Goal: Information Seeking & Learning: Find specific fact

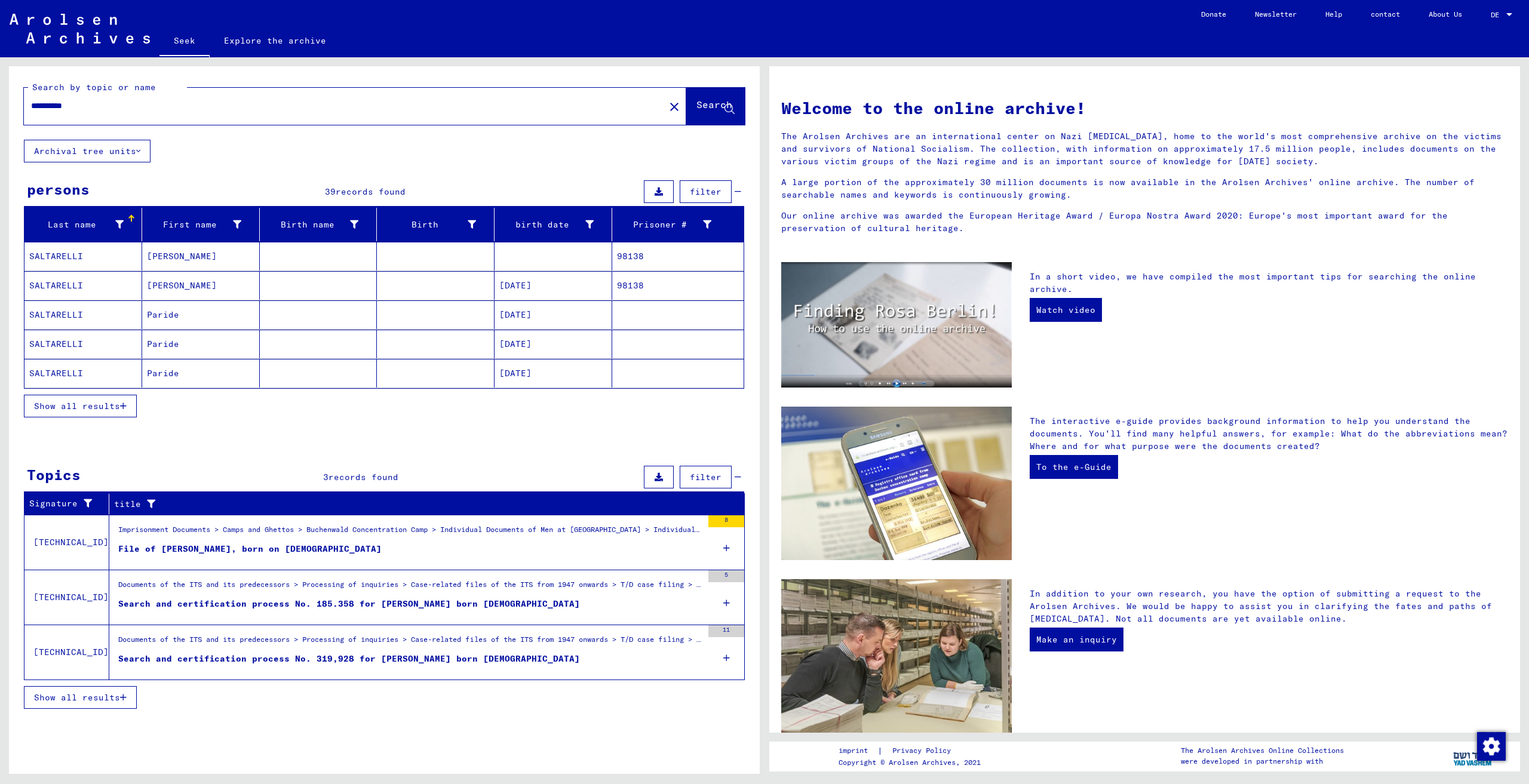
click at [450, 554] on figure "File of [PERSON_NAME], born on [DEMOGRAPHIC_DATA]" at bounding box center [410, 552] width 584 height 18
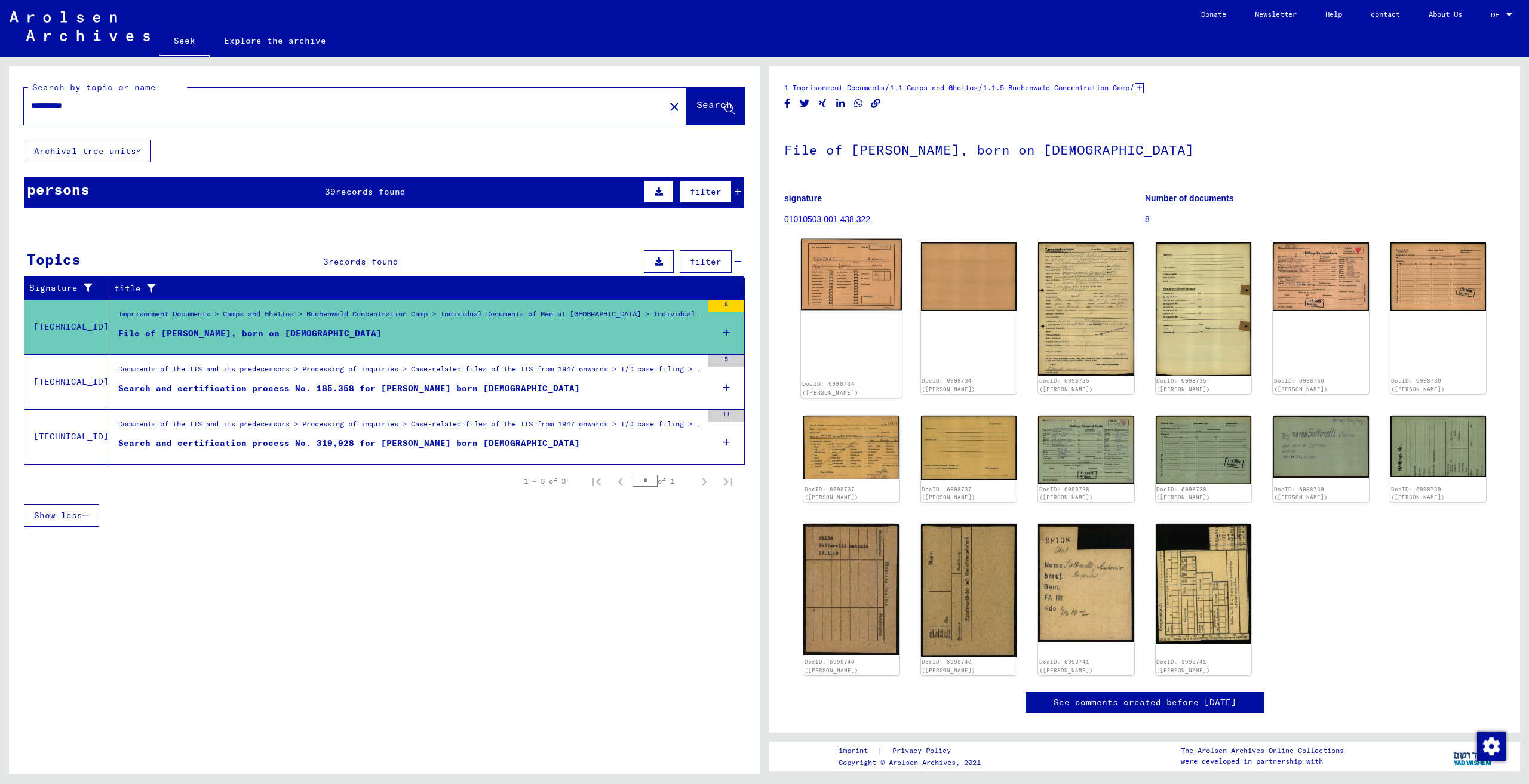
click at [863, 284] on img at bounding box center [851, 275] width 101 height 72
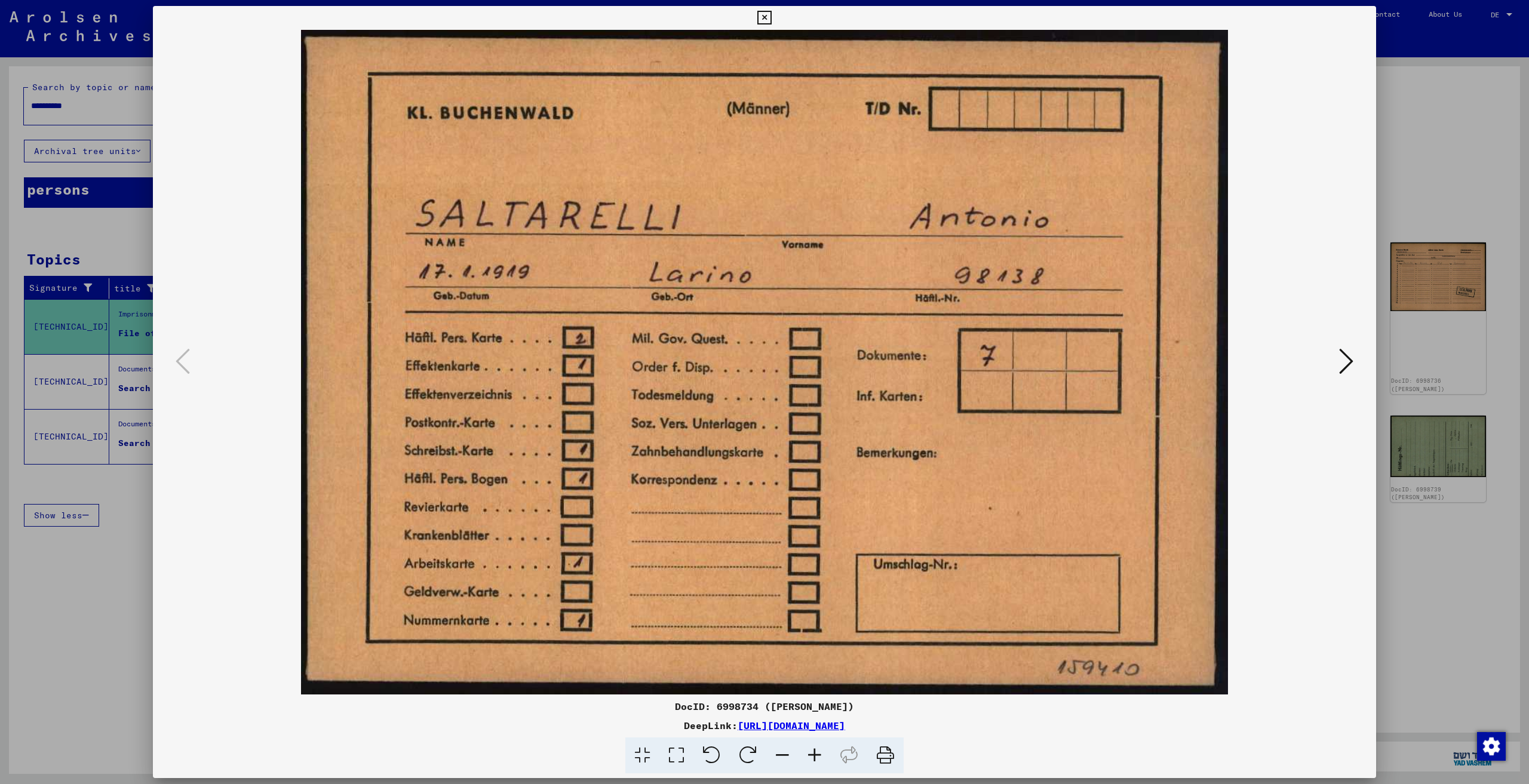
click at [1333, 367] on img at bounding box center [764, 362] width 1142 height 665
click at [1348, 378] on button at bounding box center [1346, 362] width 22 height 34
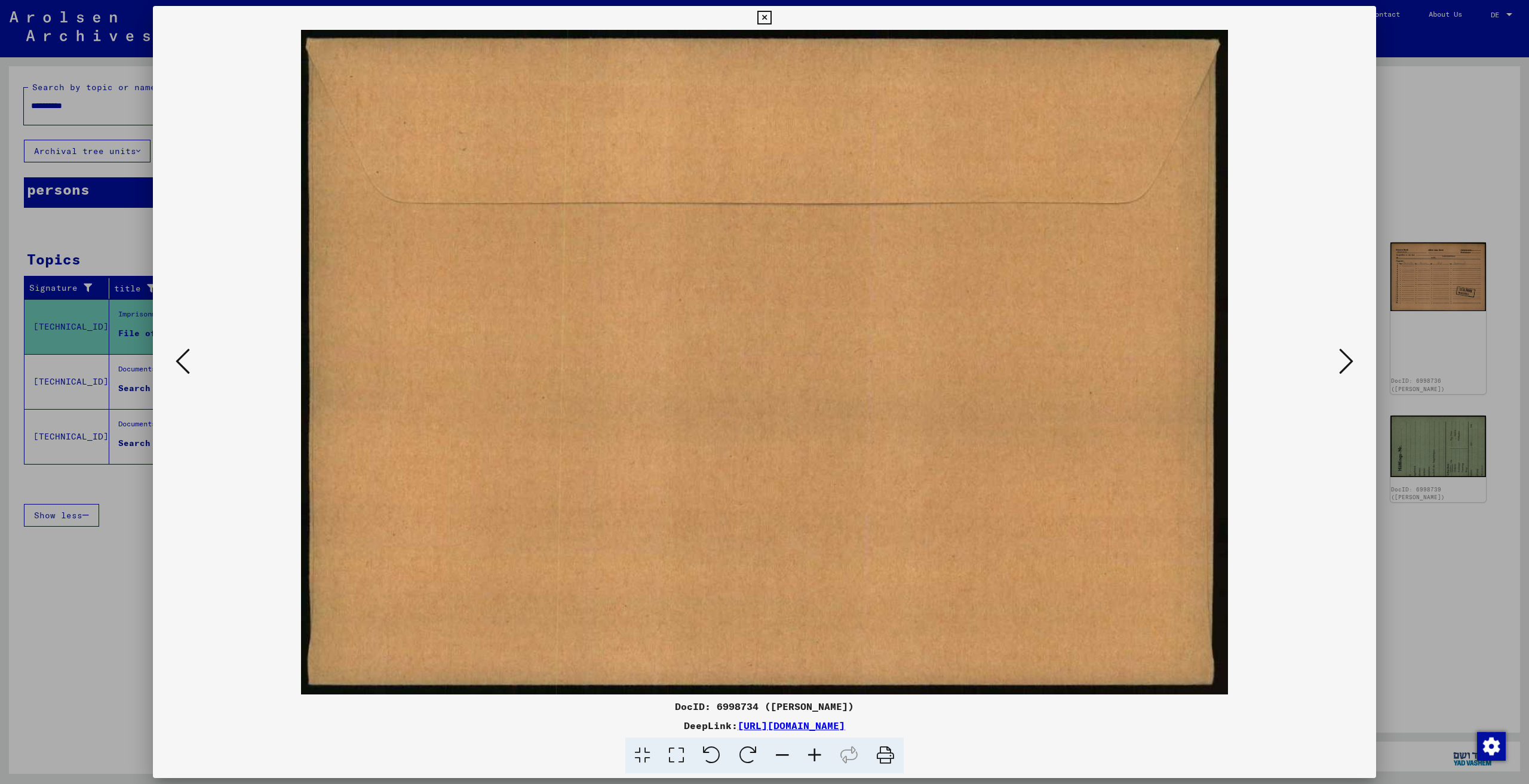
click at [1347, 371] on icon at bounding box center [1346, 361] width 14 height 29
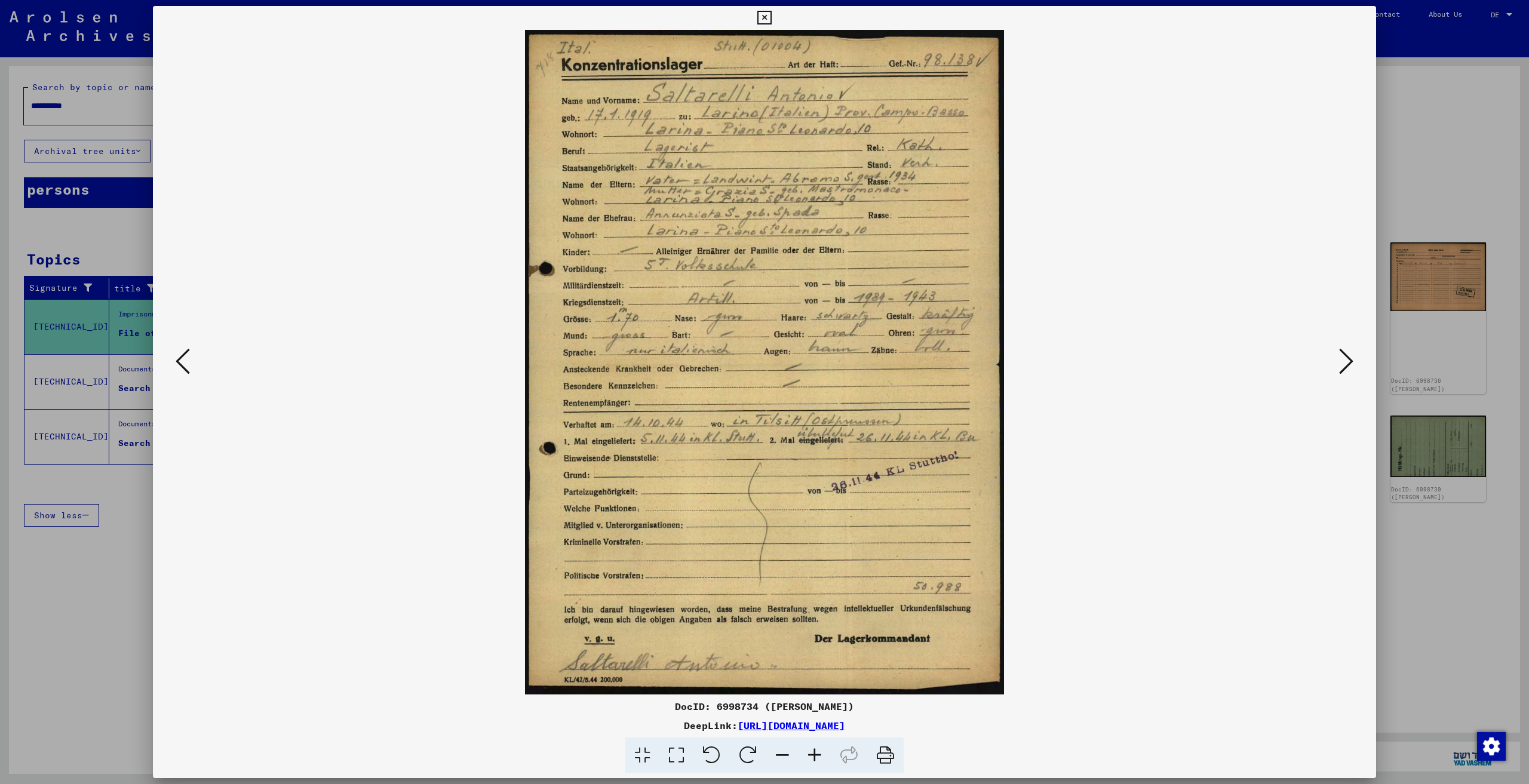
click at [1433, 129] on div at bounding box center [764, 392] width 1529 height 784
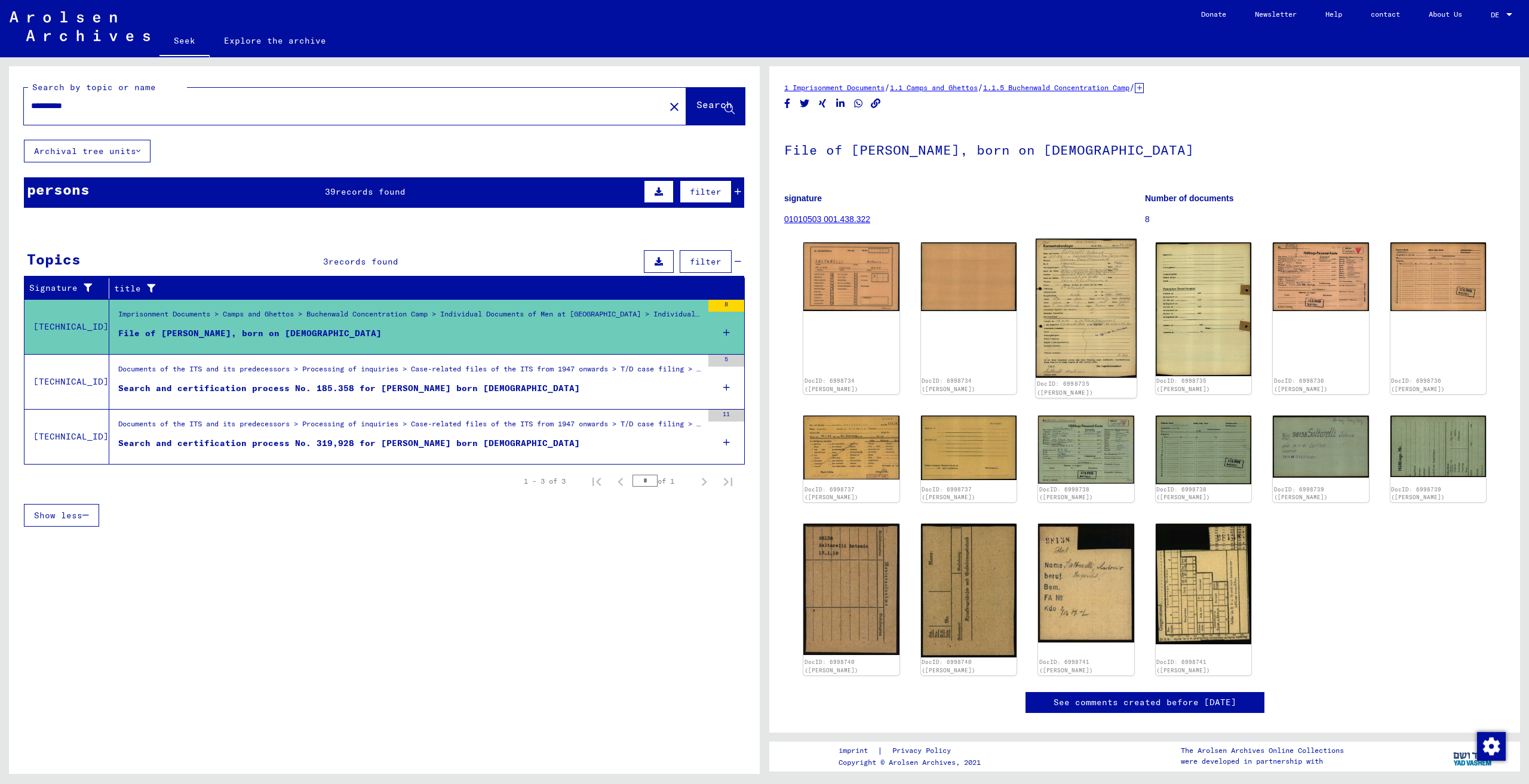
click at [1068, 322] on img at bounding box center [1086, 309] width 101 height 140
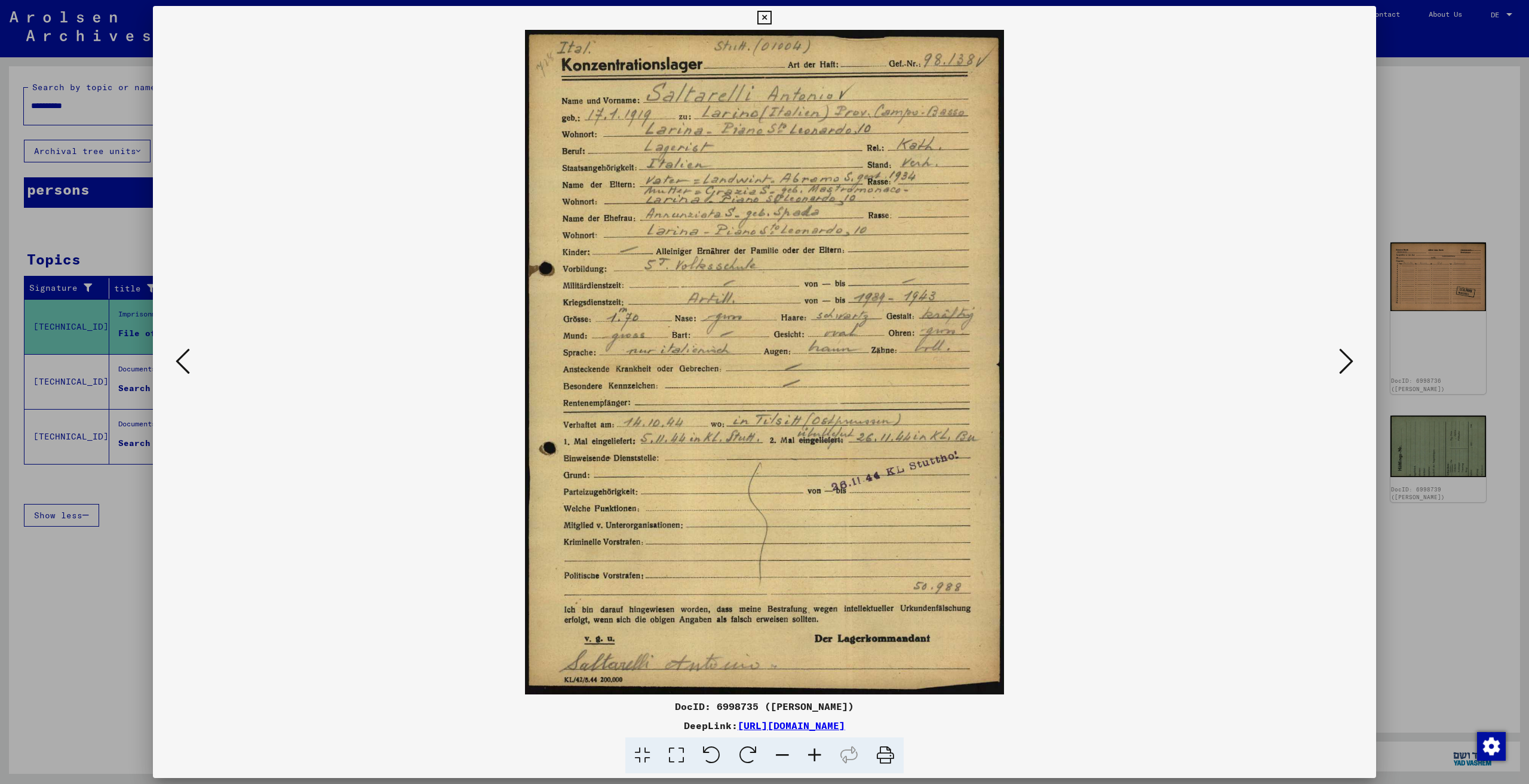
click at [1383, 216] on div at bounding box center [764, 392] width 1529 height 784
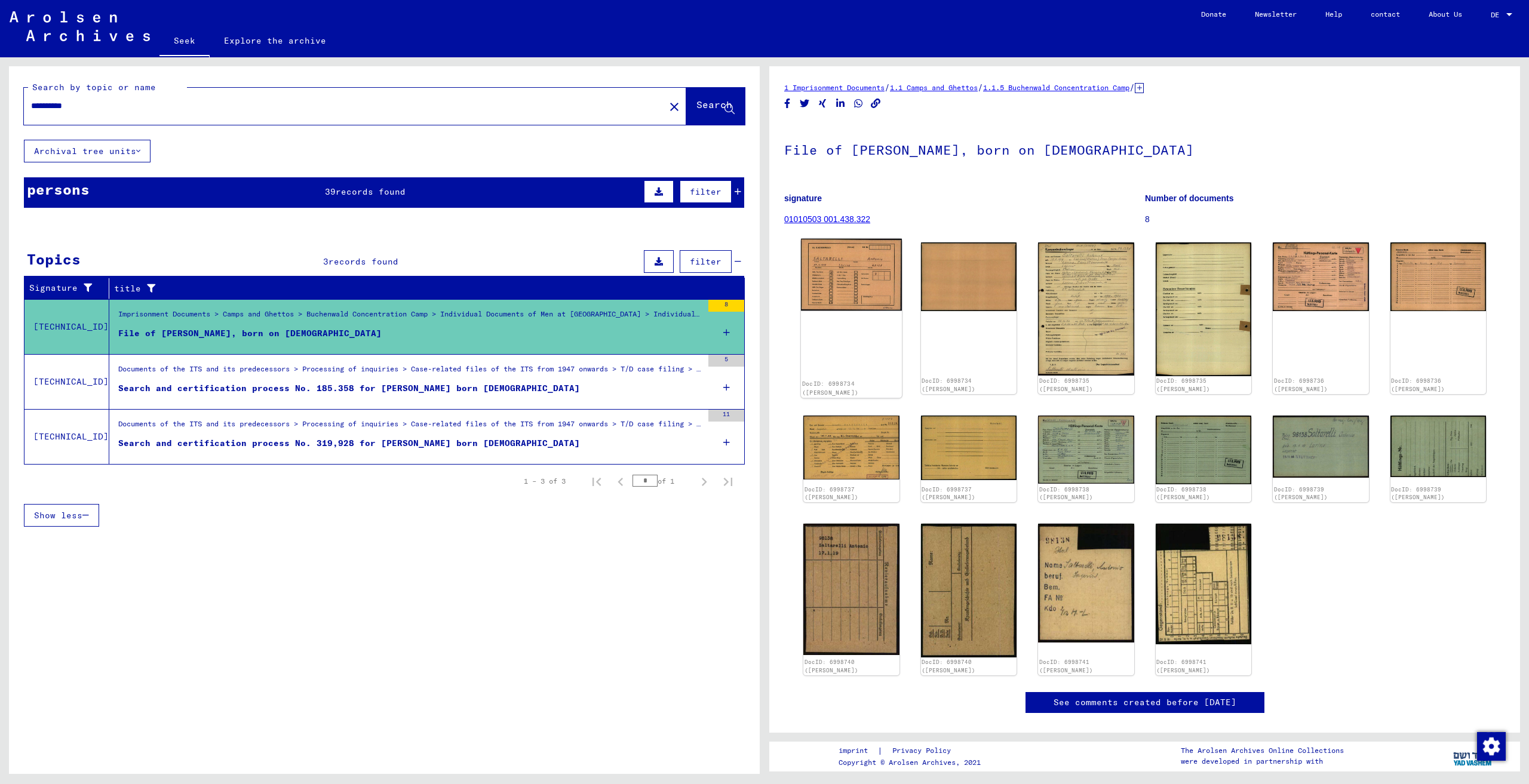
click at [805, 284] on img at bounding box center [851, 275] width 101 height 72
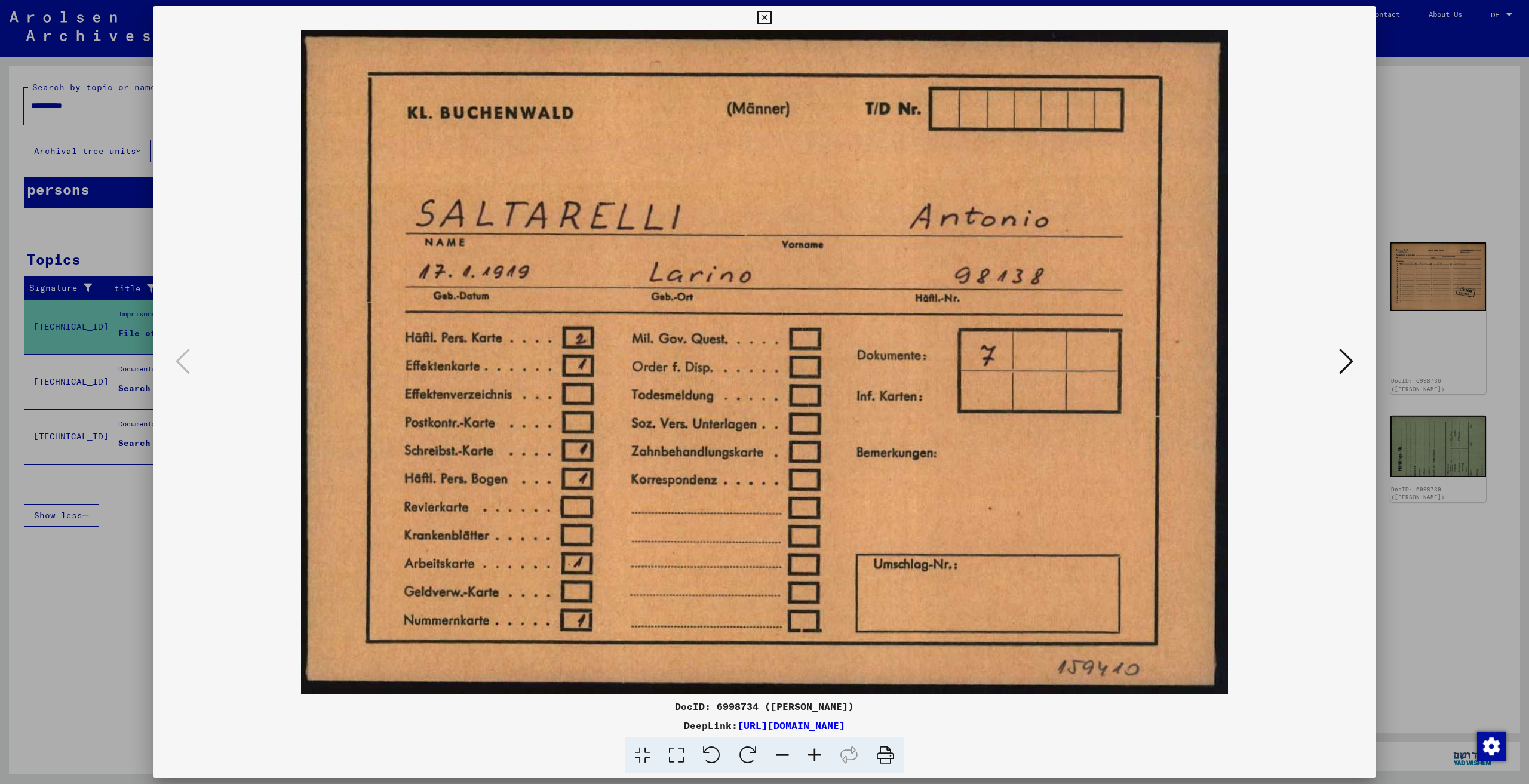
click at [1401, 156] on div at bounding box center [764, 392] width 1529 height 784
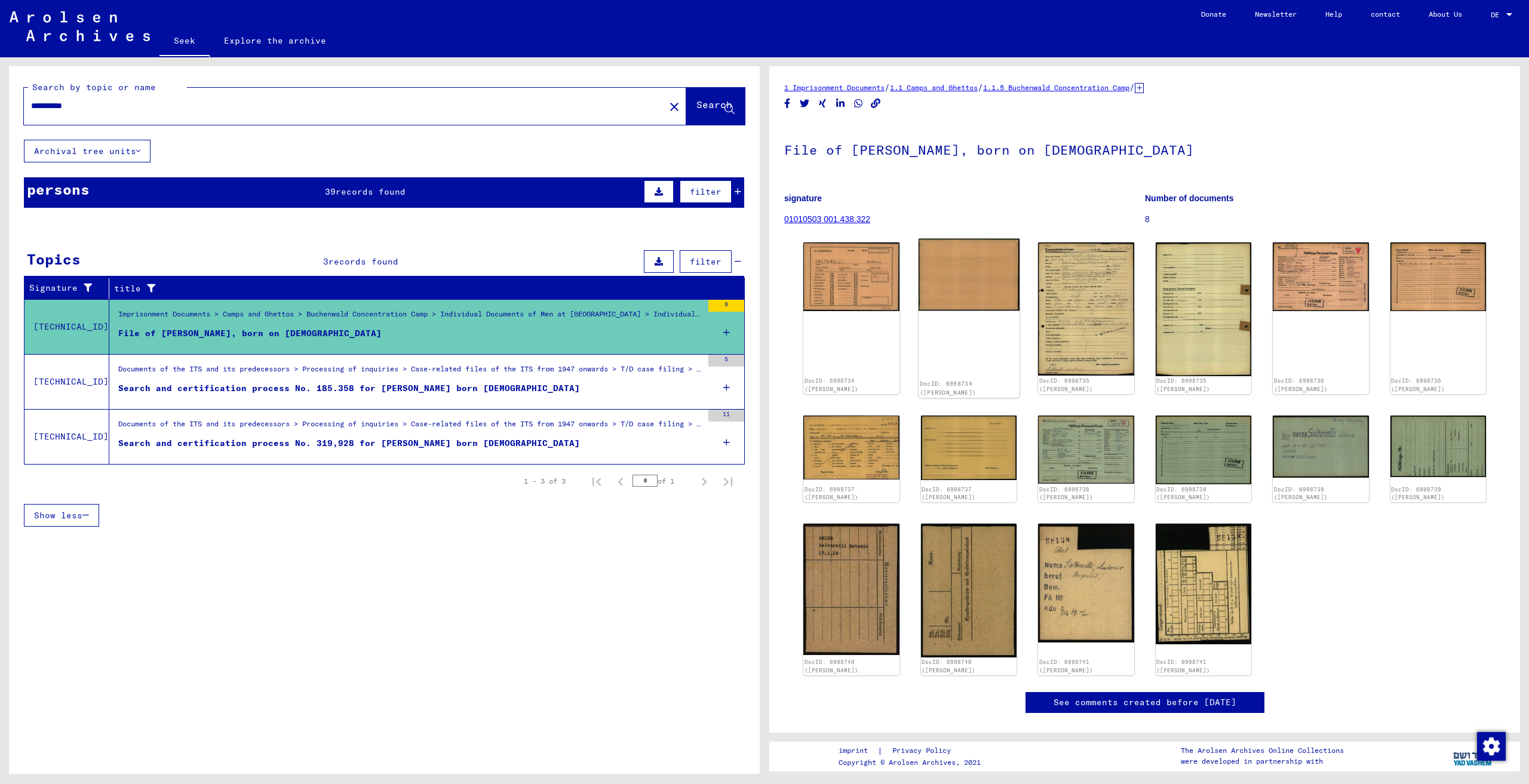
click at [970, 321] on div "DocID: 6998734 ([PERSON_NAME])" at bounding box center [968, 318] width 101 height 159
click at [1184, 289] on img at bounding box center [1203, 309] width 101 height 140
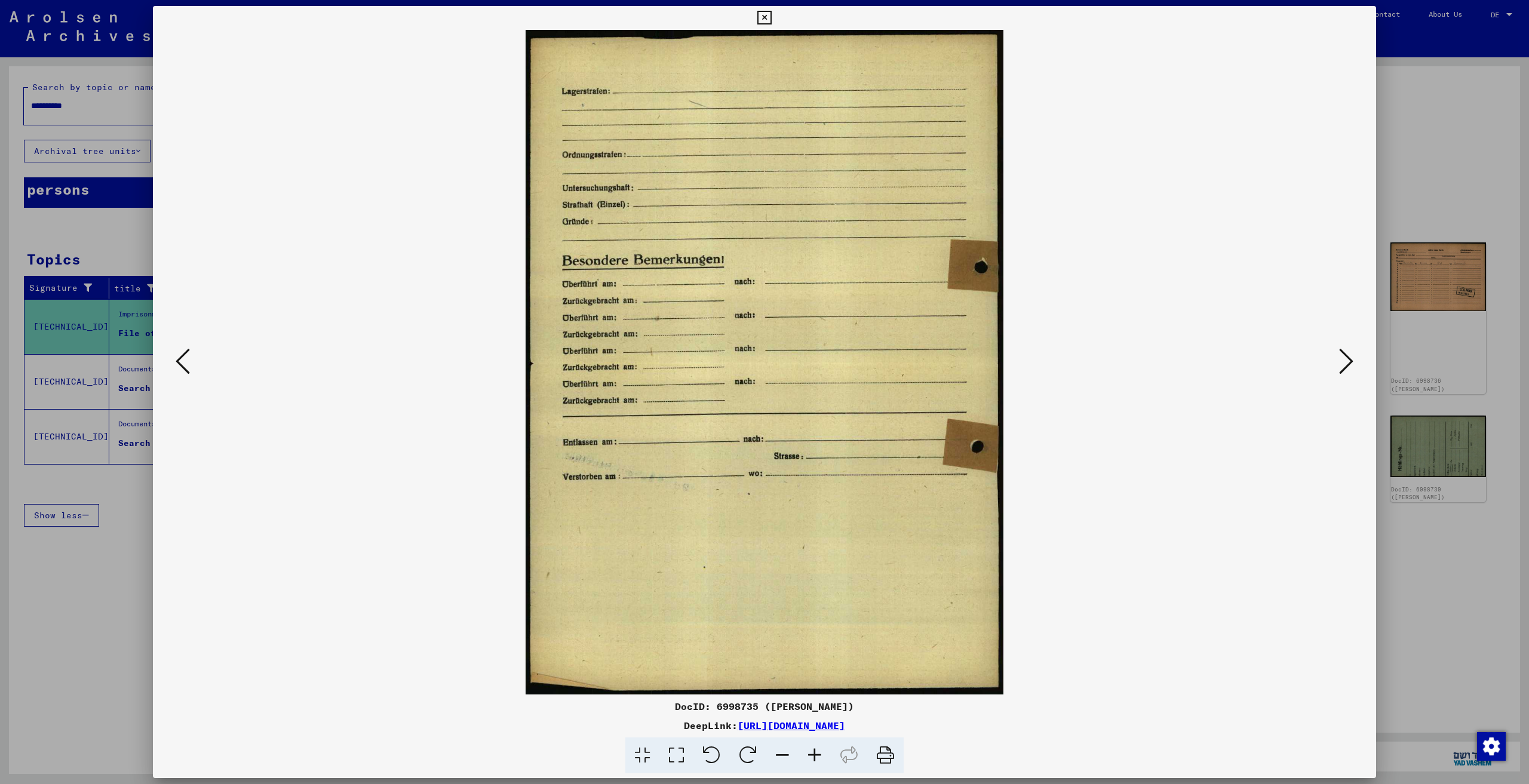
click at [1464, 176] on div at bounding box center [764, 392] width 1529 height 784
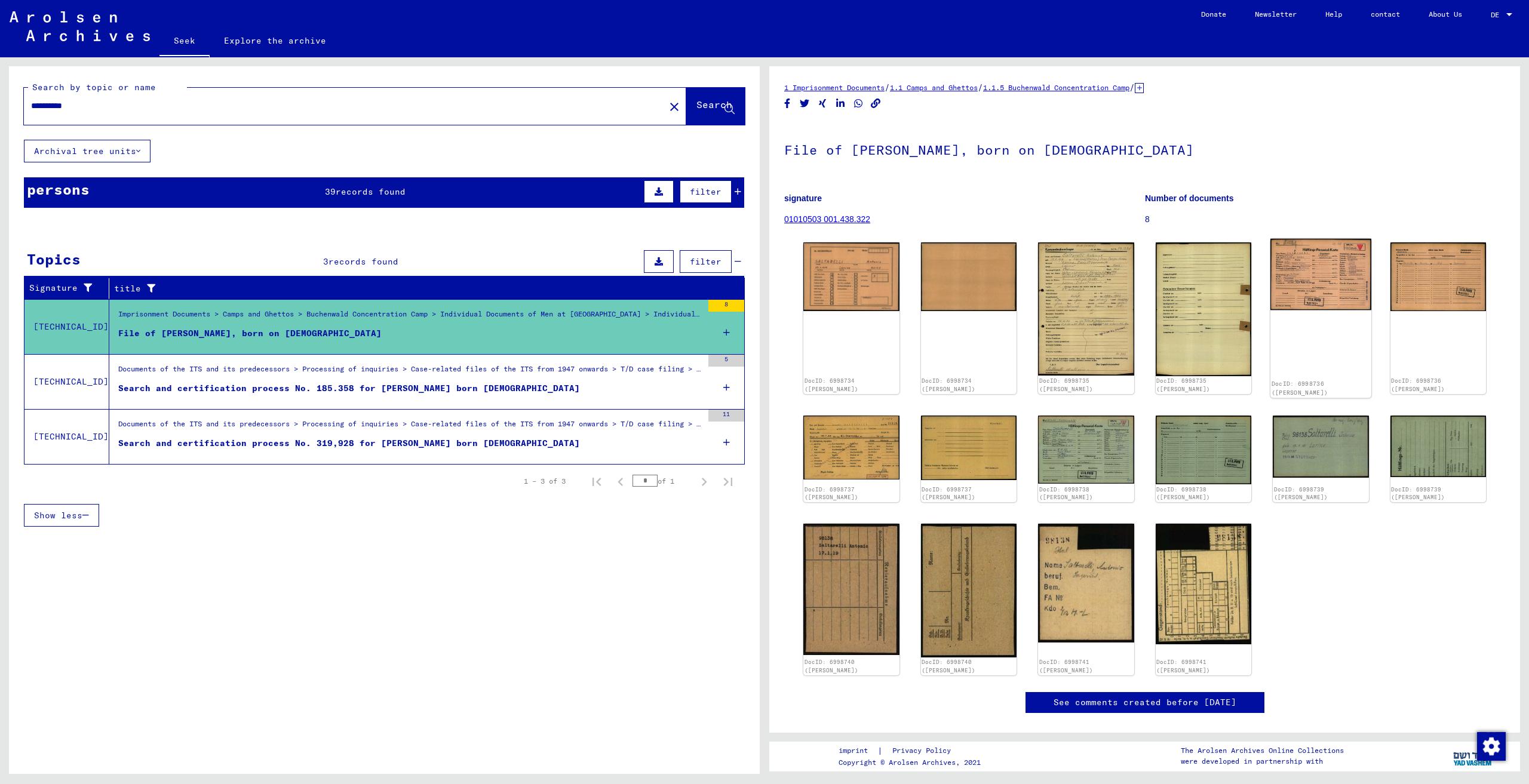
click at [1314, 283] on img at bounding box center [1320, 275] width 101 height 72
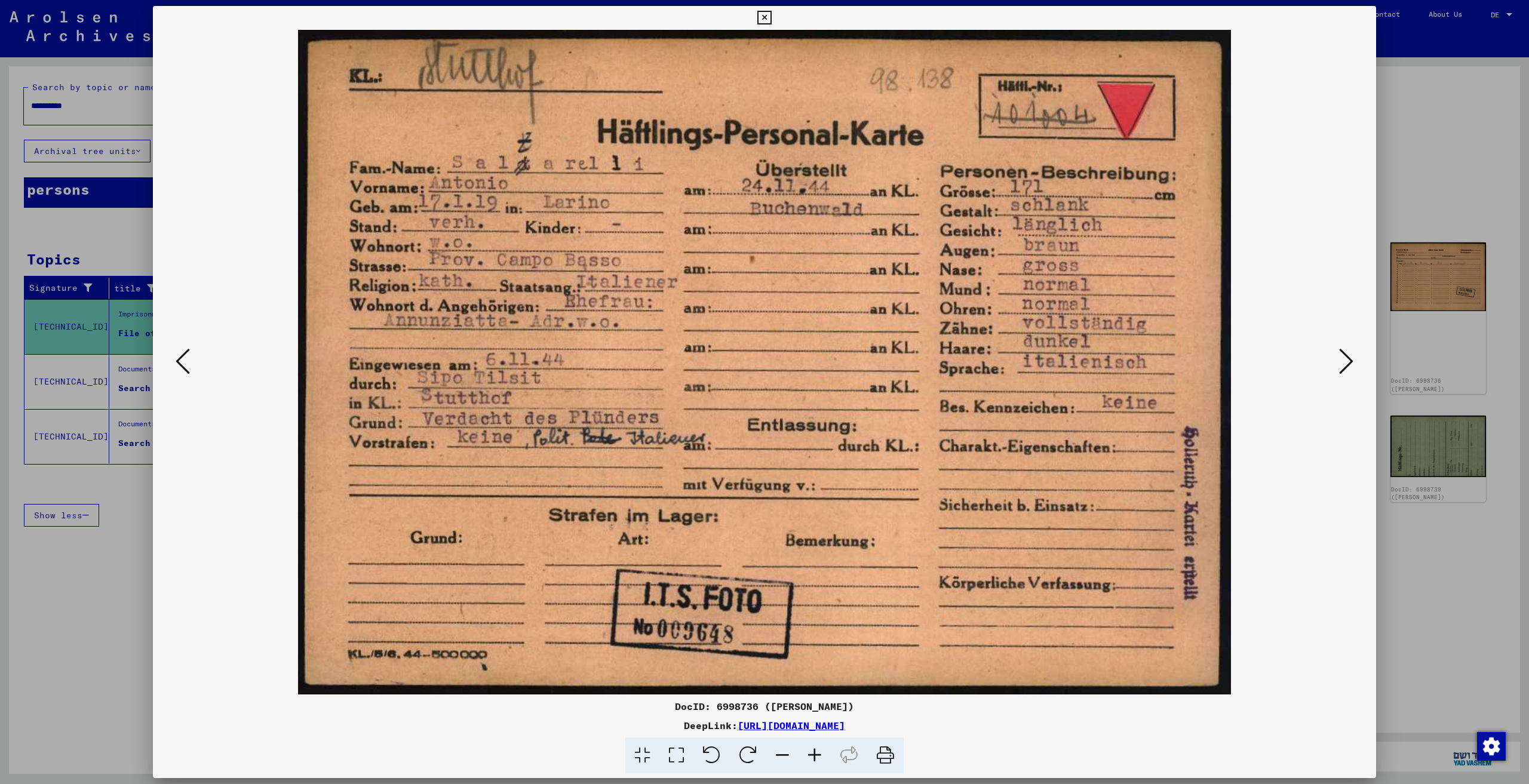
click at [1355, 365] on button at bounding box center [1346, 362] width 22 height 34
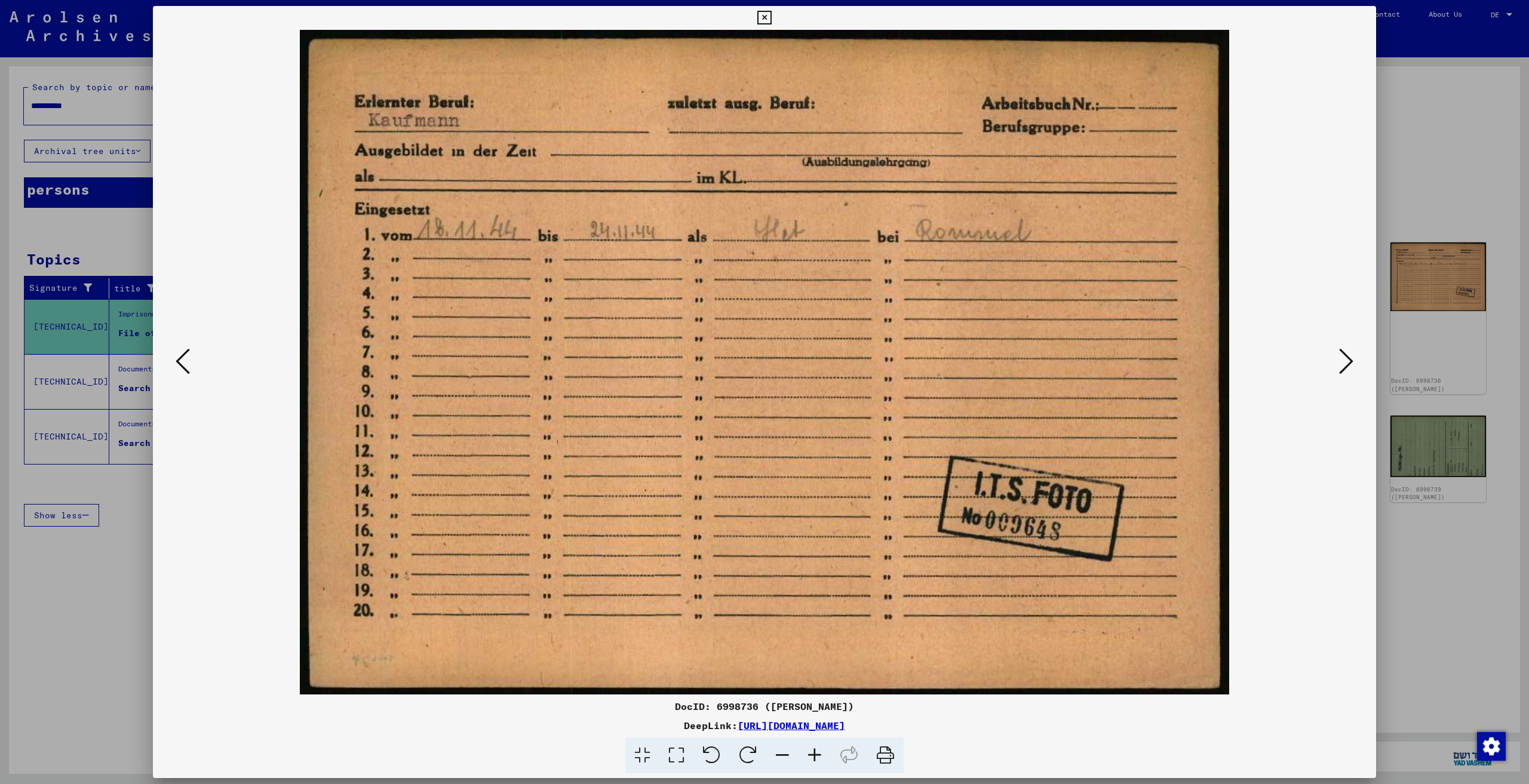
click at [1353, 365] on button at bounding box center [1346, 362] width 22 height 34
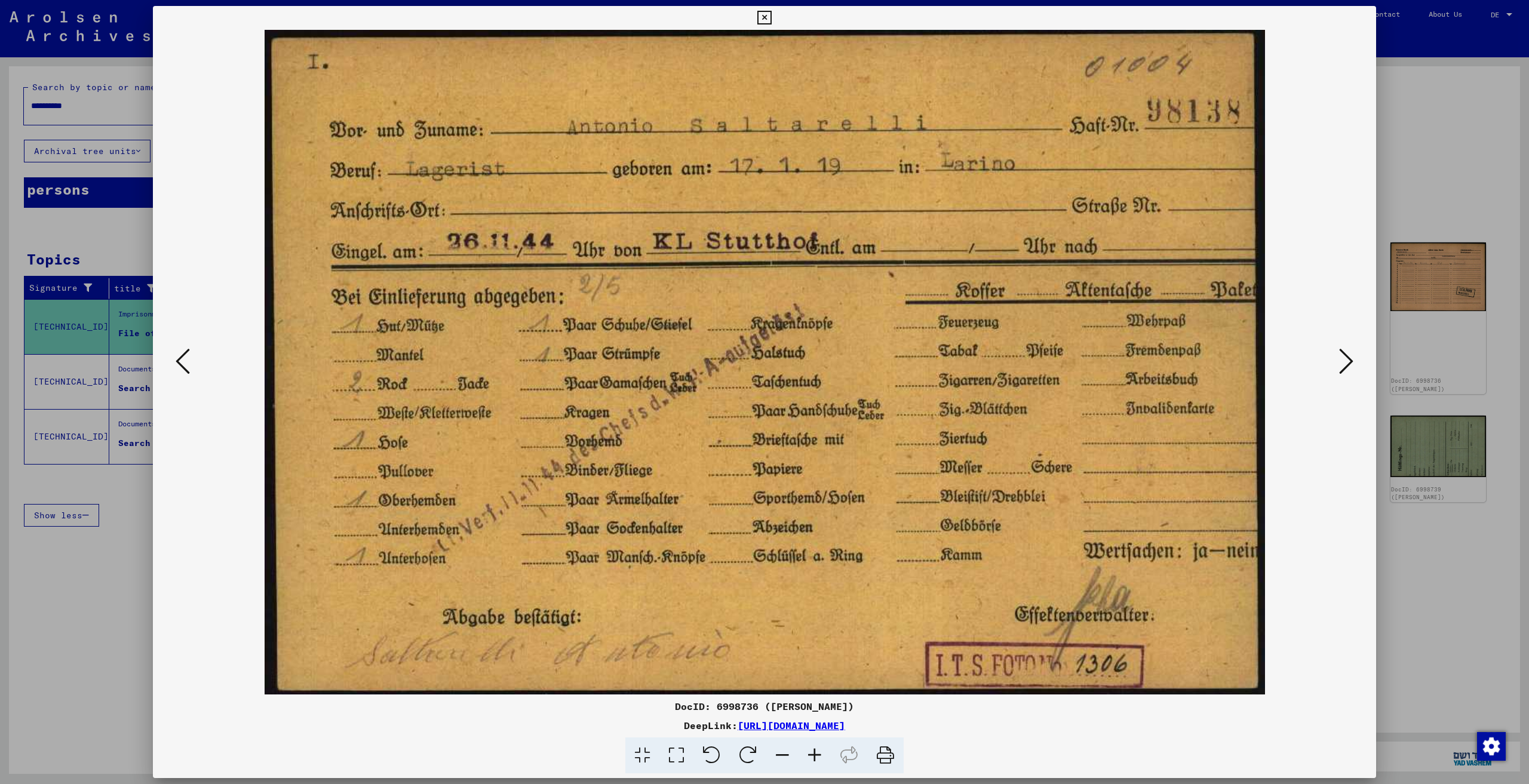
click at [1353, 365] on button at bounding box center [1346, 362] width 22 height 34
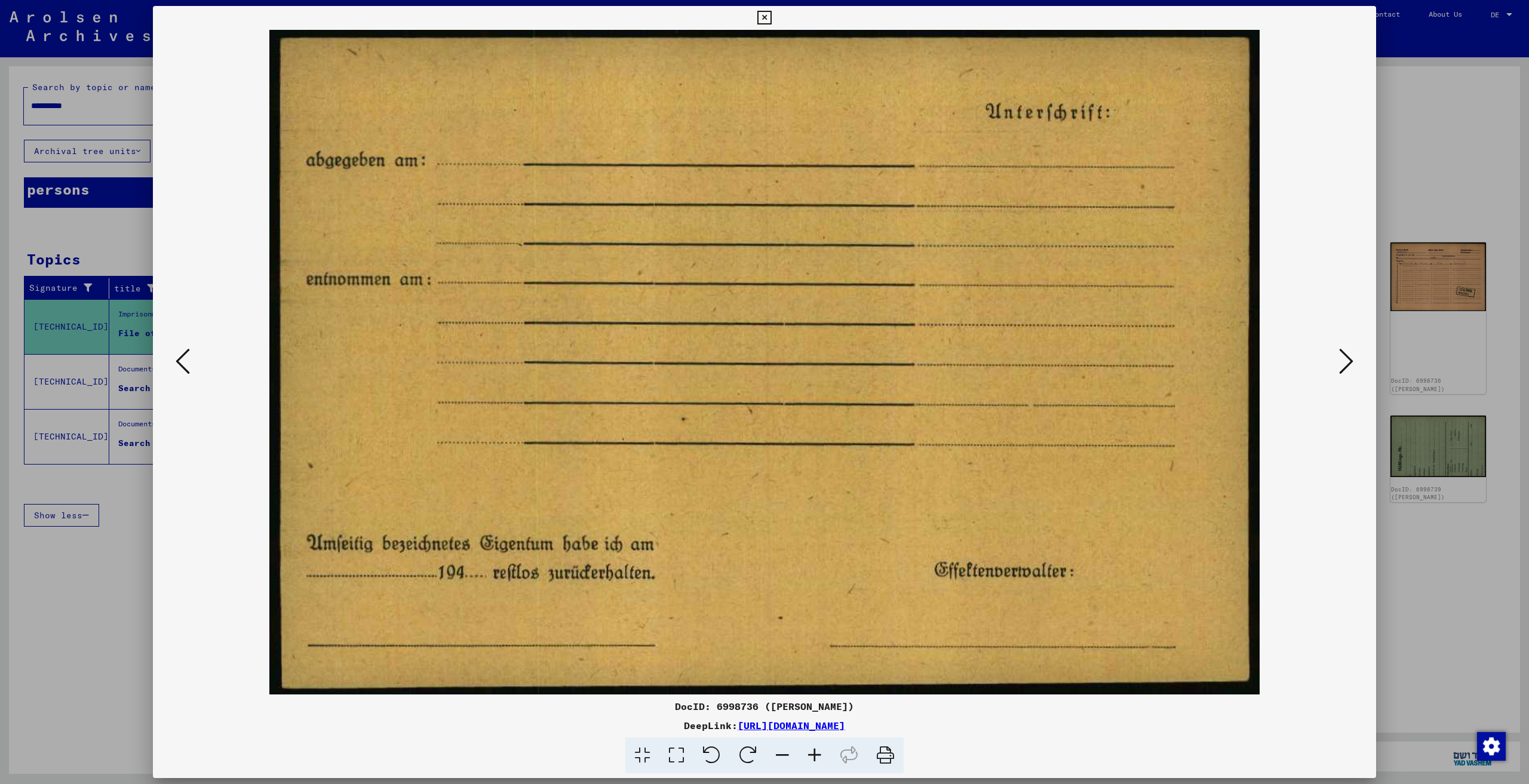
click at [1353, 365] on button at bounding box center [1346, 362] width 22 height 34
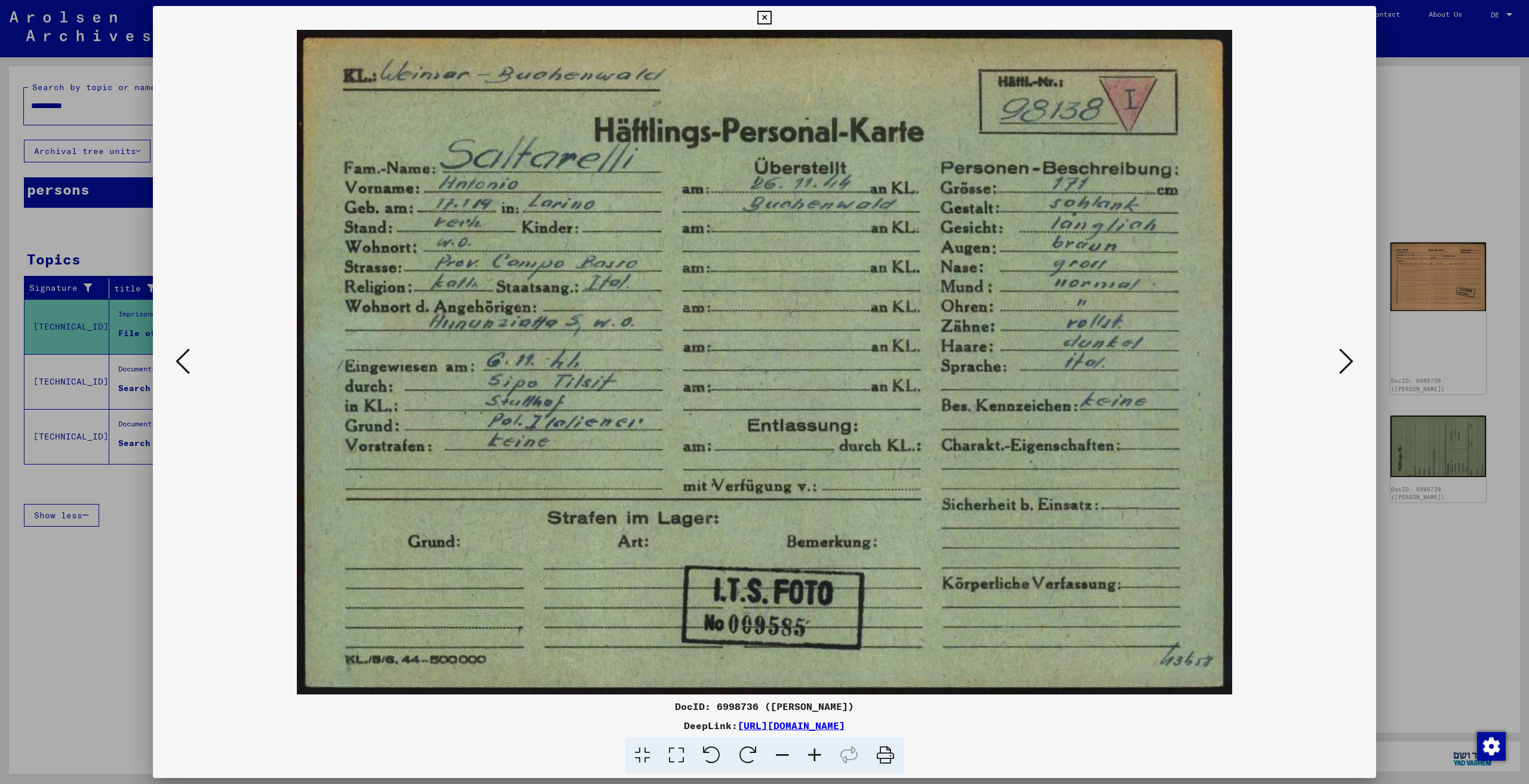
click at [1359, 365] on div at bounding box center [764, 362] width 1223 height 665
click at [1347, 353] on icon at bounding box center [1346, 361] width 14 height 29
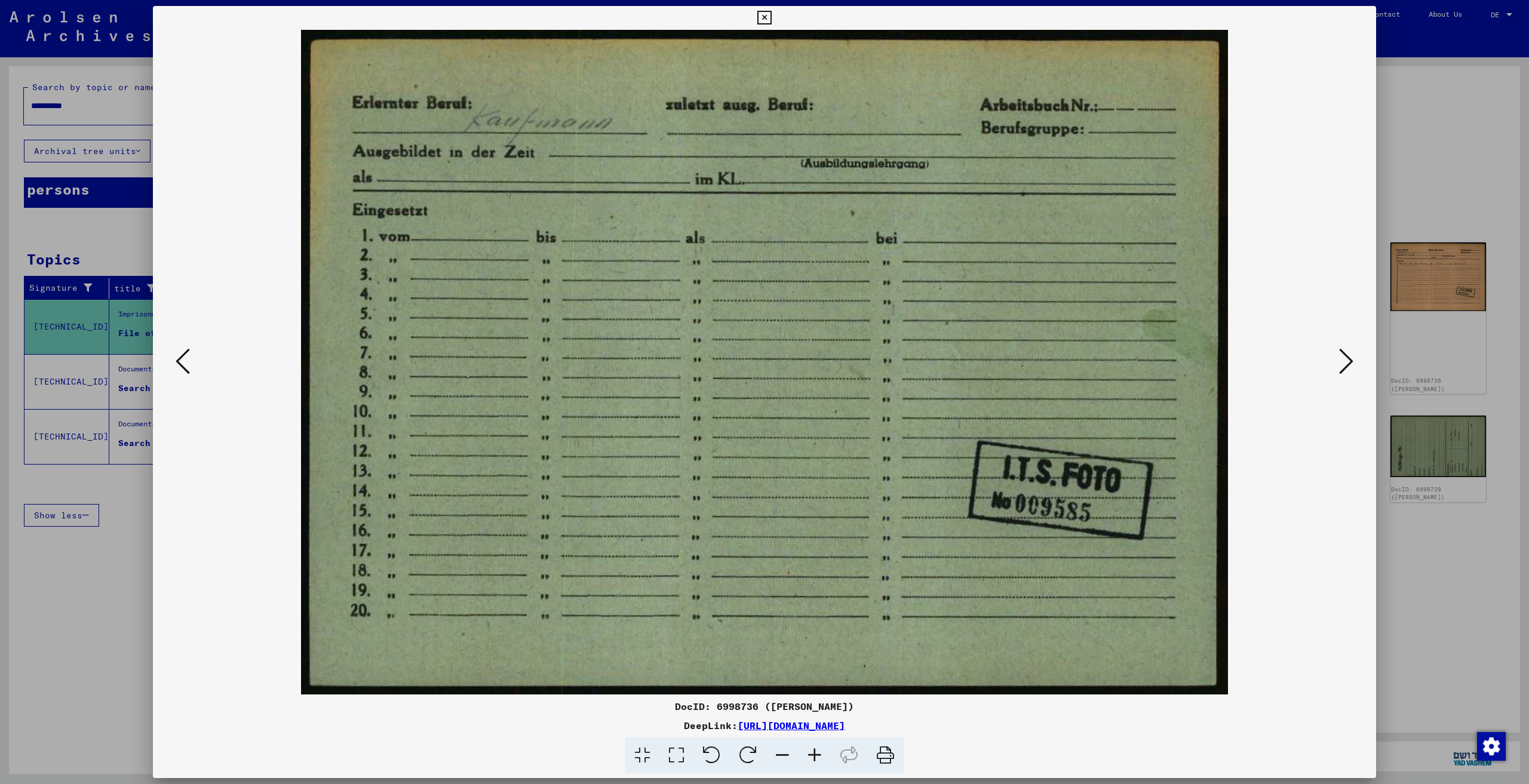
click at [1347, 353] on icon at bounding box center [1346, 361] width 14 height 29
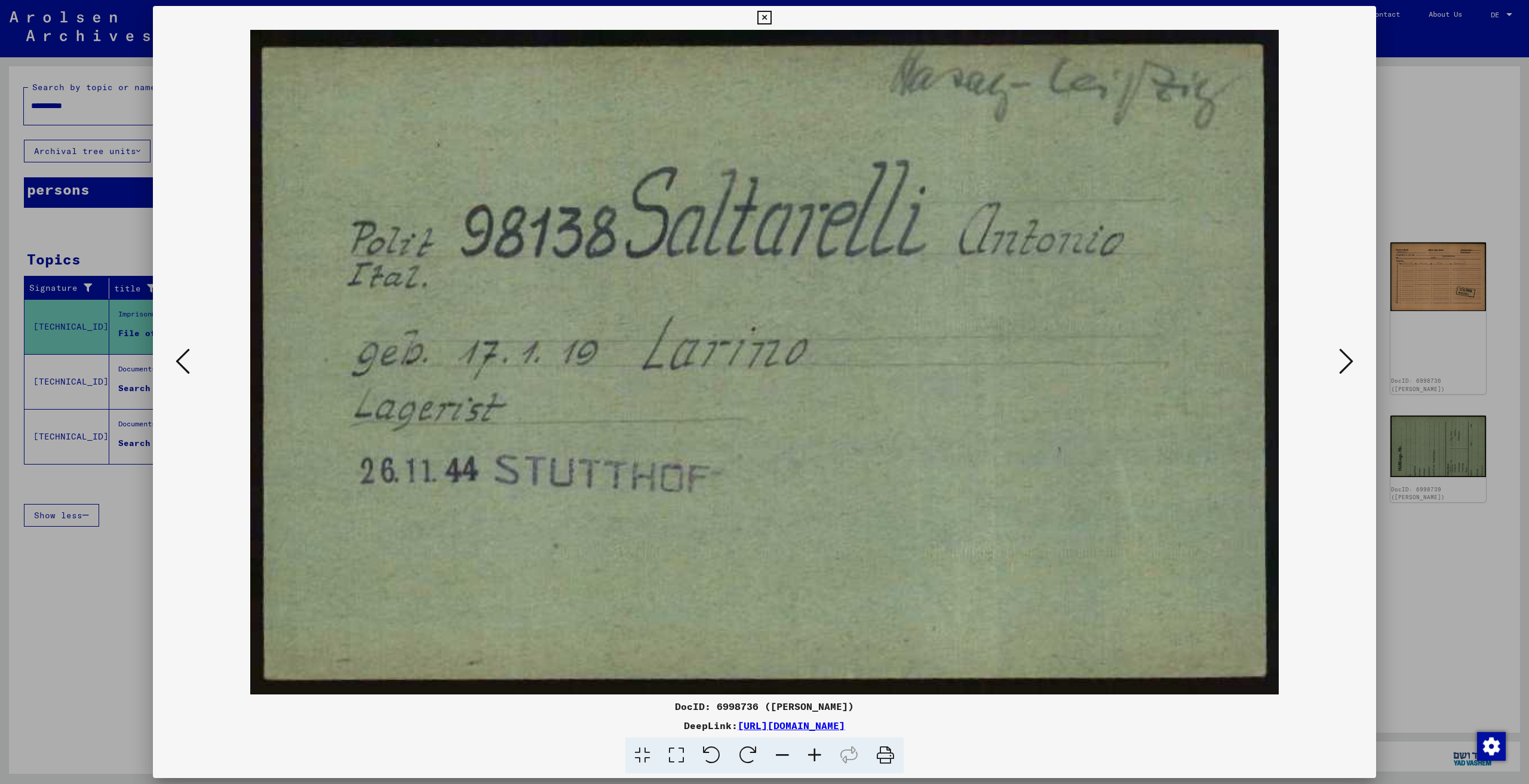
click at [1342, 353] on icon at bounding box center [1346, 361] width 14 height 29
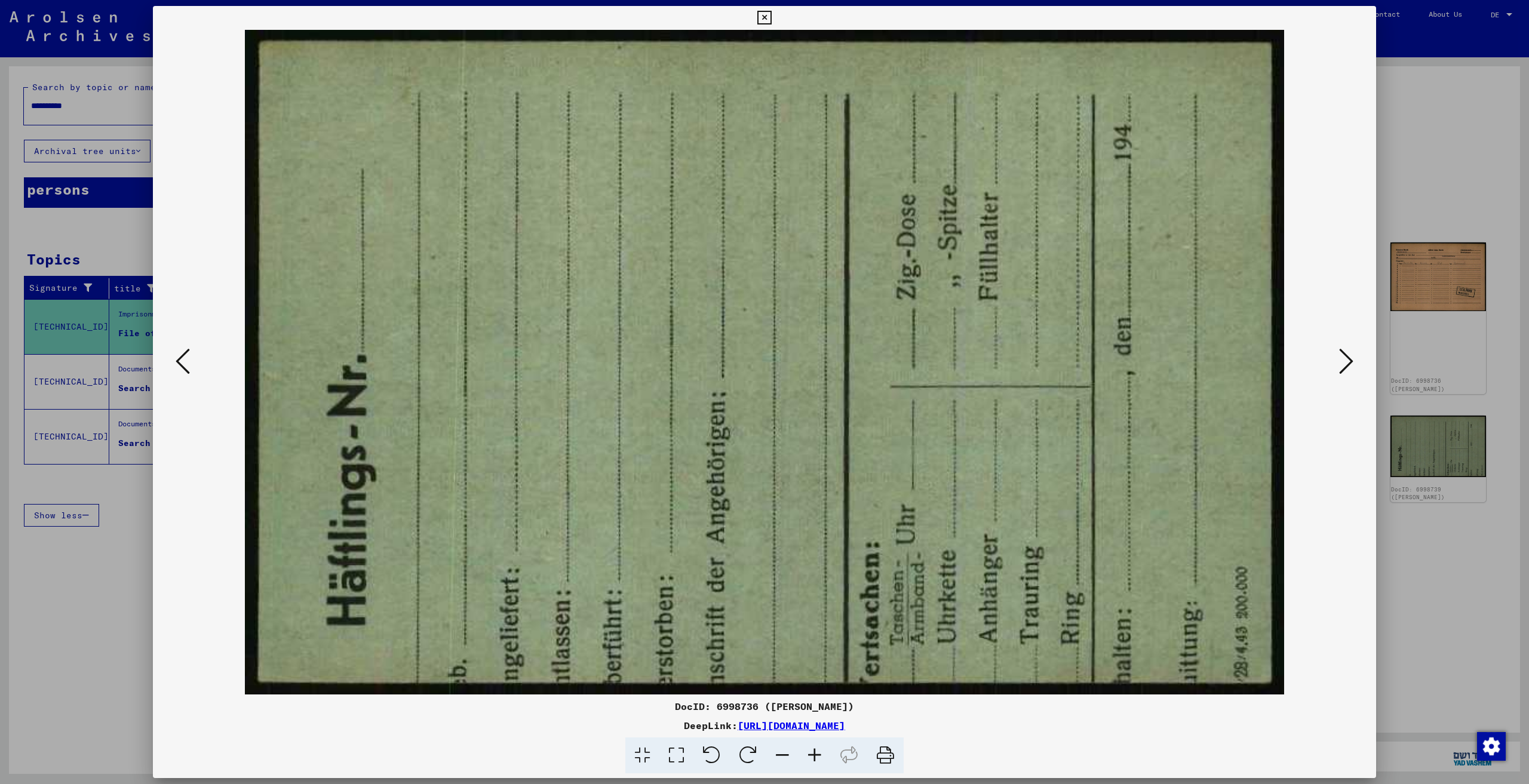
click at [1342, 353] on icon at bounding box center [1346, 361] width 14 height 29
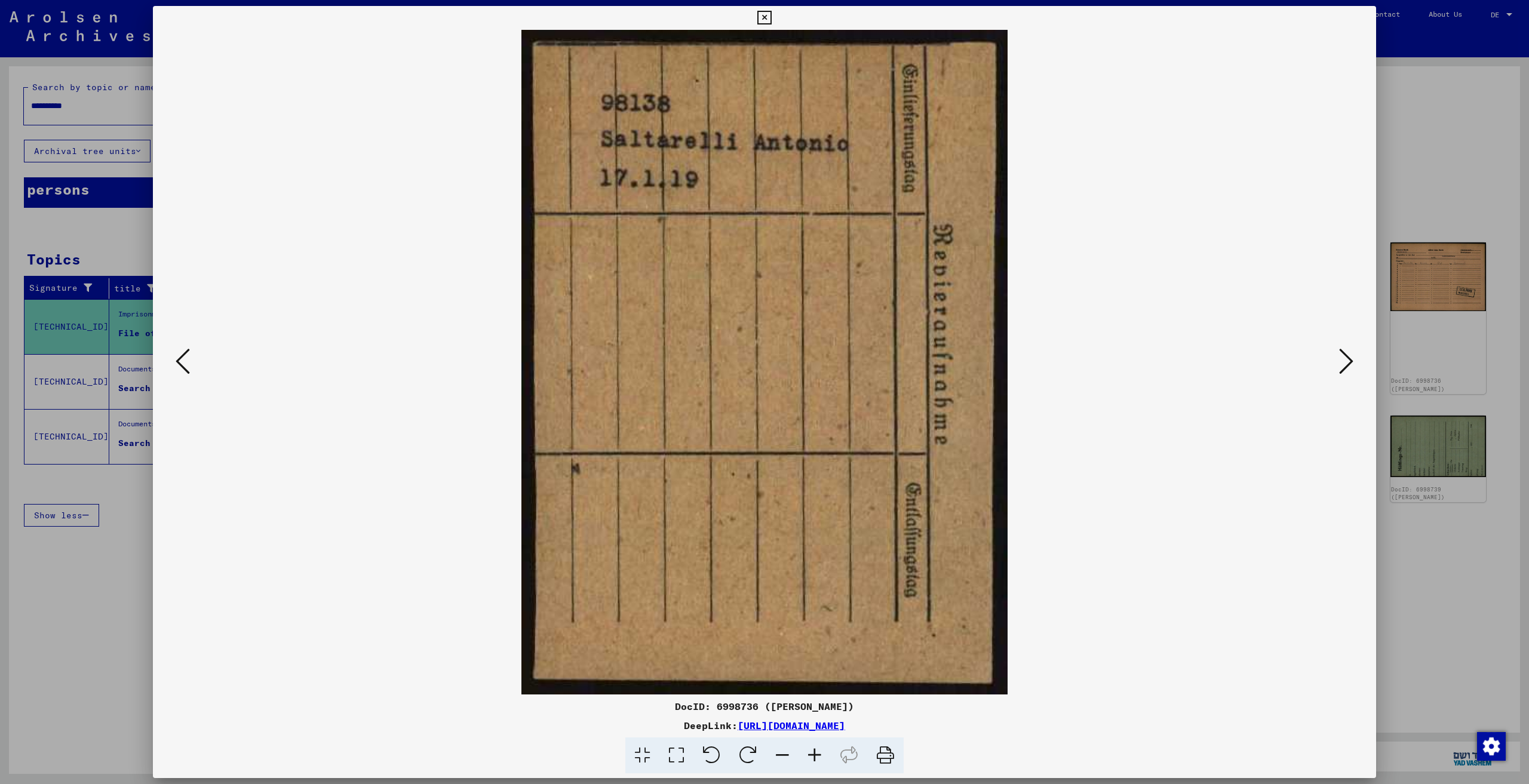
click at [1342, 353] on icon at bounding box center [1346, 361] width 14 height 29
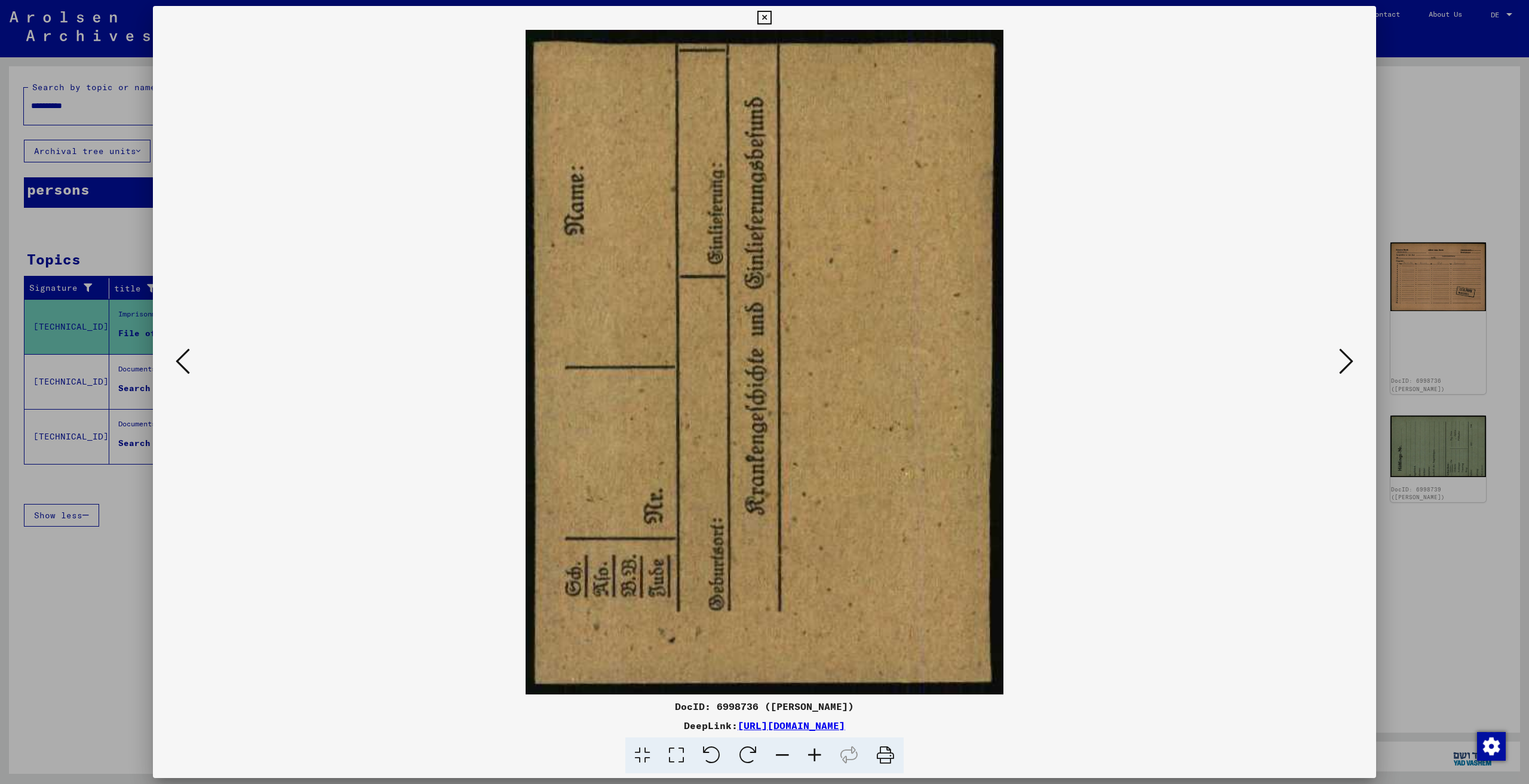
click at [1342, 353] on icon at bounding box center [1346, 361] width 14 height 29
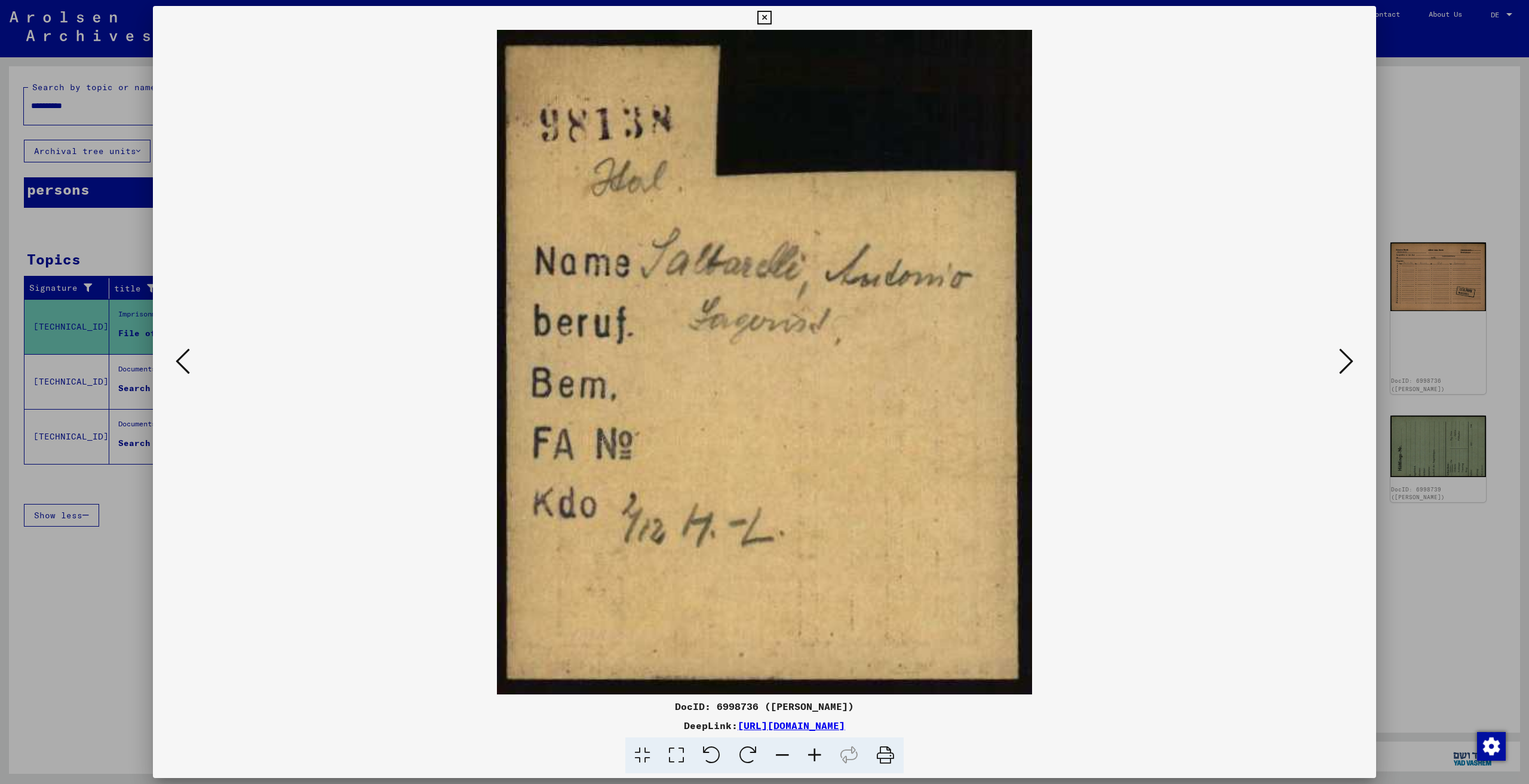
click at [1342, 353] on icon at bounding box center [1346, 361] width 14 height 29
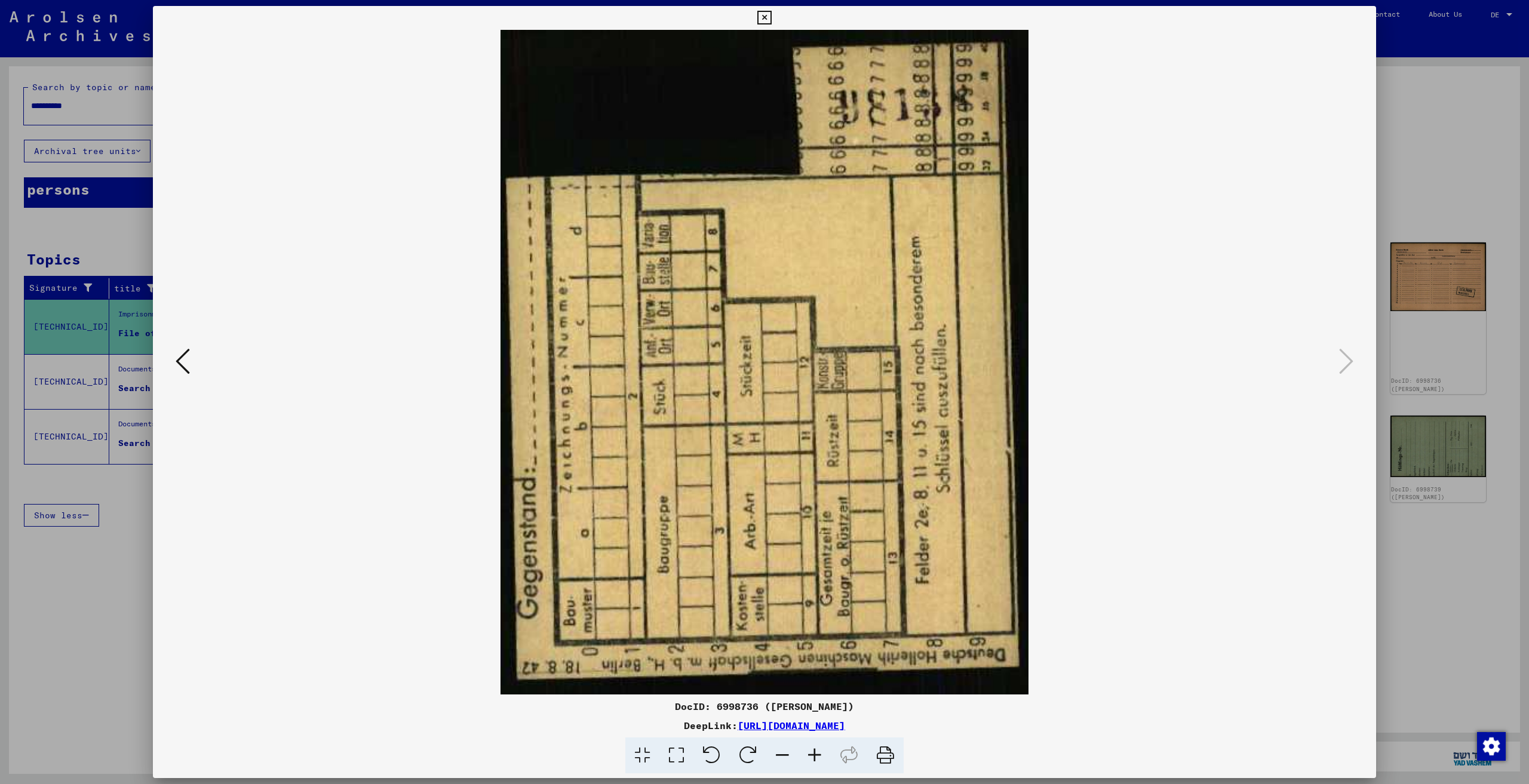
click at [1419, 222] on div at bounding box center [764, 392] width 1529 height 784
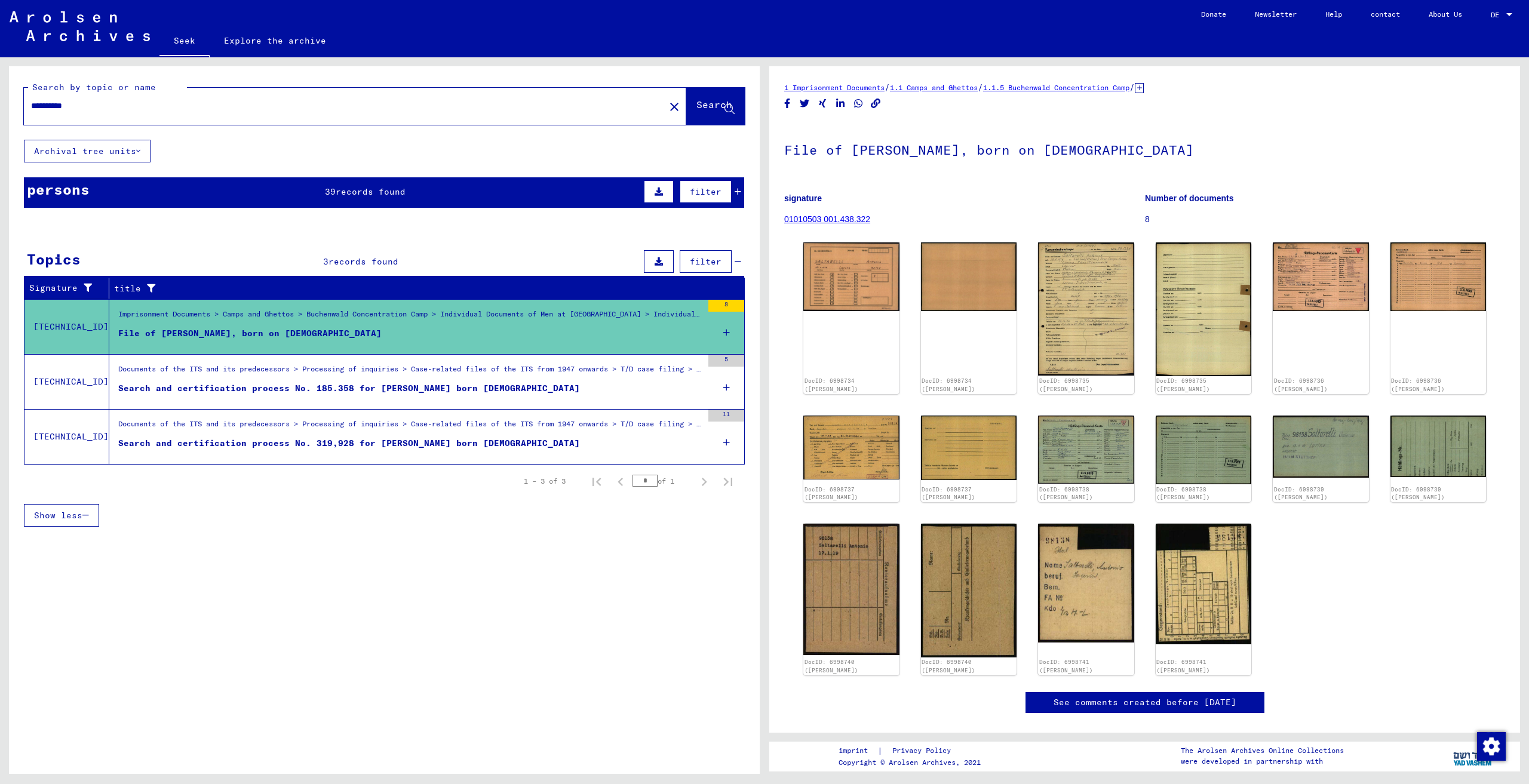
click at [510, 398] on figure "Search and certification process No. 185.358 for [PERSON_NAME] born [DEMOGRAPHI…" at bounding box center [410, 391] width 584 height 18
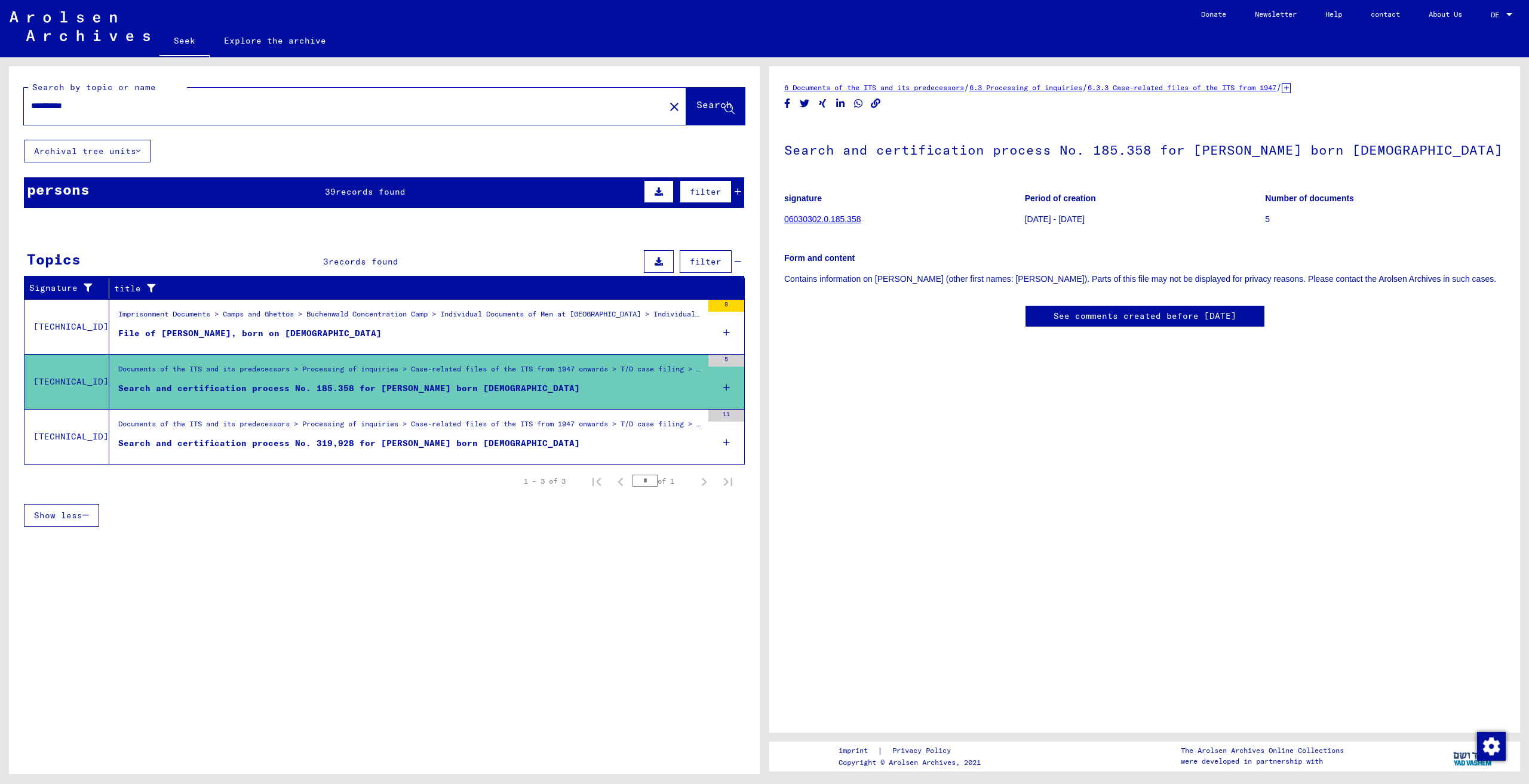
click at [658, 432] on div "Documents of the ITS and its predecessors > Processing of inquiries > Case-rela…" at bounding box center [410, 426] width 584 height 17
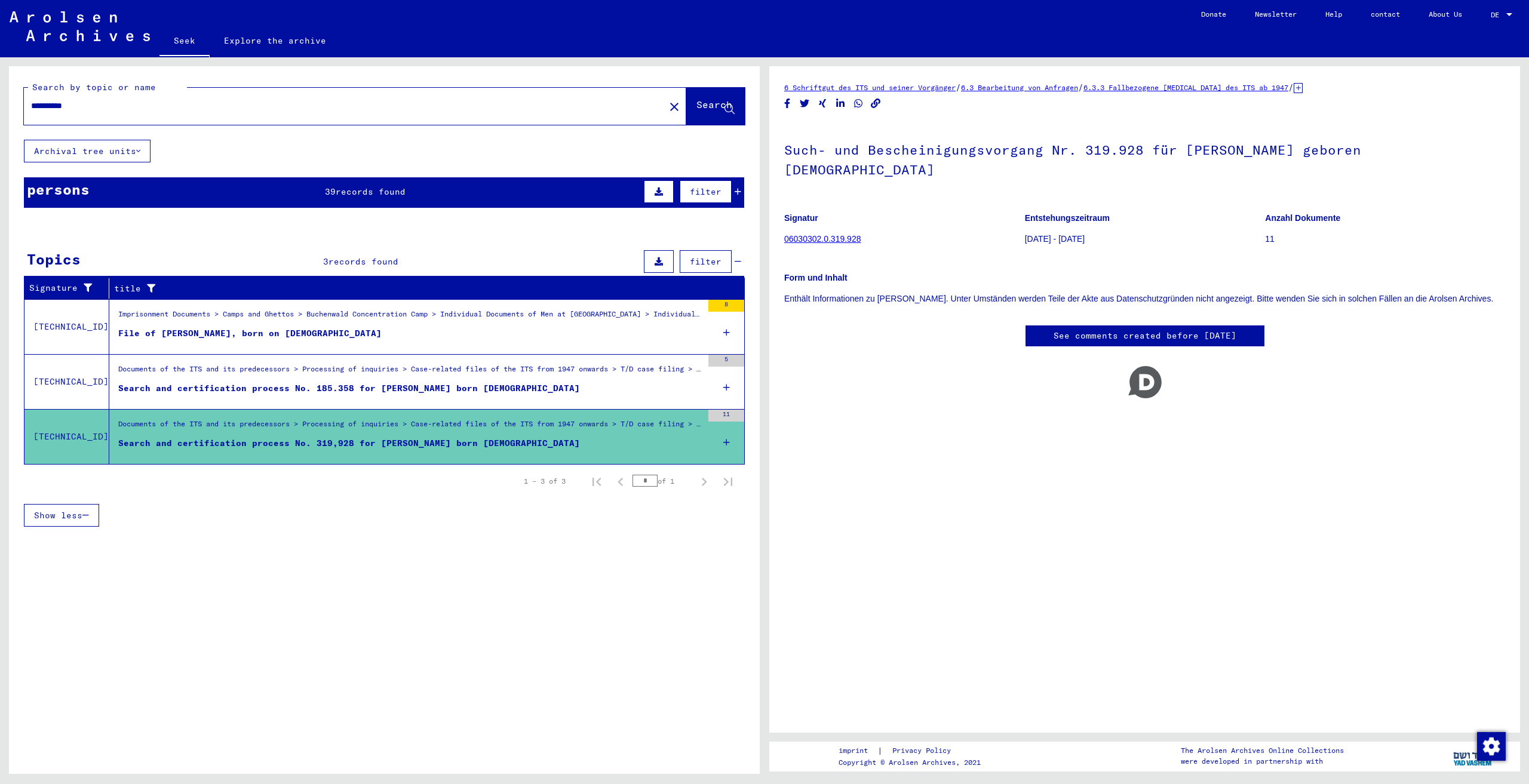
click at [646, 389] on figure "Search and certification process No. 185.358 for [PERSON_NAME] born [DEMOGRAPHI…" at bounding box center [410, 391] width 584 height 18
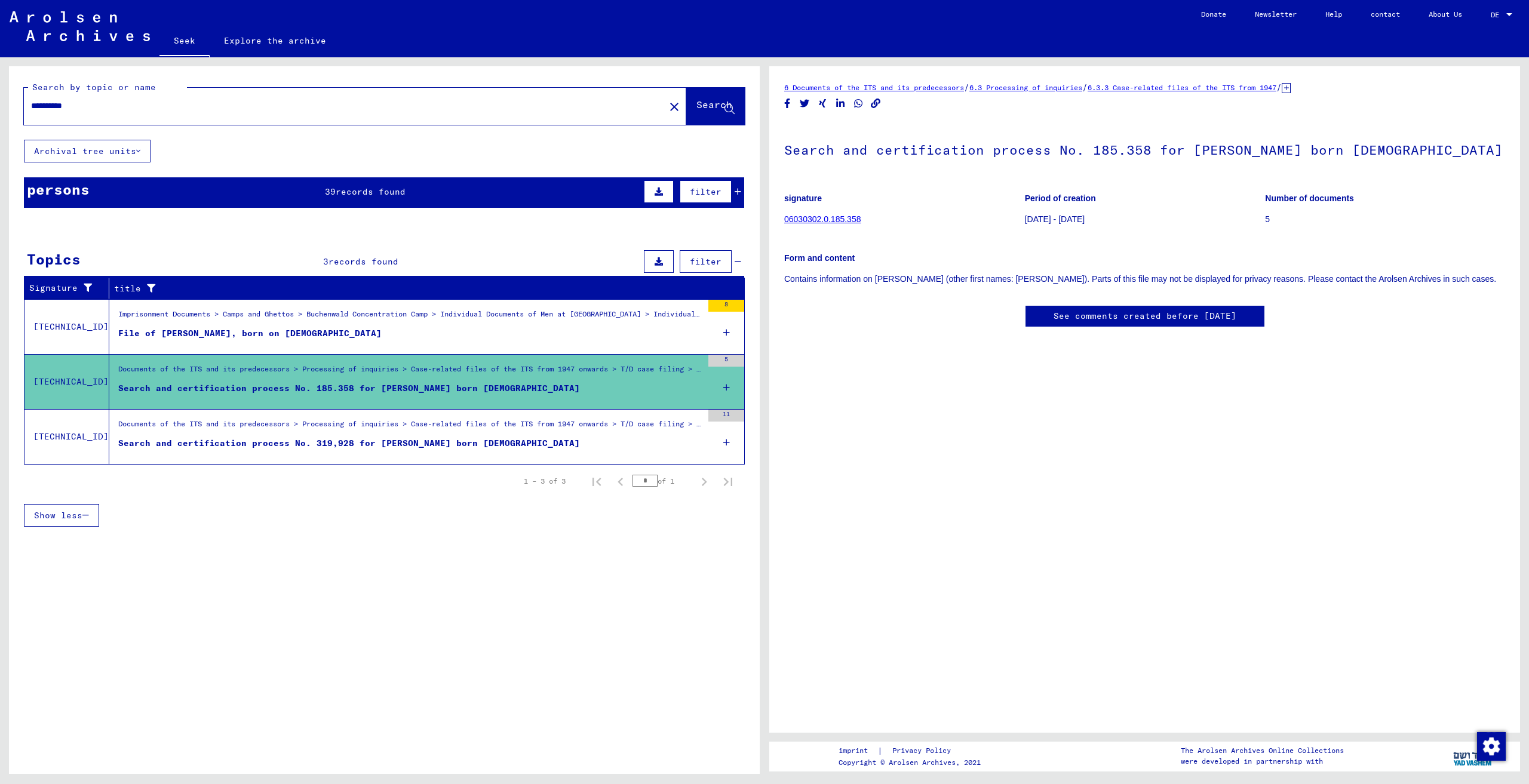
click at [568, 431] on div "Documents of the ITS and its predecessors > Processing of inquiries > Case-rela…" at bounding box center [410, 426] width 584 height 17
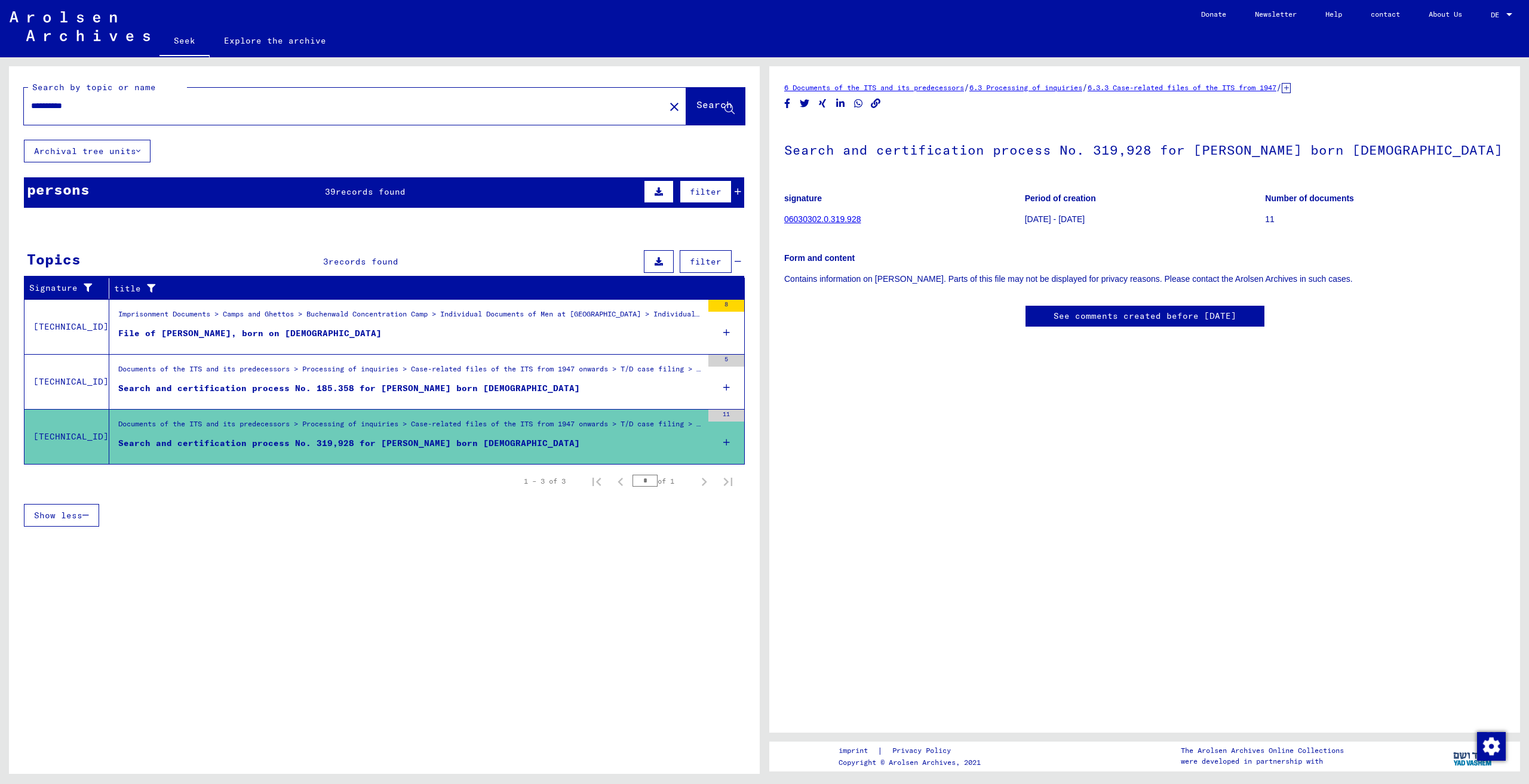
click at [427, 192] on div "persons 39 records found filter" at bounding box center [384, 192] width 720 height 31
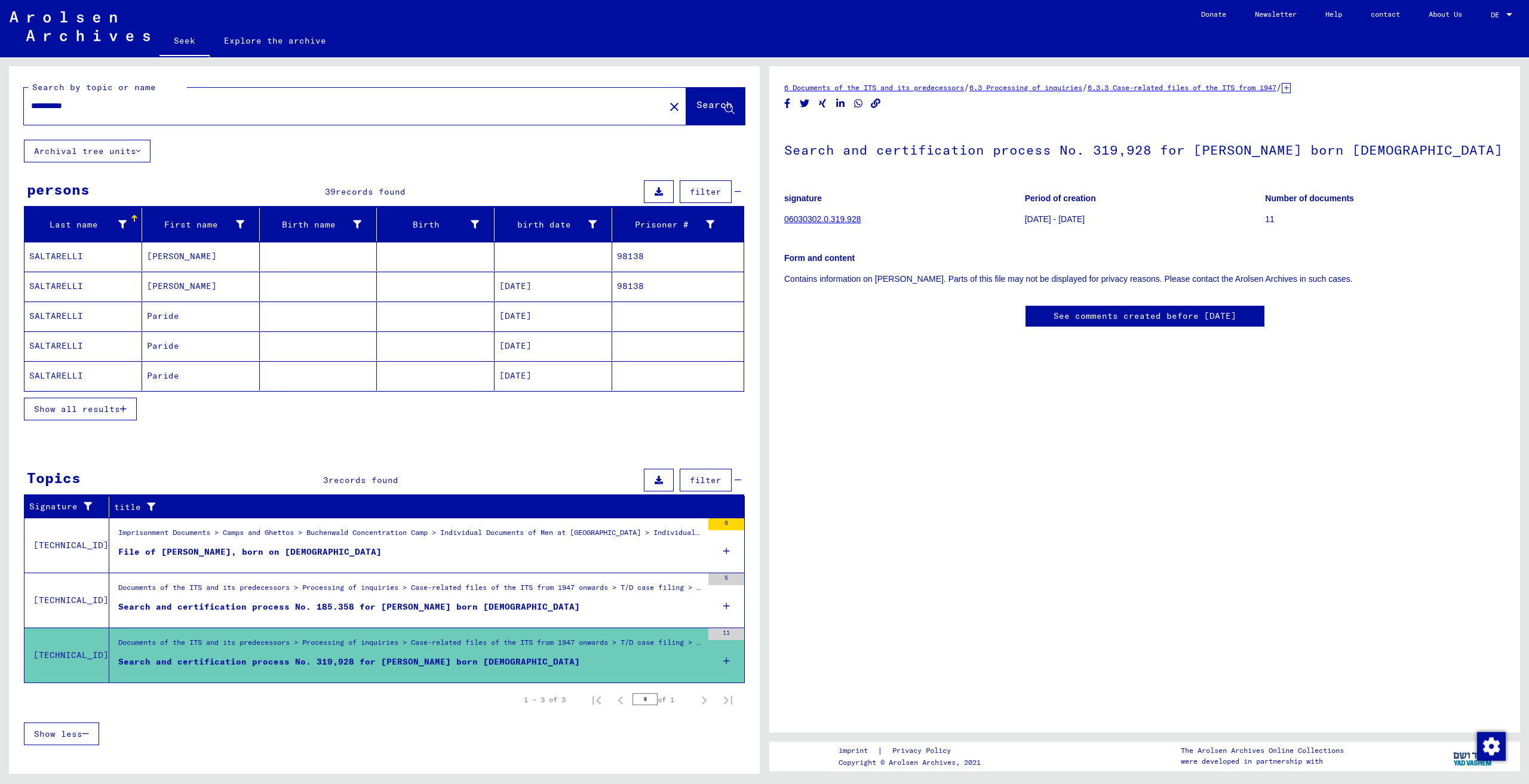
click at [101, 411] on font "Show all results" at bounding box center [77, 409] width 86 height 11
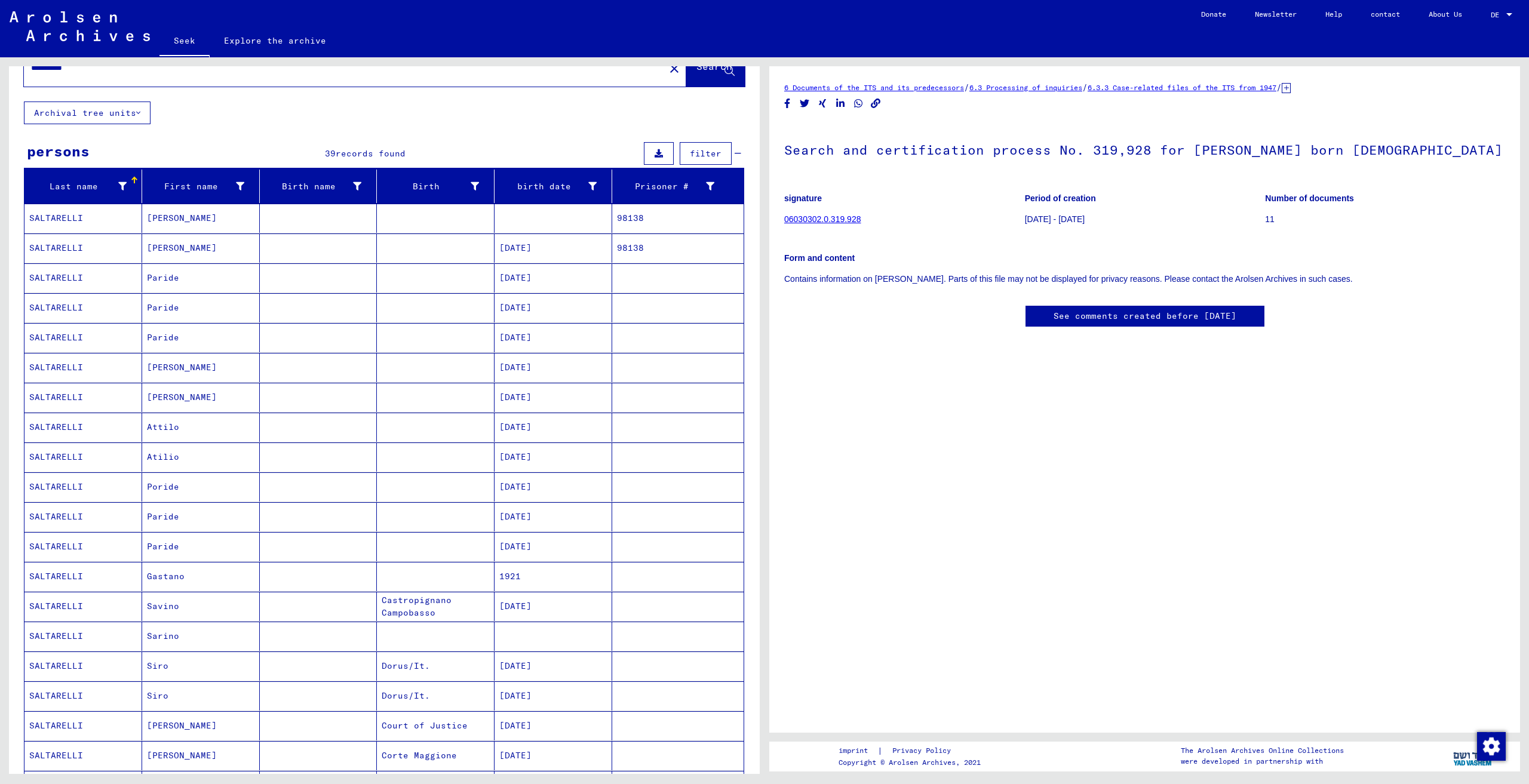
scroll to position [60, 0]
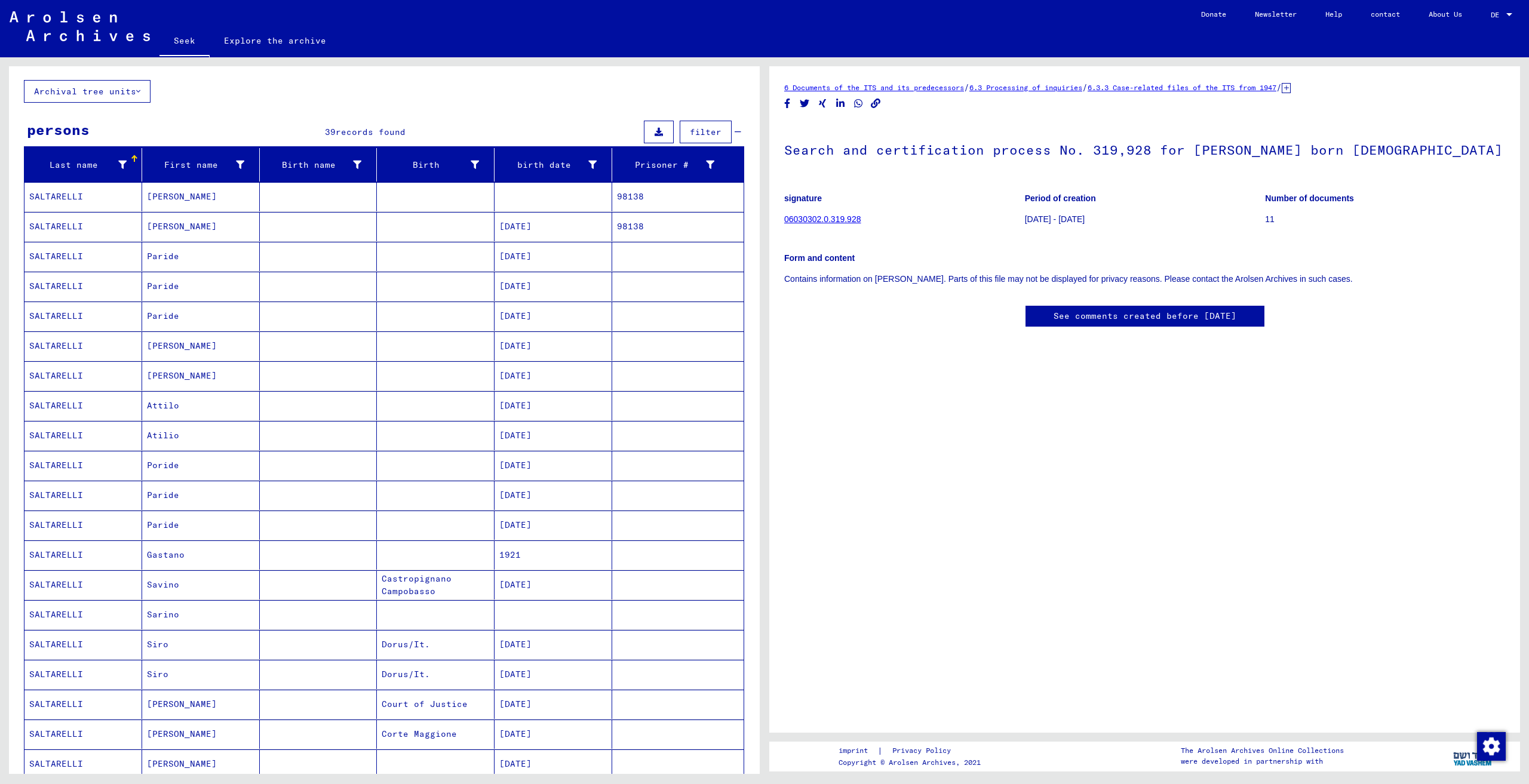
click at [187, 401] on mat-cell "Attilo" at bounding box center [201, 405] width 118 height 29
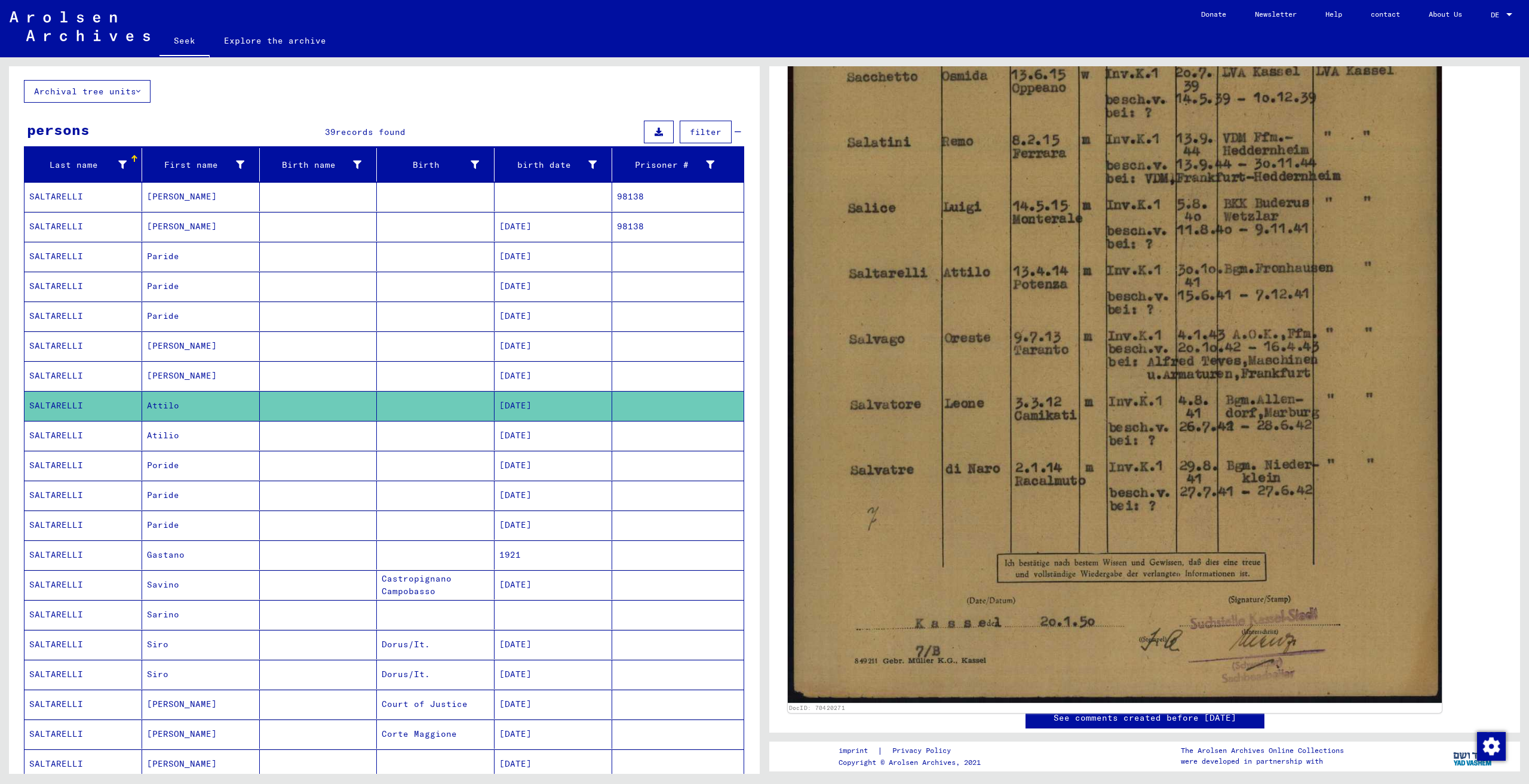
scroll to position [418, 0]
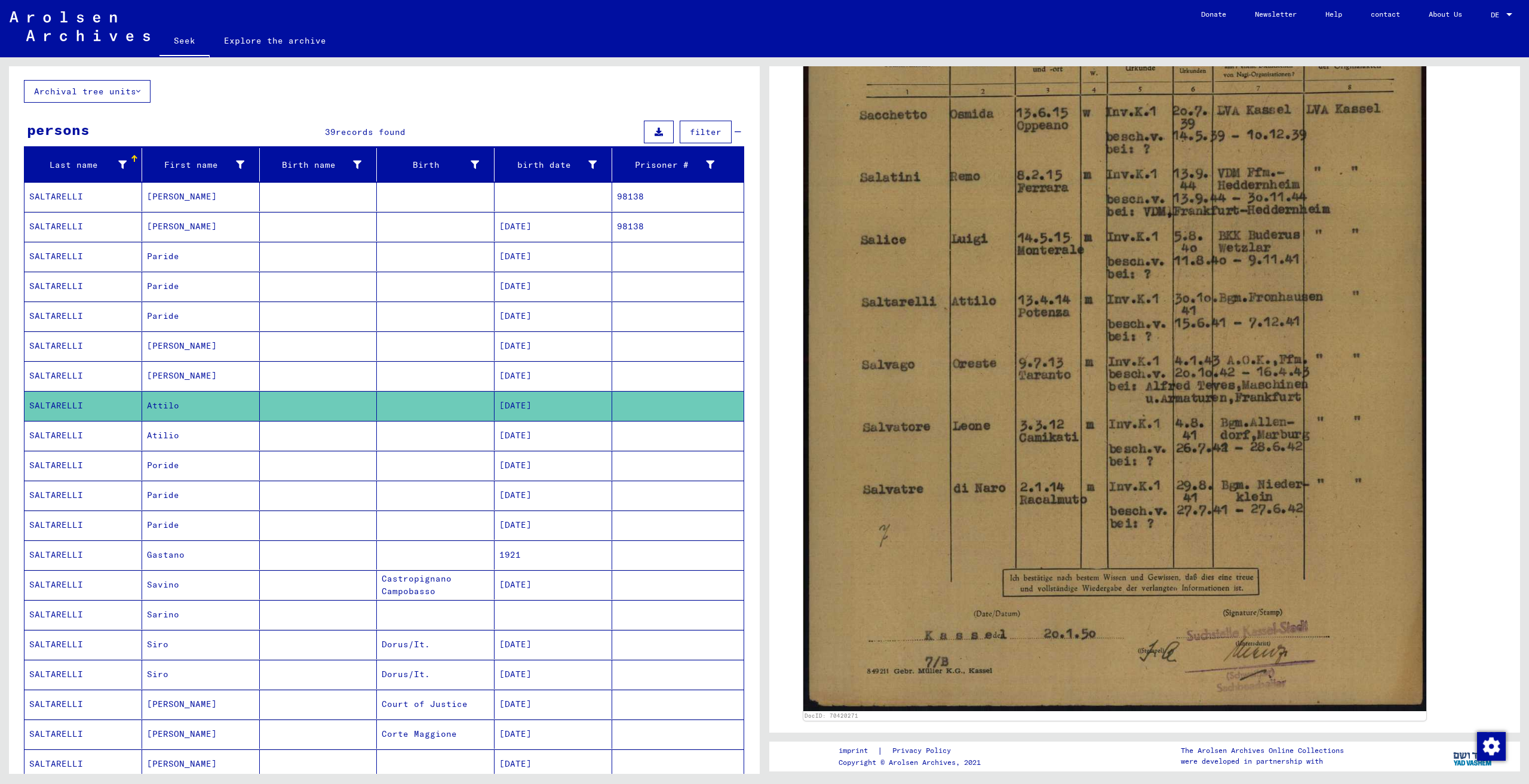
click at [448, 437] on mat-cell at bounding box center [435, 435] width 118 height 29
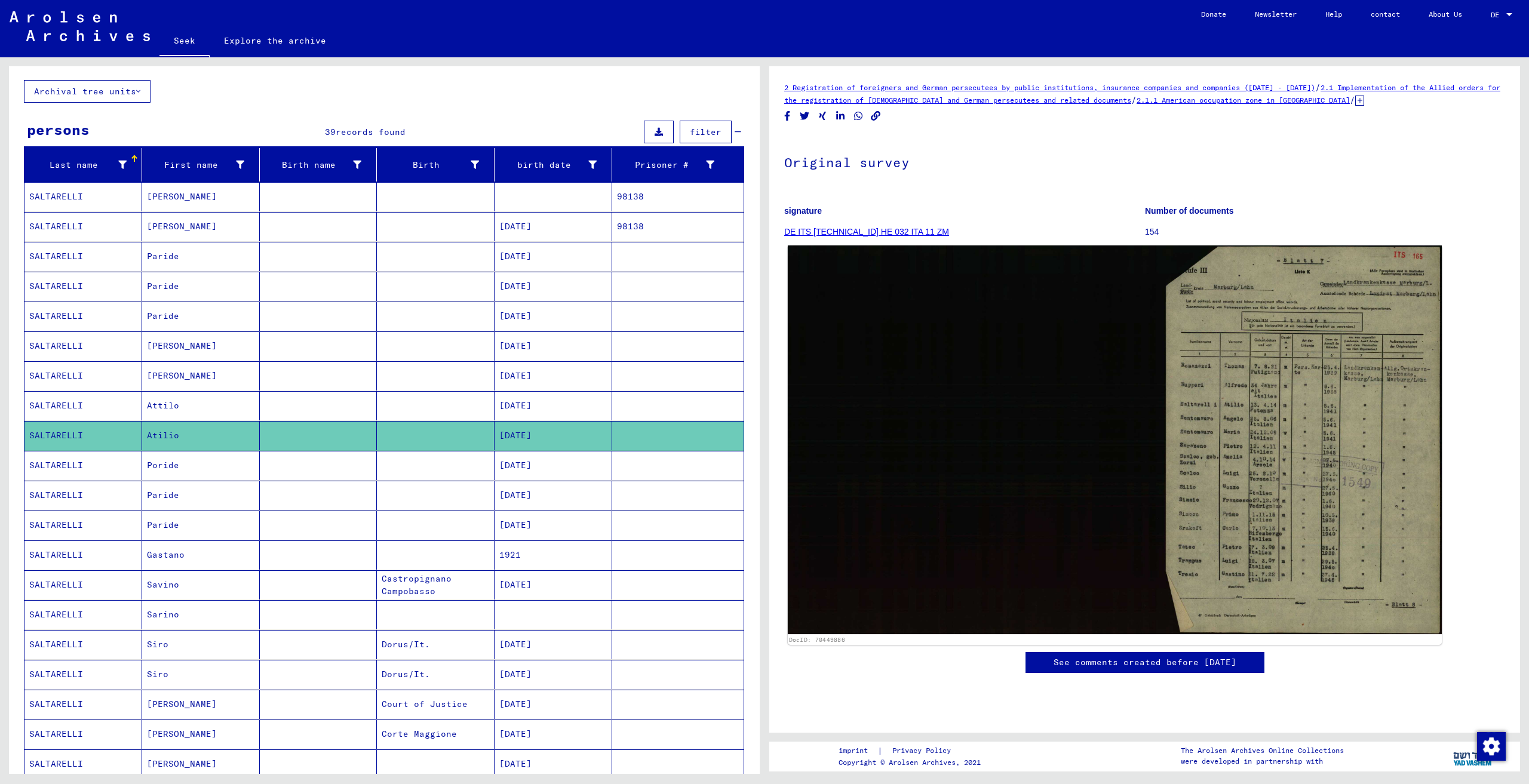
click at [1189, 441] on img at bounding box center [1115, 439] width 654 height 389
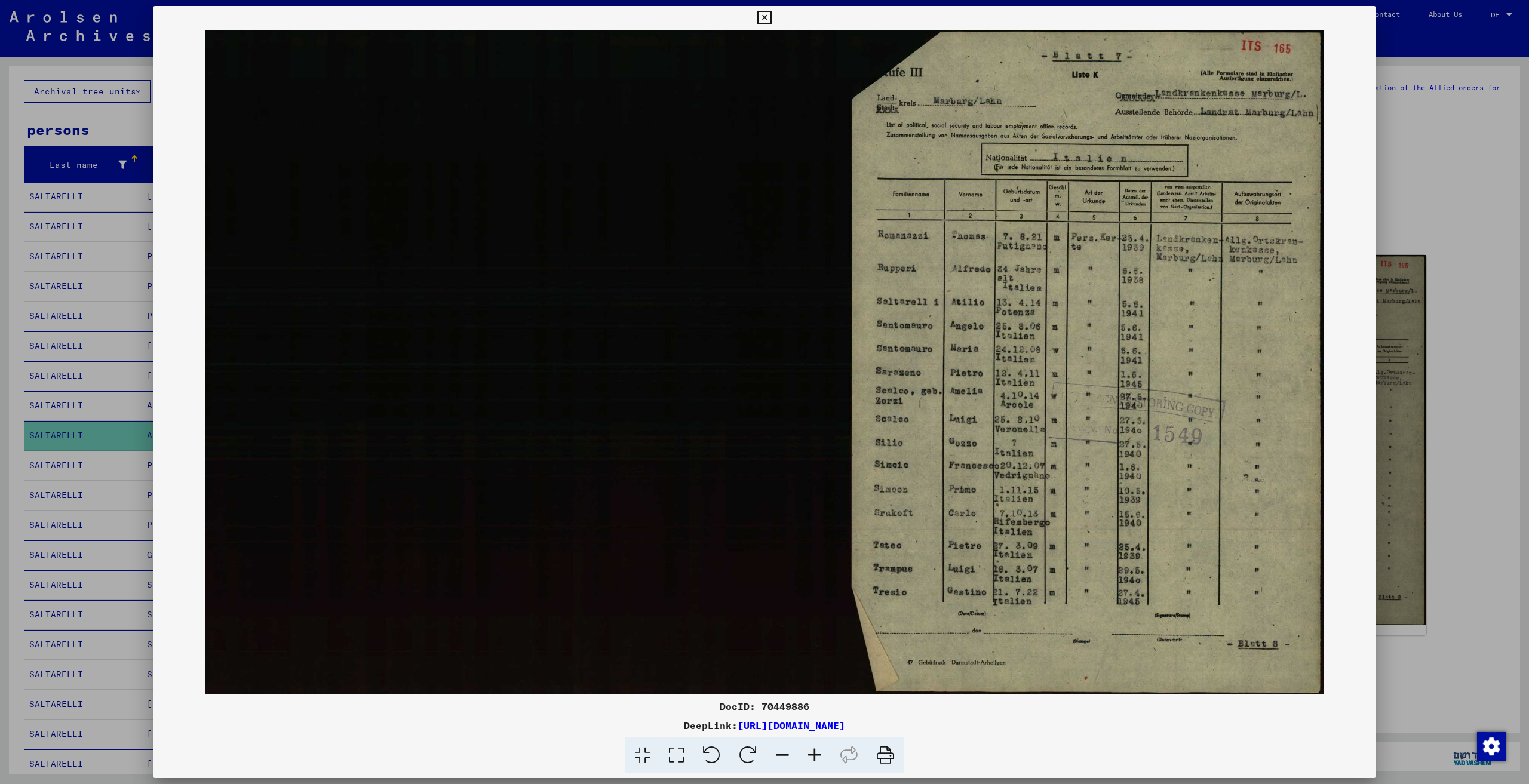
click at [1307, 276] on img at bounding box center [764, 362] width 1223 height 665
click at [1439, 152] on div at bounding box center [764, 392] width 1529 height 784
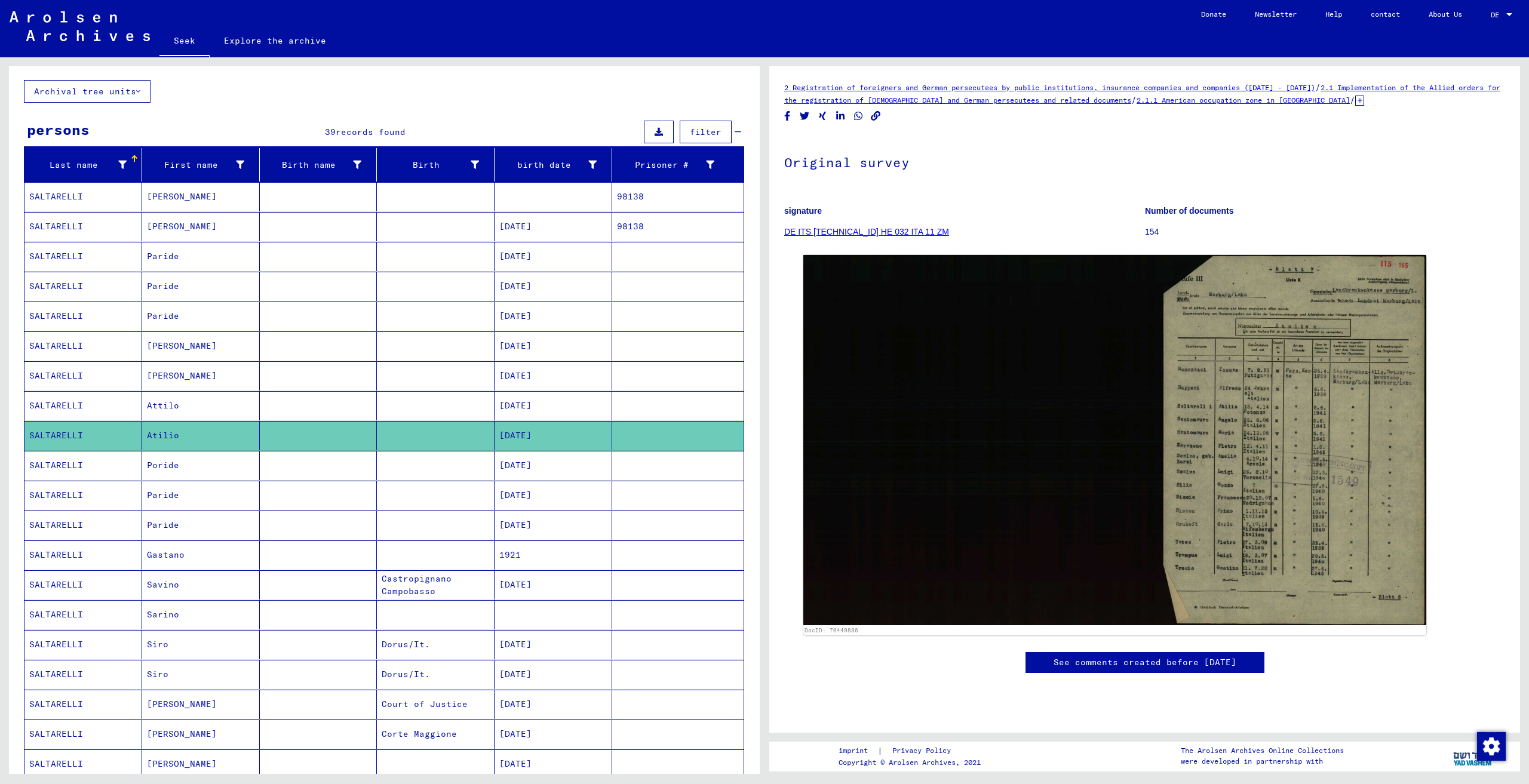
click at [324, 407] on mat-cell at bounding box center [318, 405] width 118 height 29
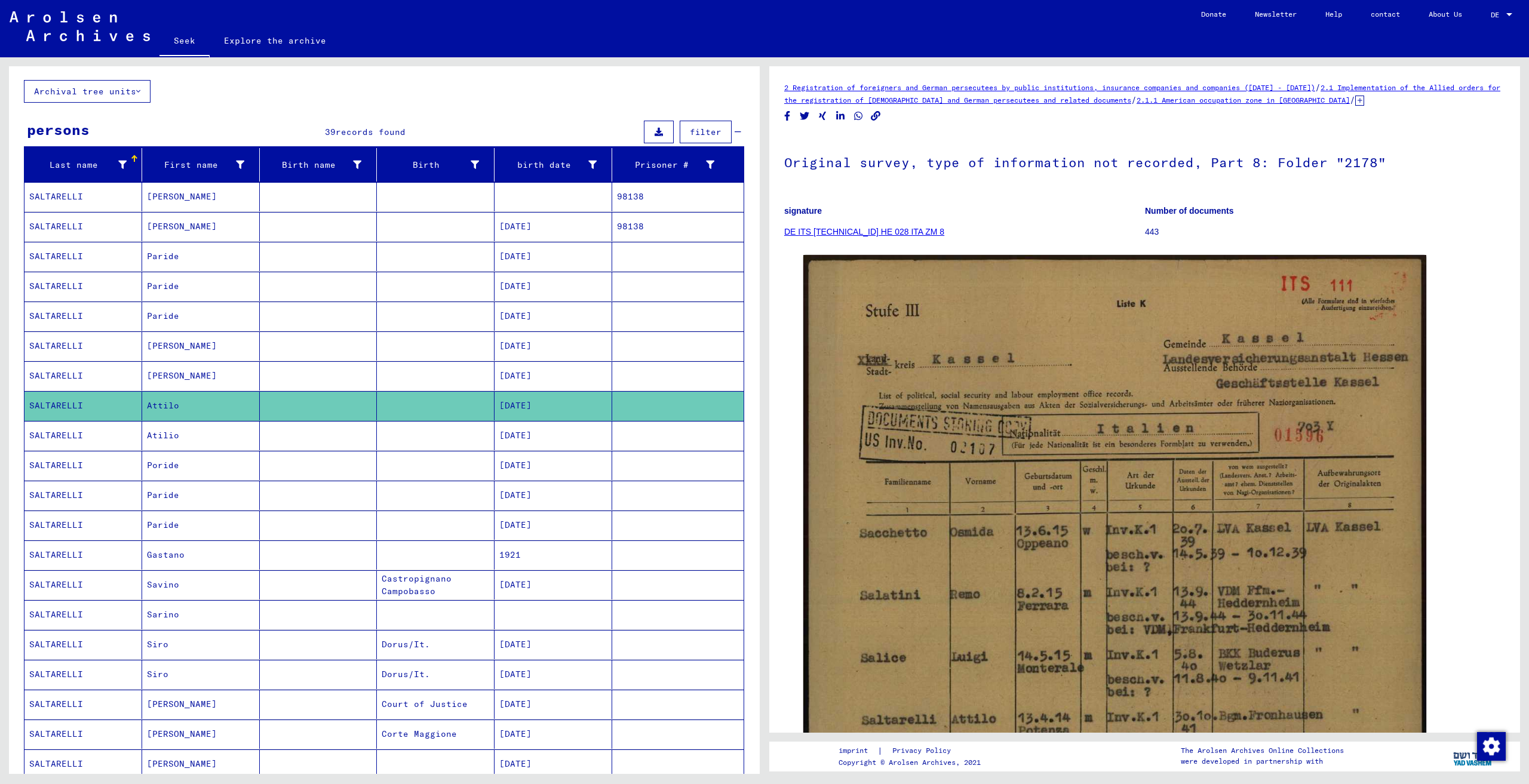
click at [276, 233] on mat-cell at bounding box center [318, 226] width 118 height 29
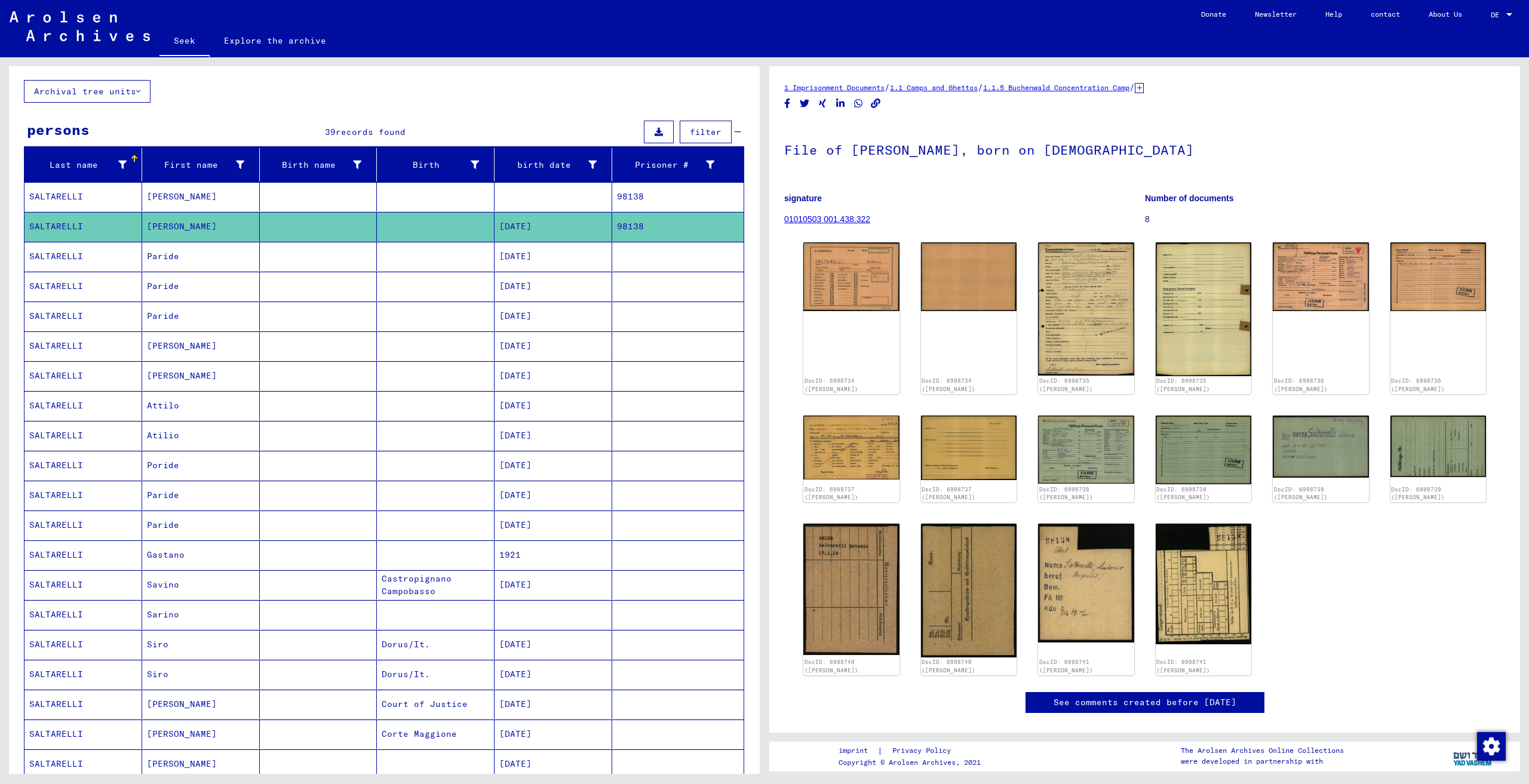
click at [307, 200] on mat-cell at bounding box center [318, 196] width 118 height 29
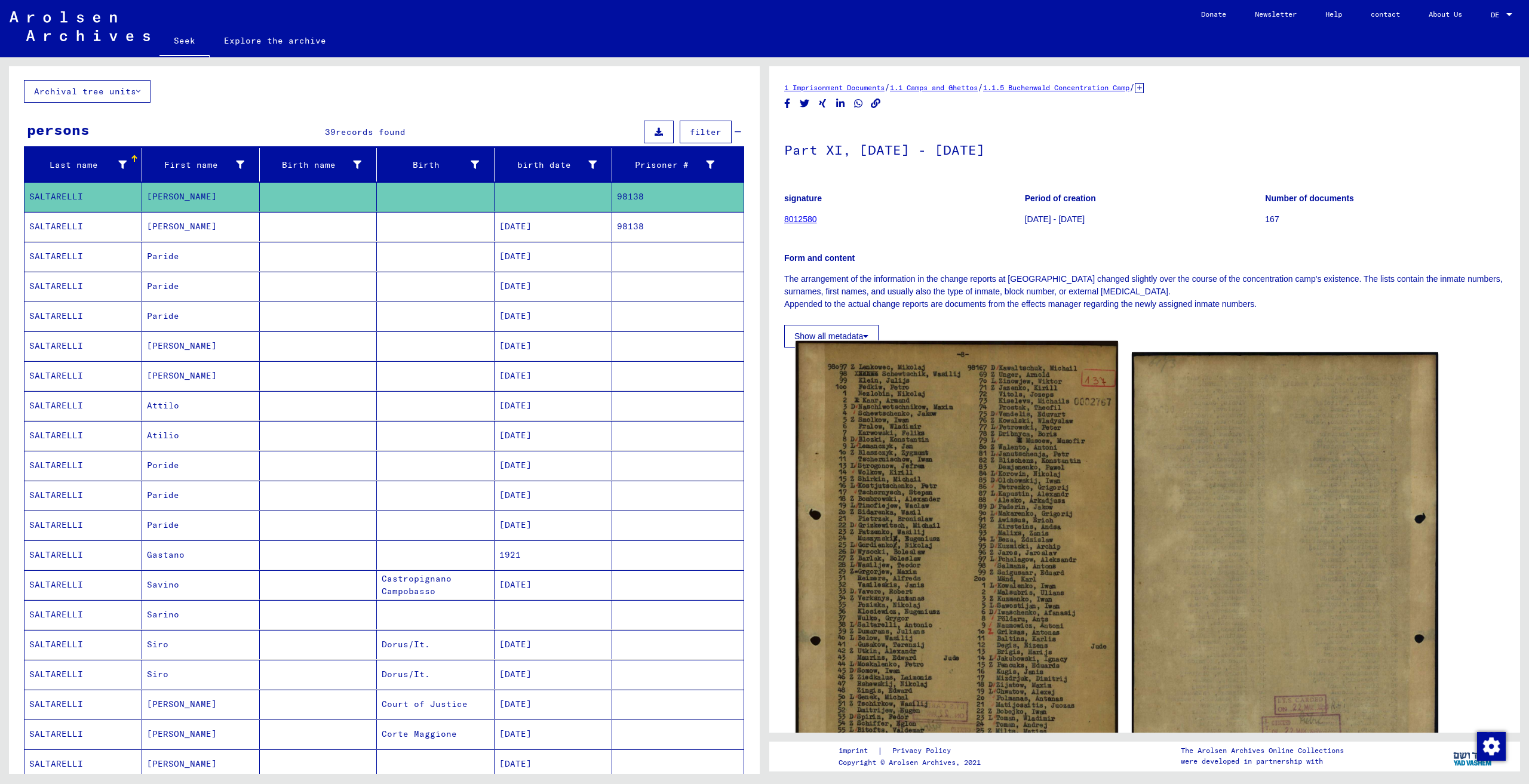
click at [917, 470] on img at bounding box center [957, 575] width 322 height 468
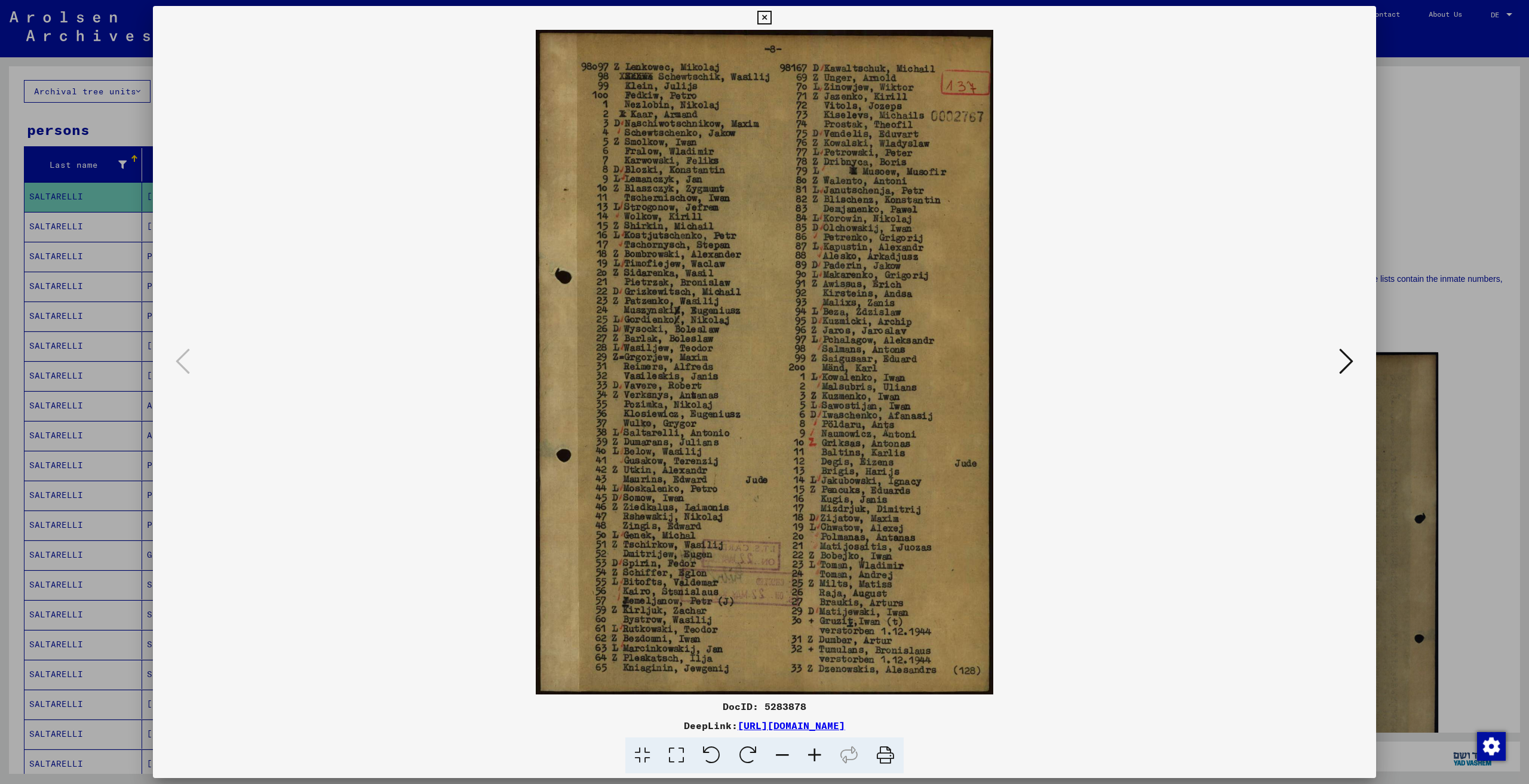
click at [1460, 213] on div at bounding box center [764, 392] width 1529 height 784
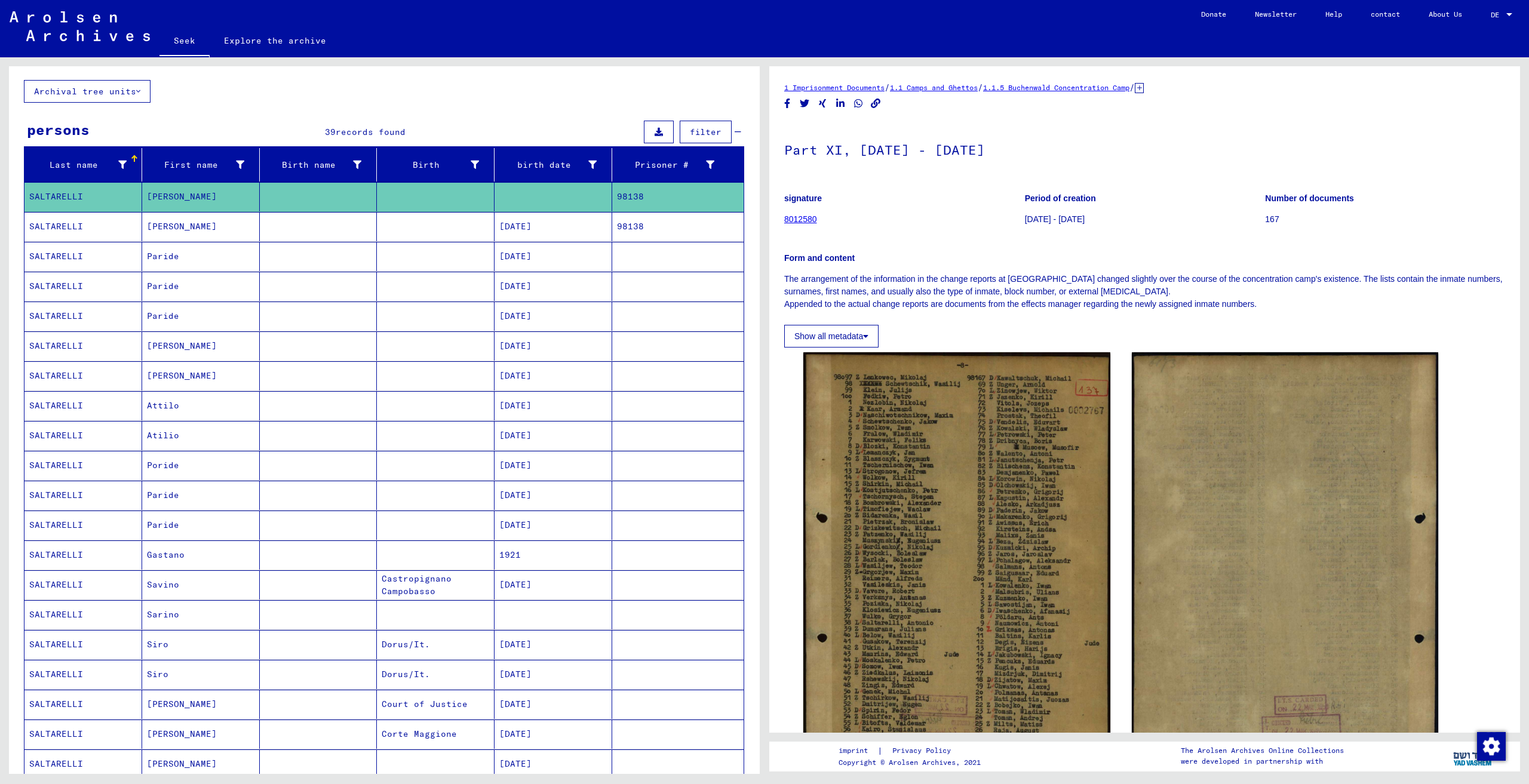
click at [230, 461] on mat-cell "Poride" at bounding box center [201, 465] width 118 height 29
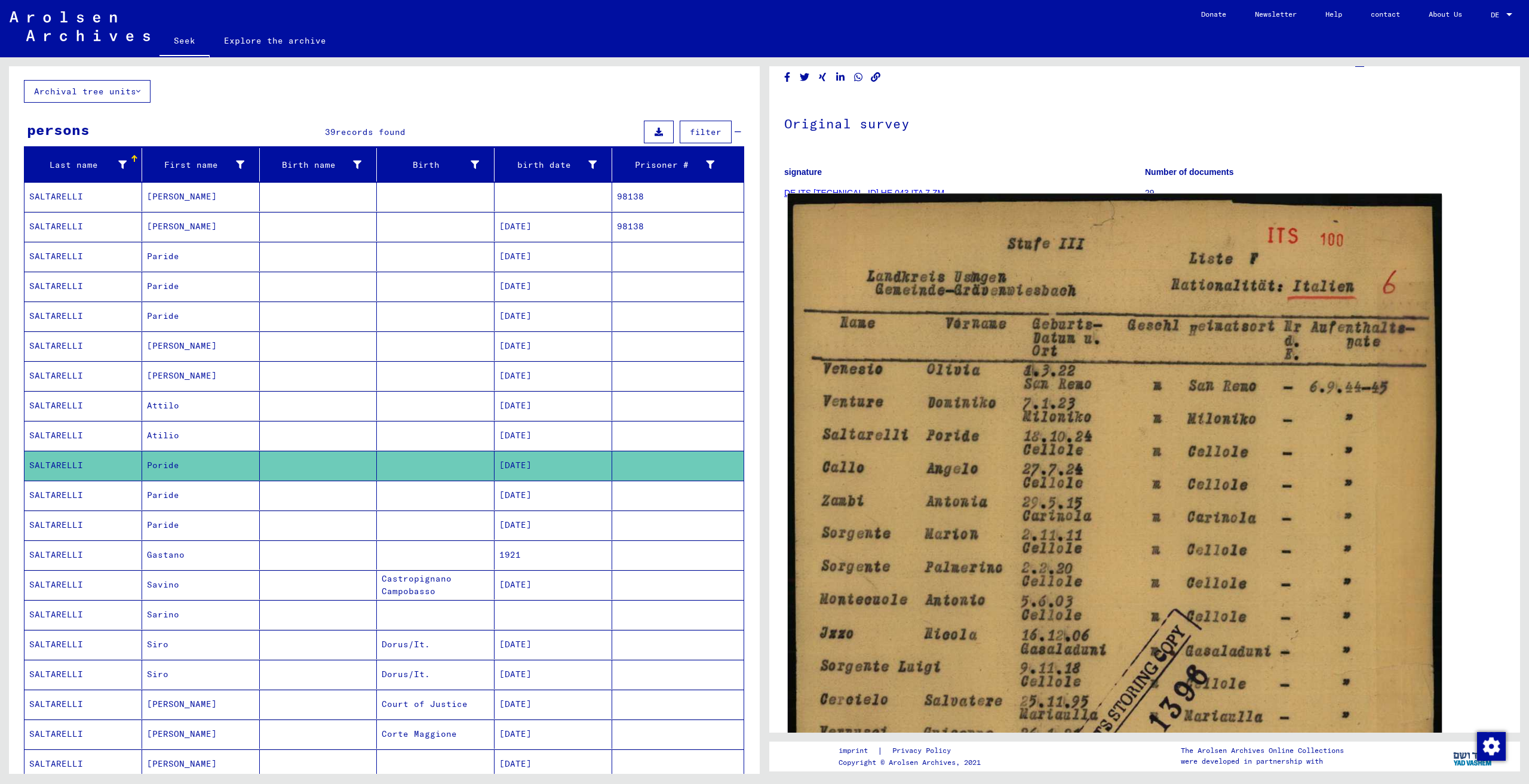
scroll to position [60, 0]
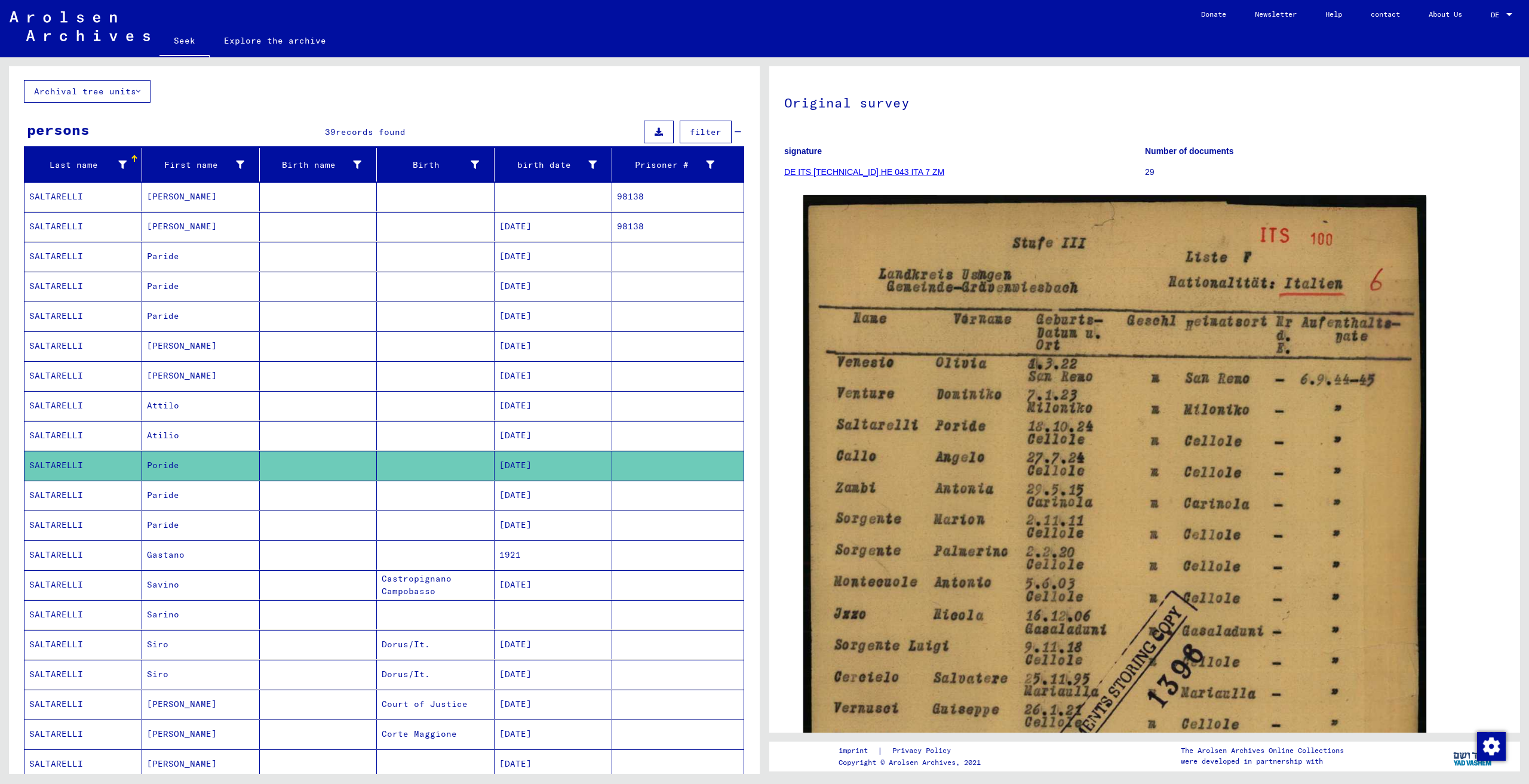
click at [510, 490] on font "[DATE]" at bounding box center [515, 495] width 32 height 11
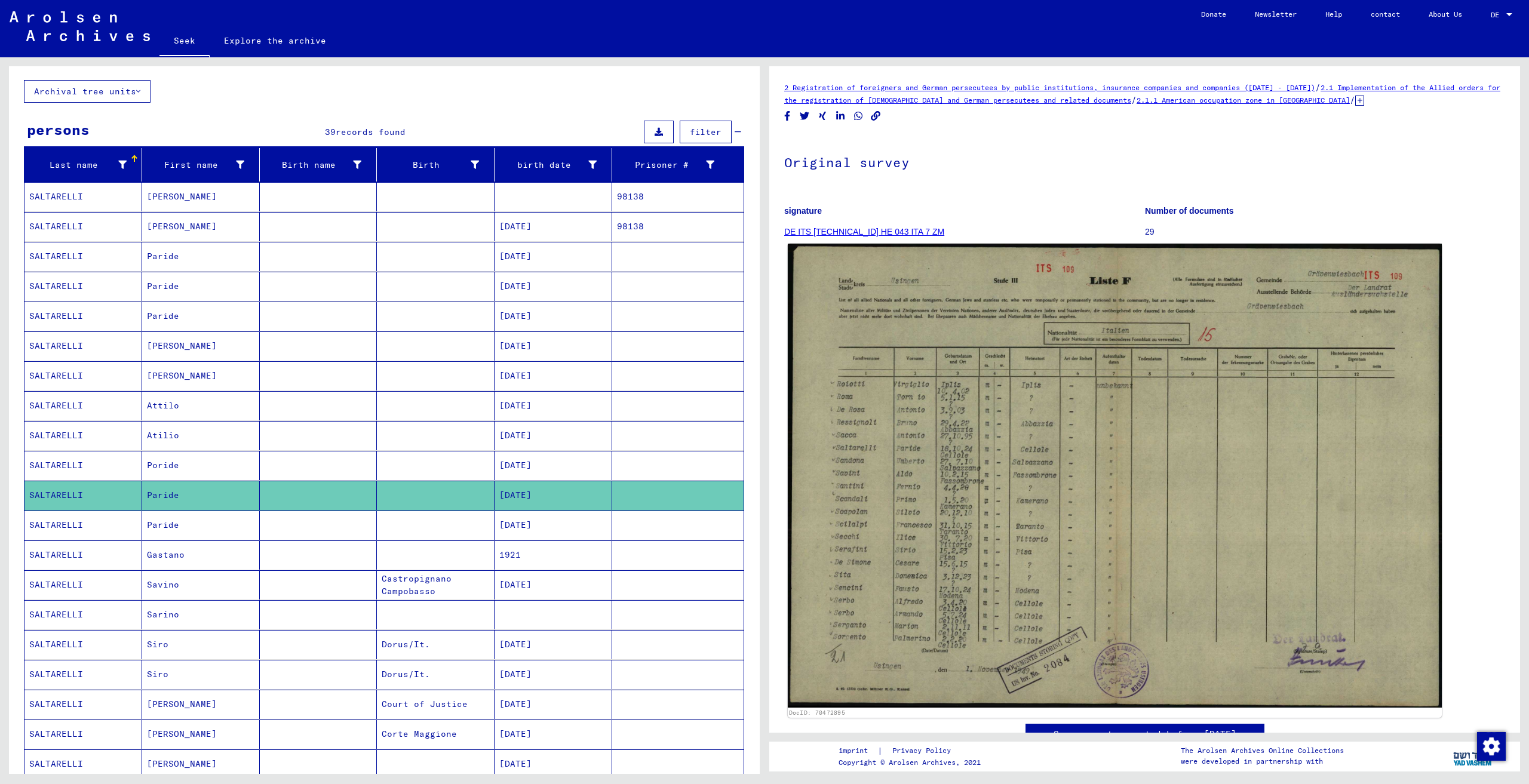
click at [1064, 413] on img at bounding box center [1115, 475] width 654 height 464
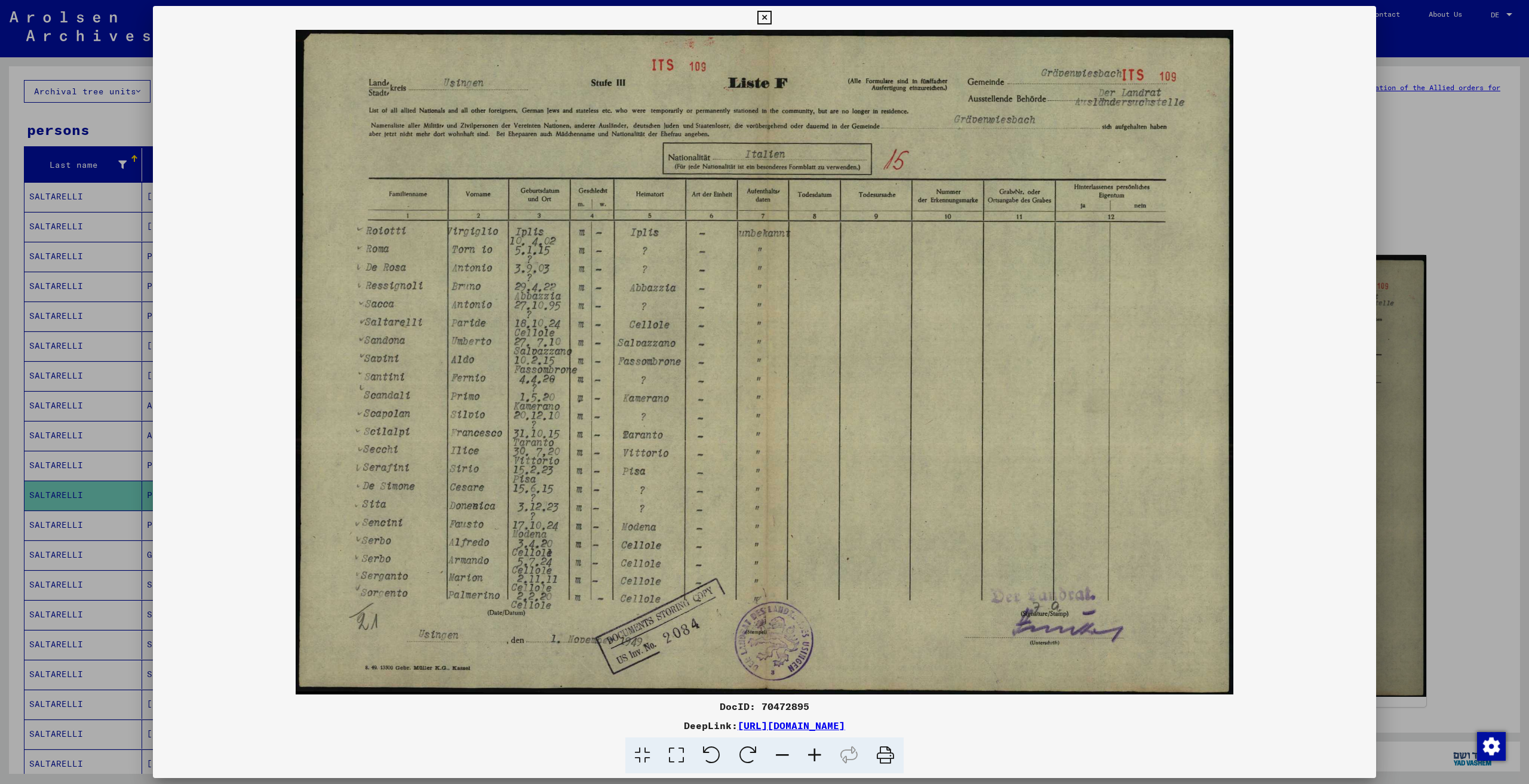
click at [1469, 143] on div at bounding box center [764, 392] width 1529 height 784
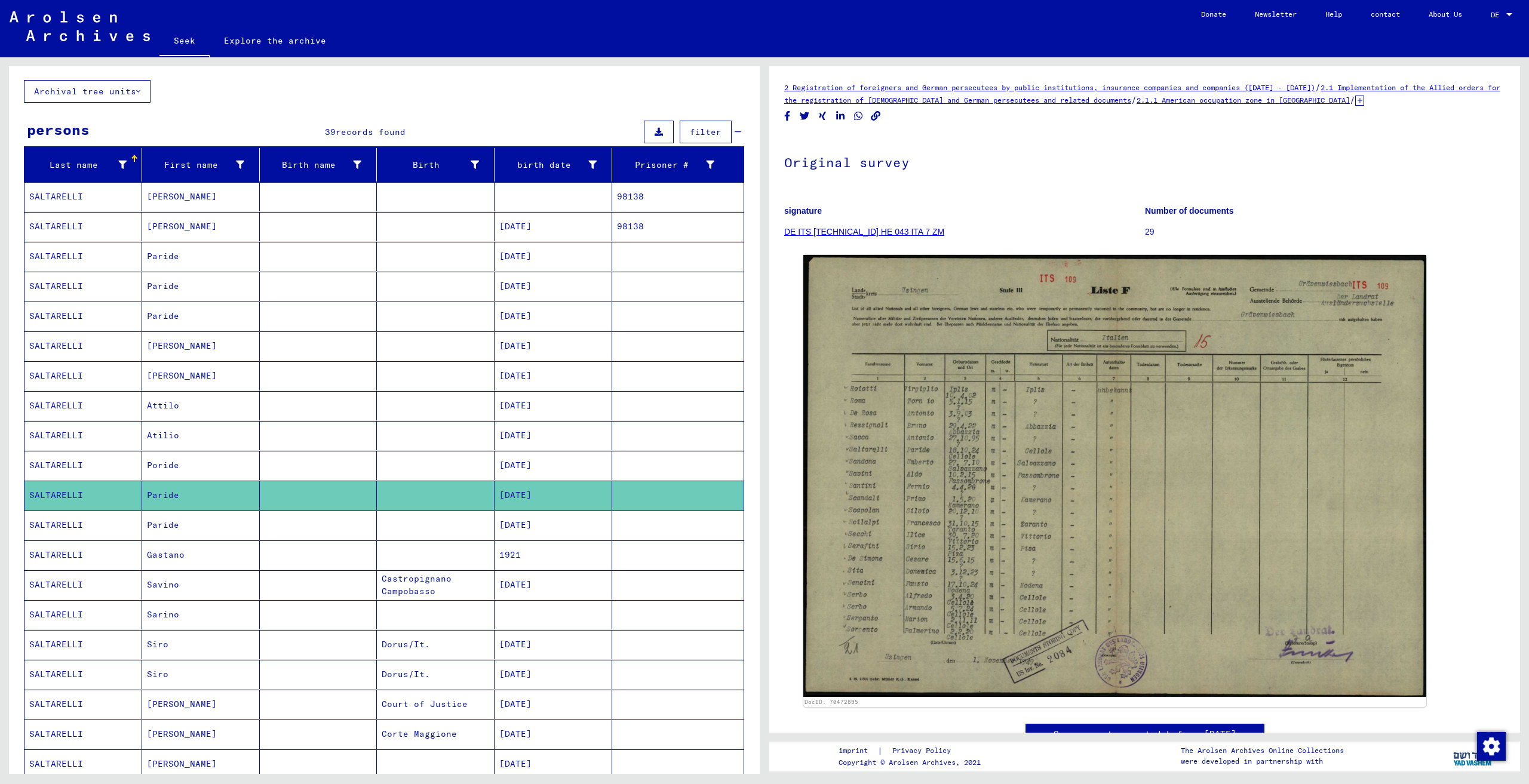
click at [320, 525] on mat-cell at bounding box center [318, 524] width 118 height 29
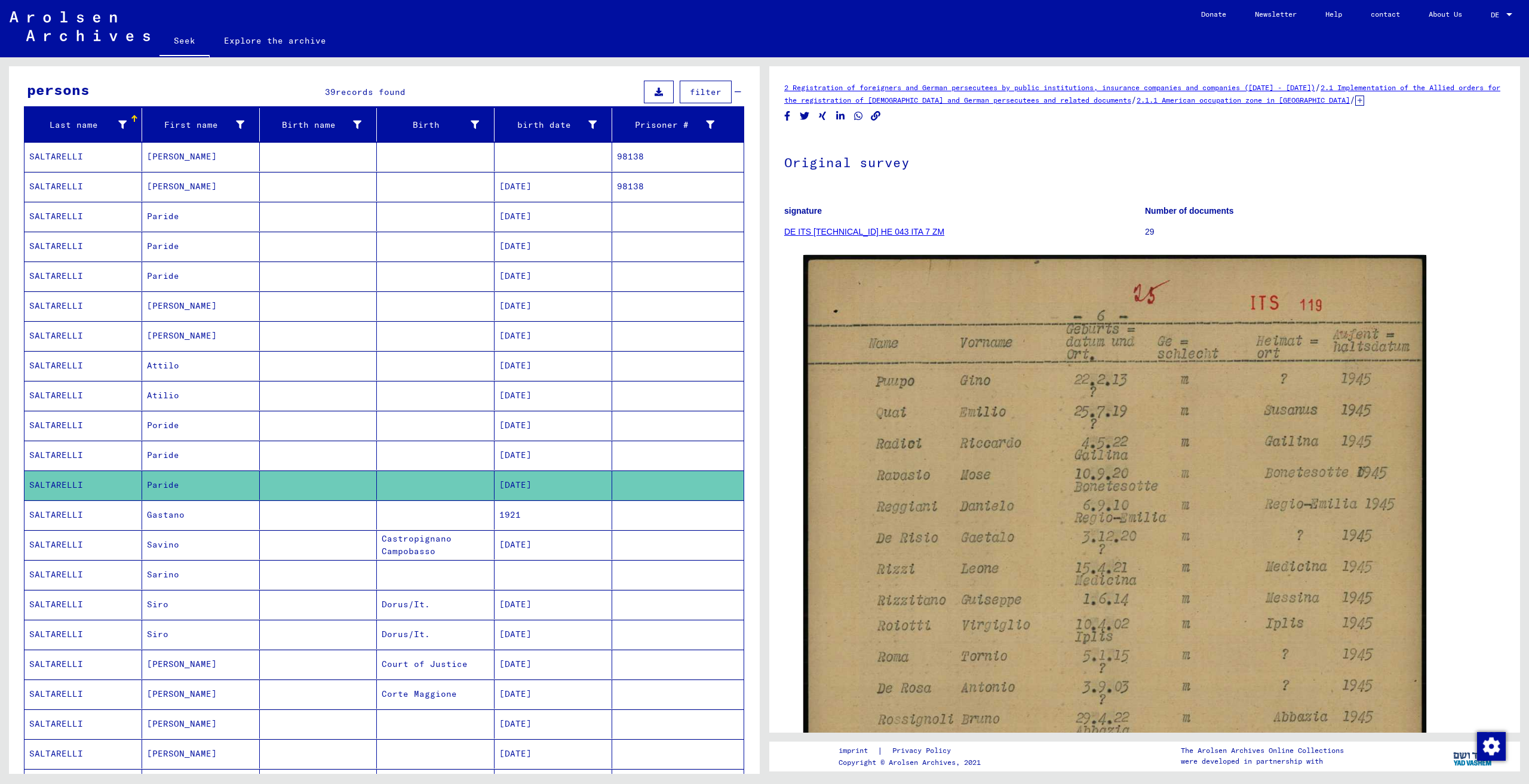
scroll to position [119, 0]
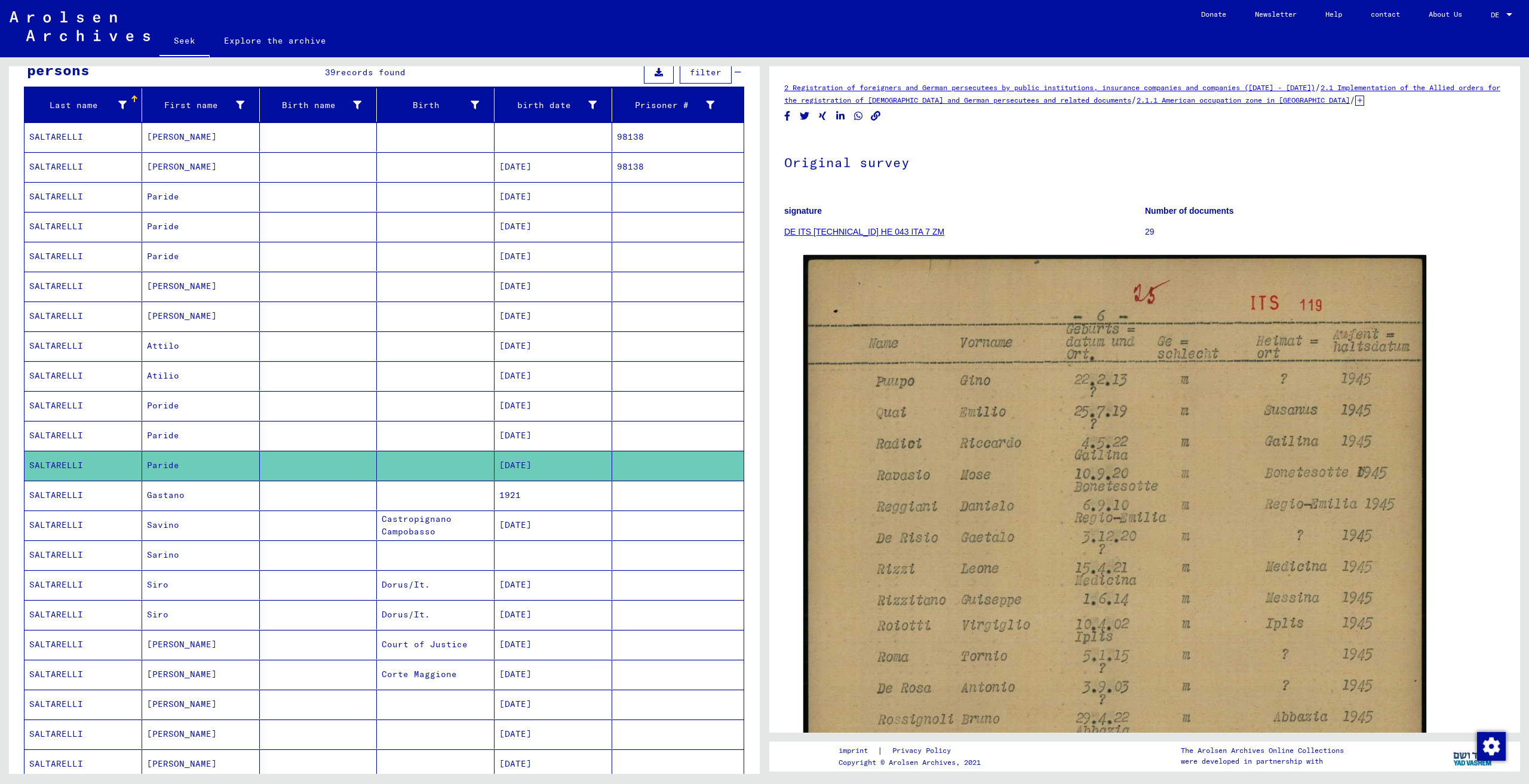
click at [245, 494] on mat-cell "Gastano" at bounding box center [201, 495] width 118 height 29
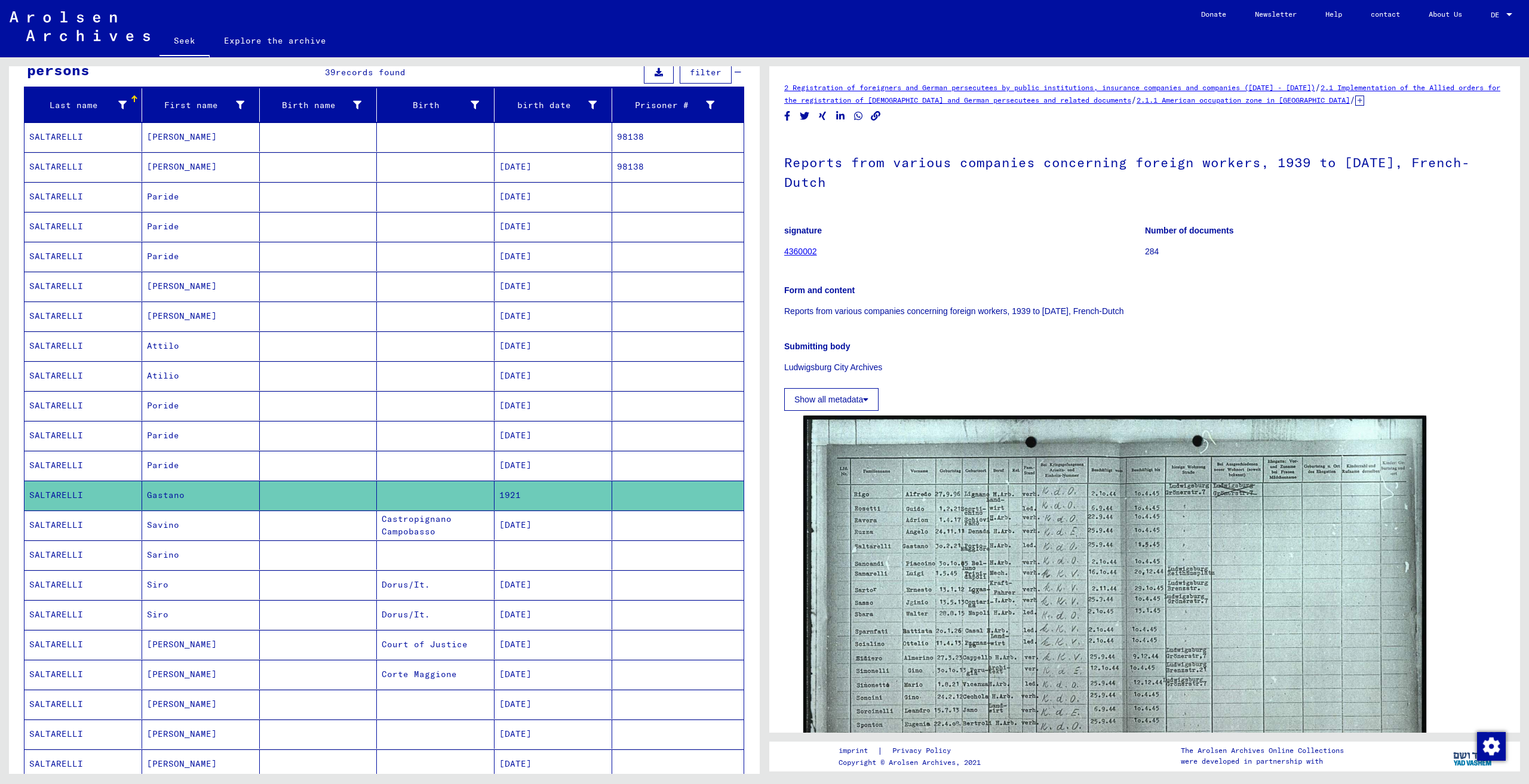
click at [219, 474] on mat-cell "Paride" at bounding box center [201, 465] width 118 height 29
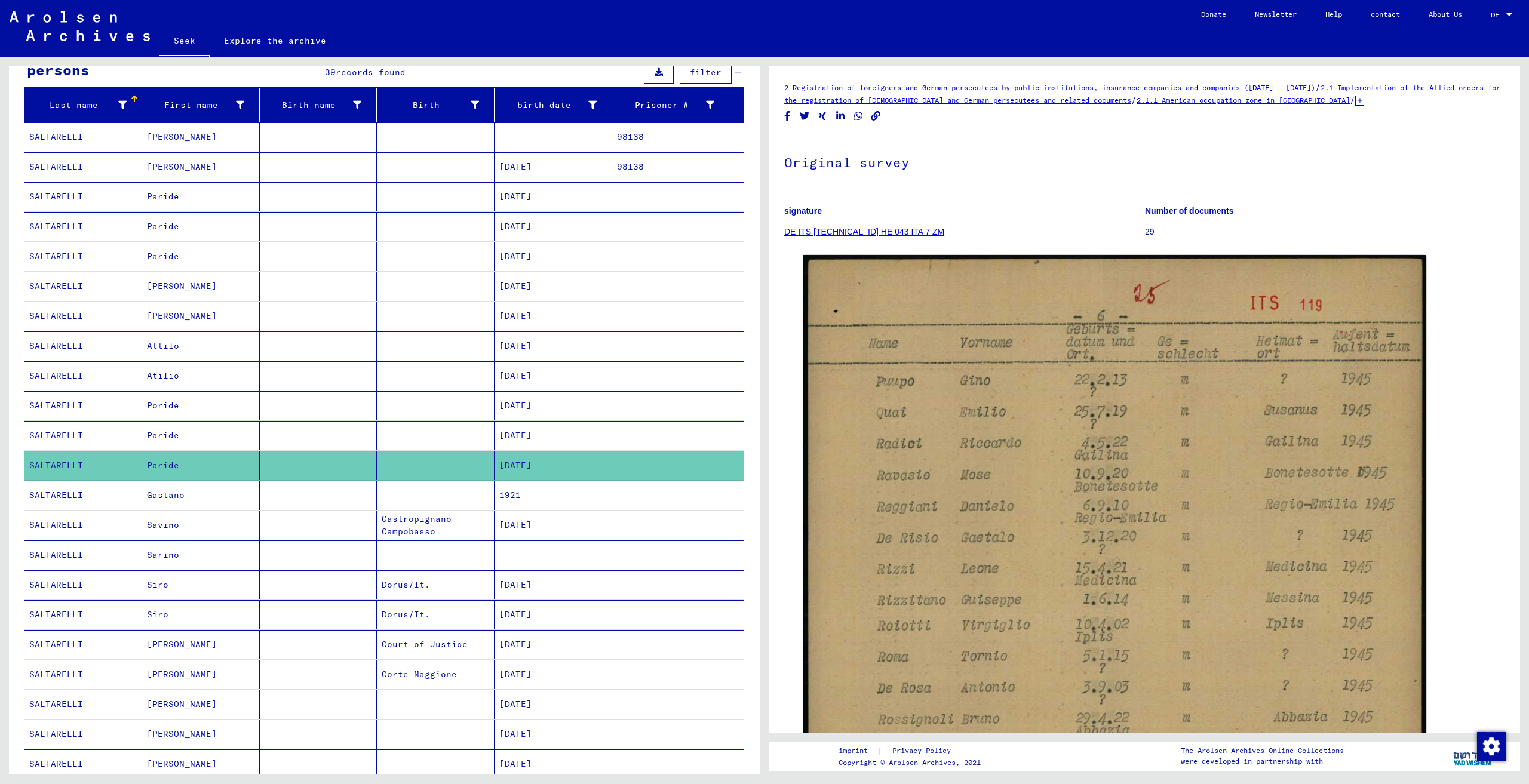
click at [228, 440] on mat-cell "Paride" at bounding box center [201, 435] width 118 height 29
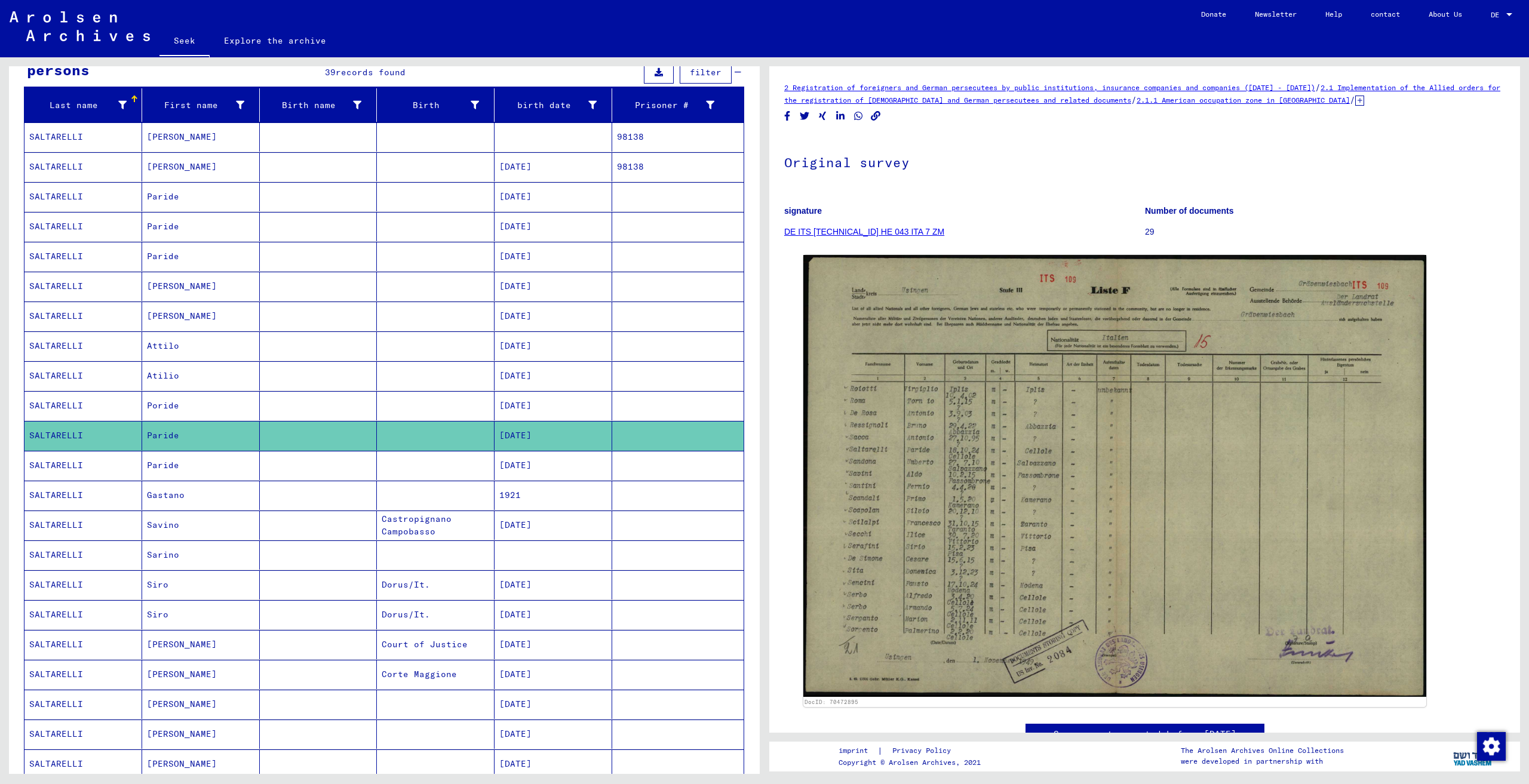
click at [217, 513] on mat-cell "Savino" at bounding box center [201, 524] width 118 height 29
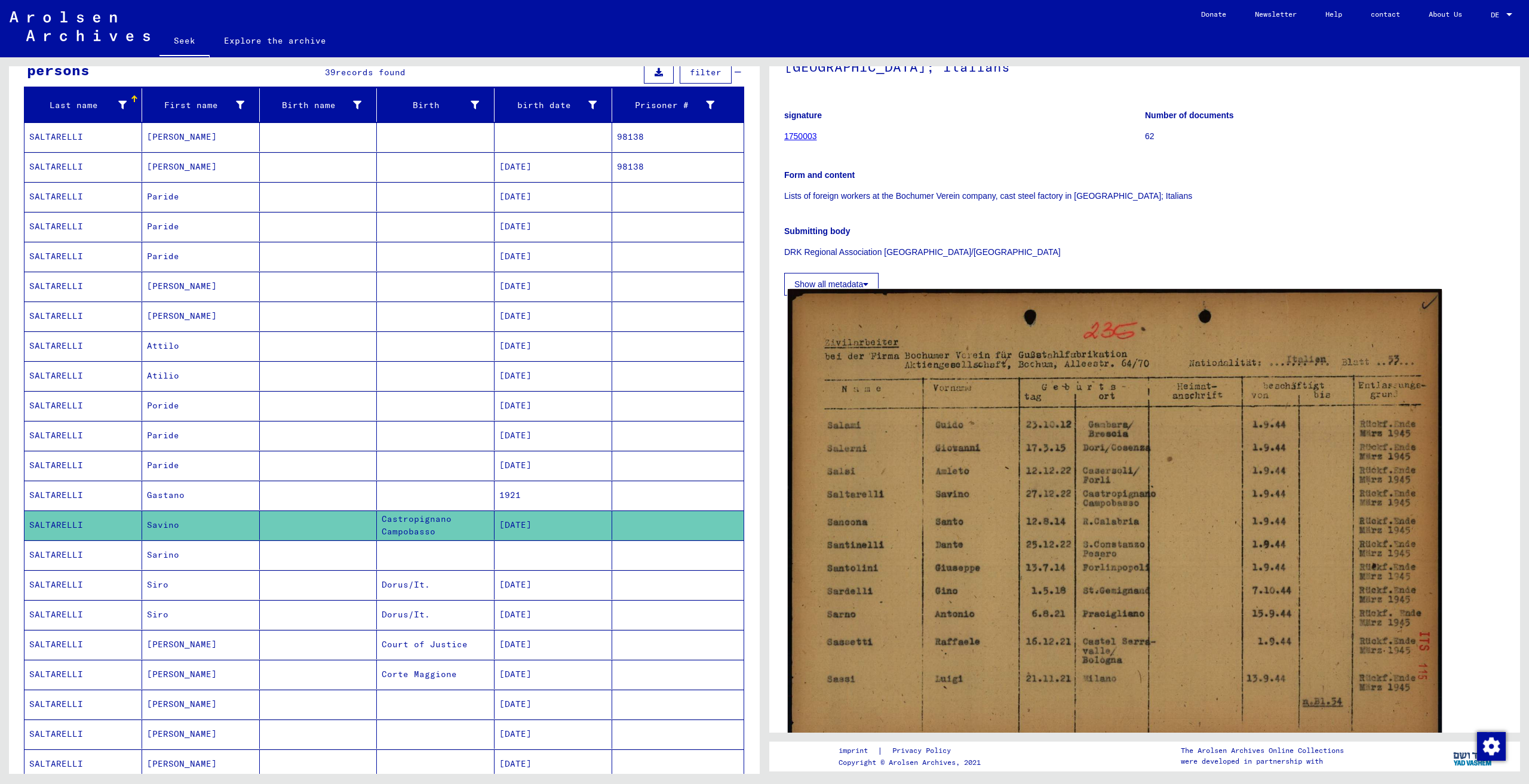
scroll to position [119, 0]
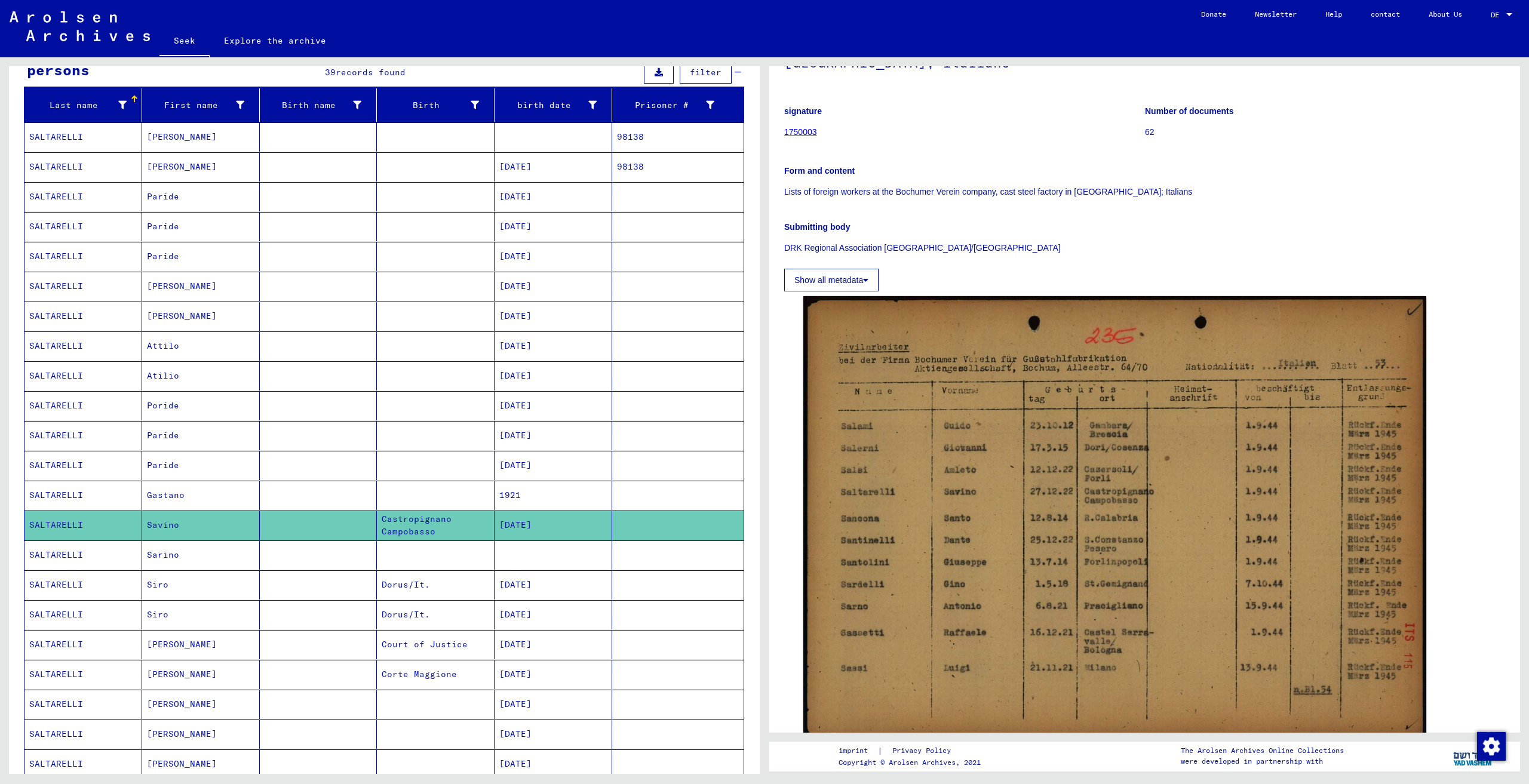
click at [339, 561] on mat-cell at bounding box center [318, 554] width 118 height 29
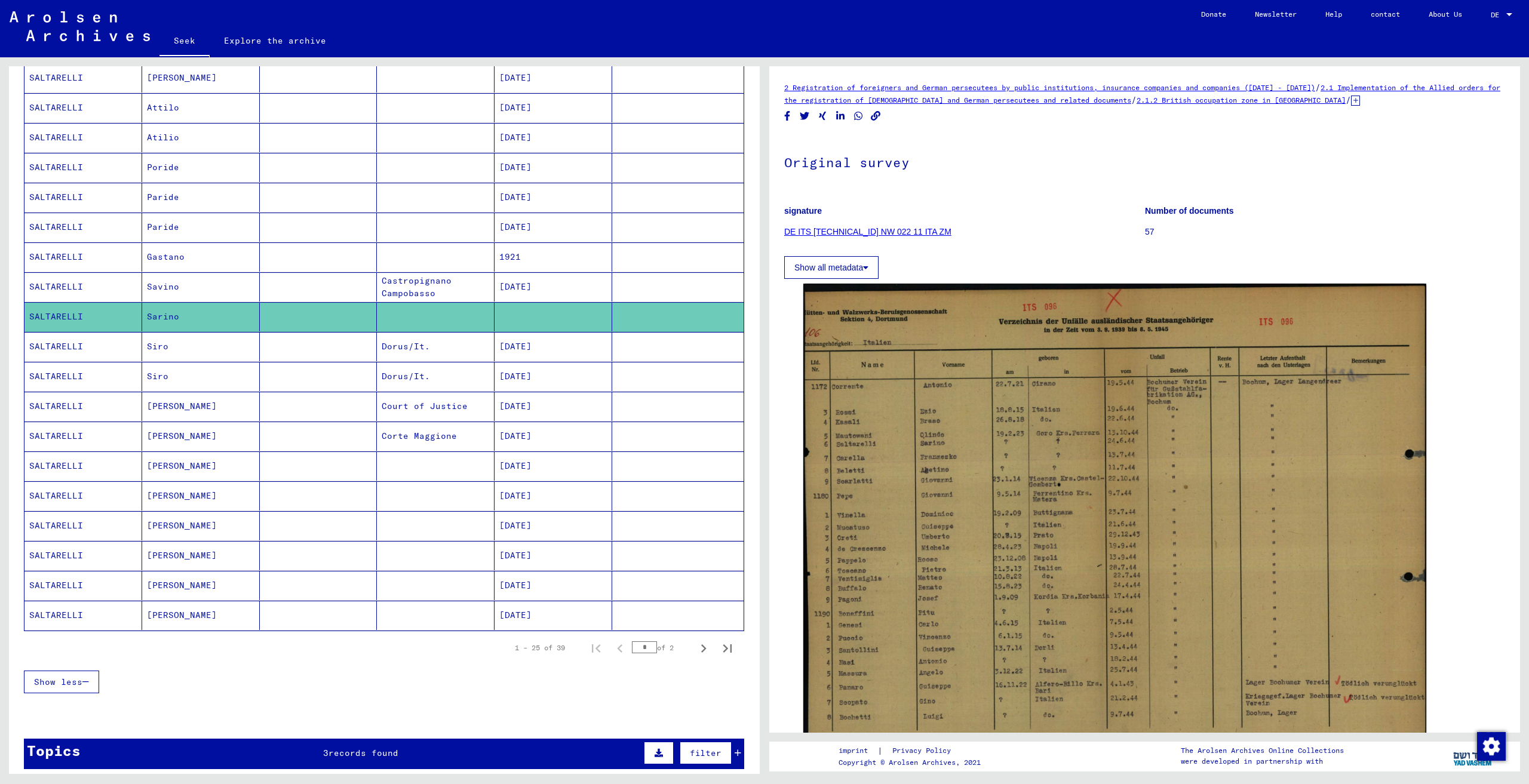
scroll to position [358, 0]
click at [695, 653] on icon "Next page" at bounding box center [703, 648] width 17 height 17
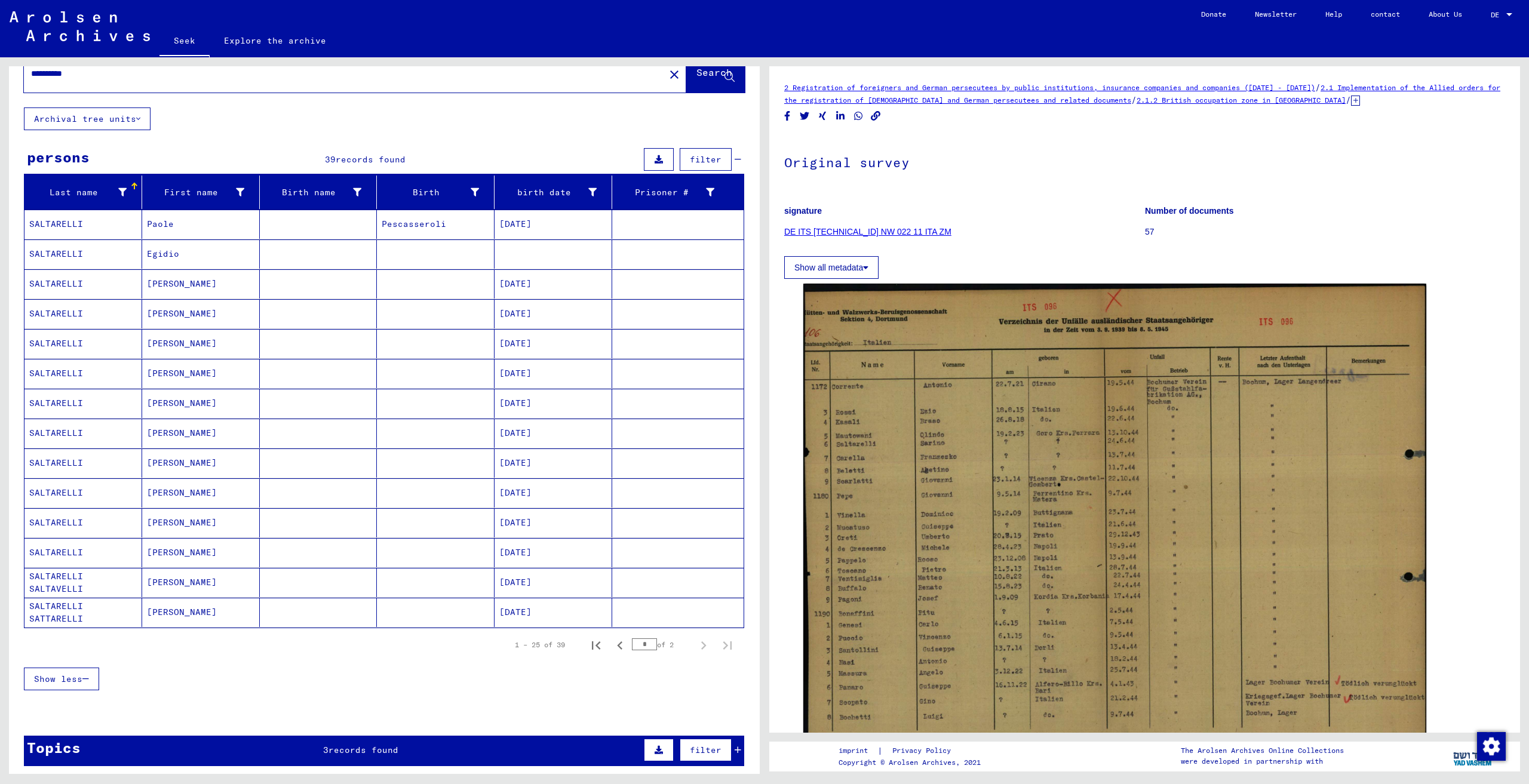
scroll to position [31, 0]
click at [612, 645] on icon "Previous page" at bounding box center [620, 646] width 17 height 17
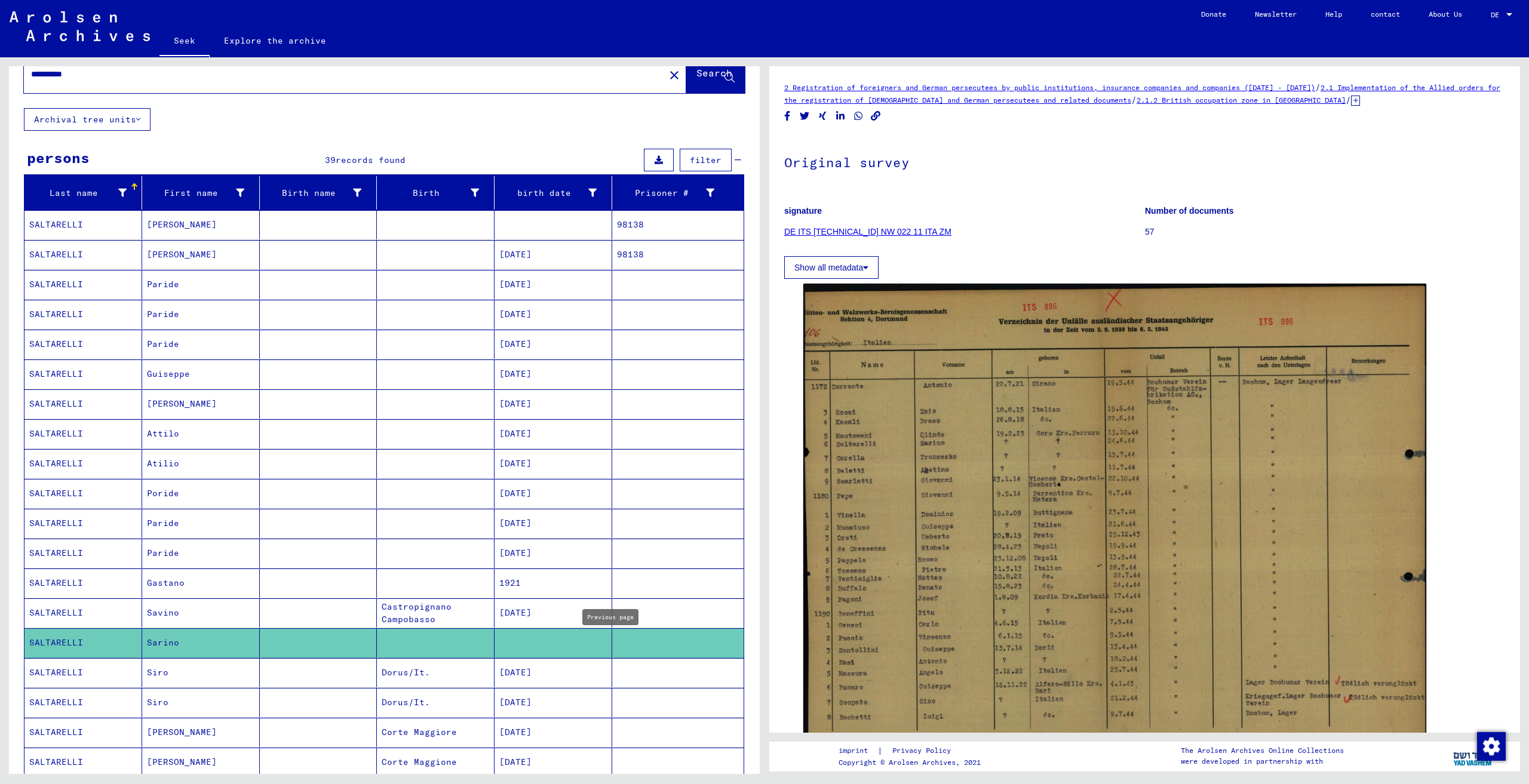
type input "*"
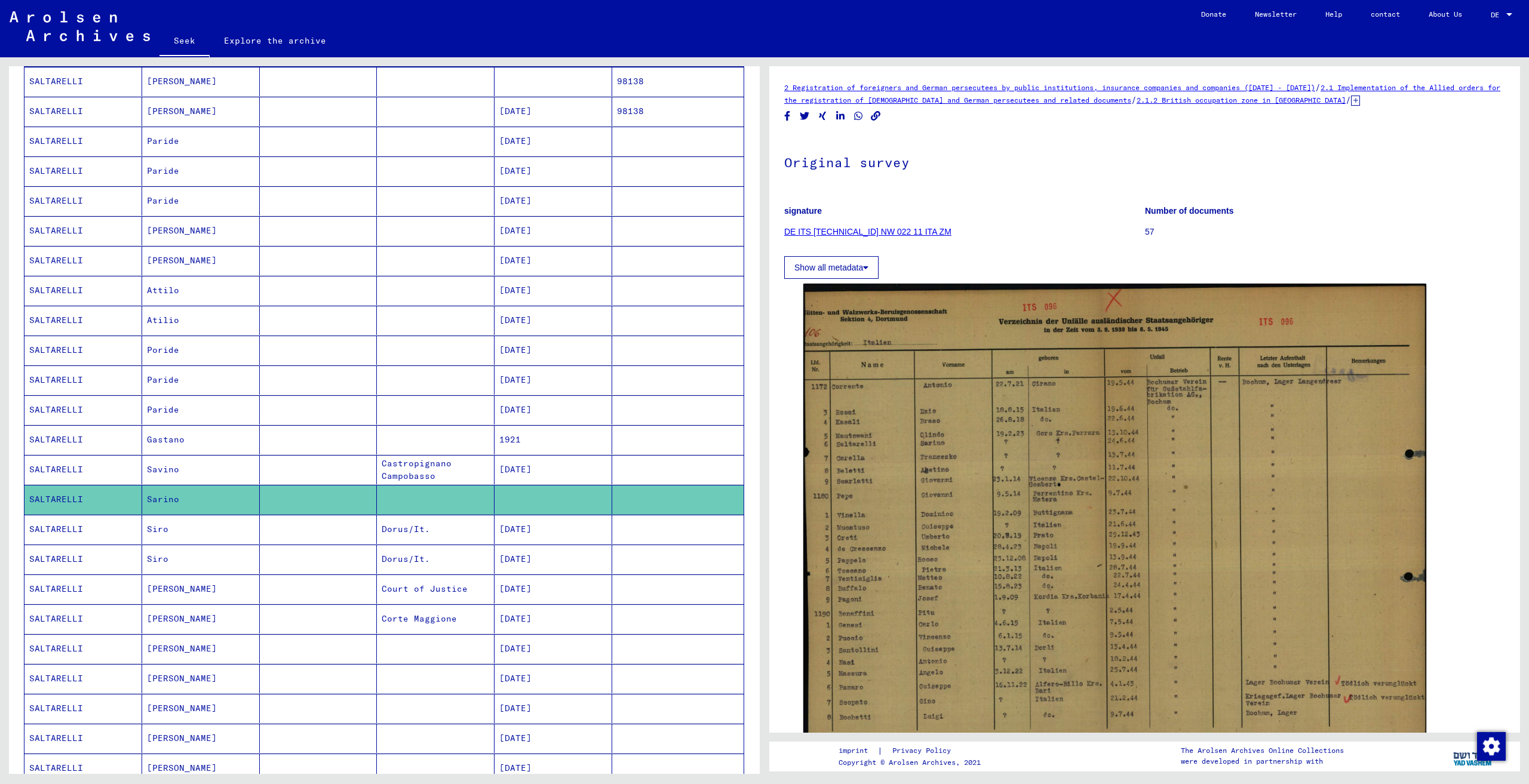
scroll to position [330, 0]
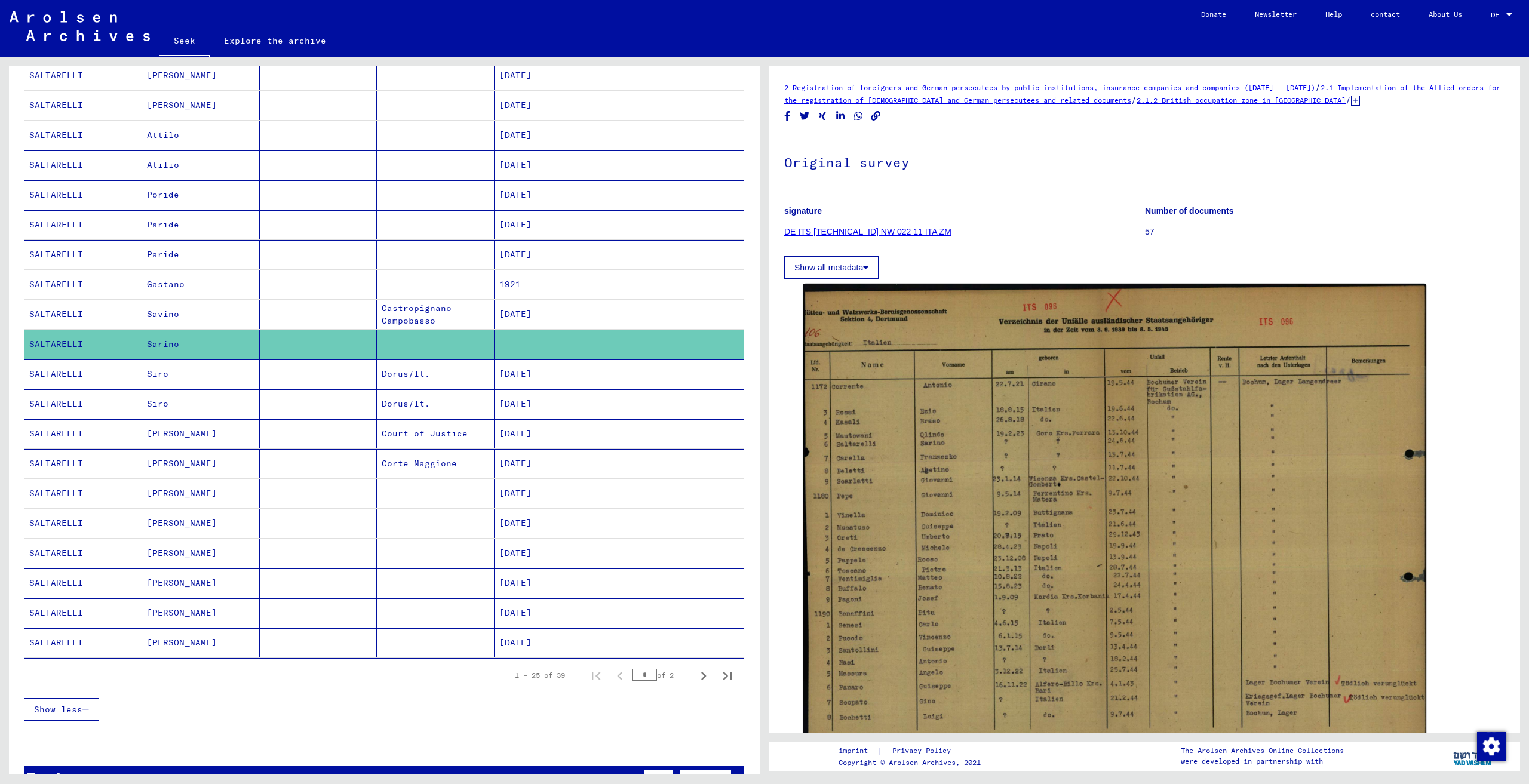
click at [414, 646] on mat-cell at bounding box center [435, 642] width 118 height 29
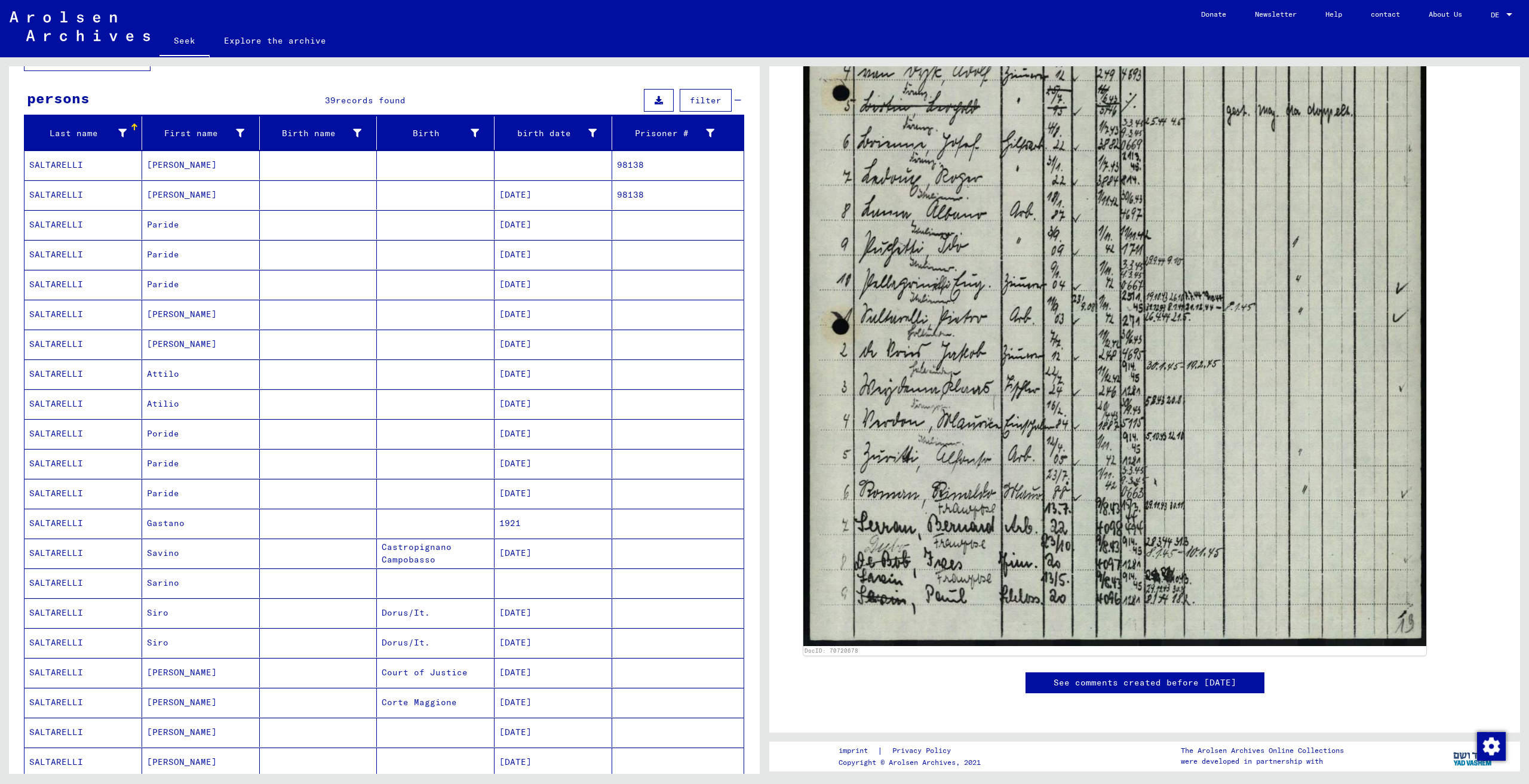
scroll to position [210, 0]
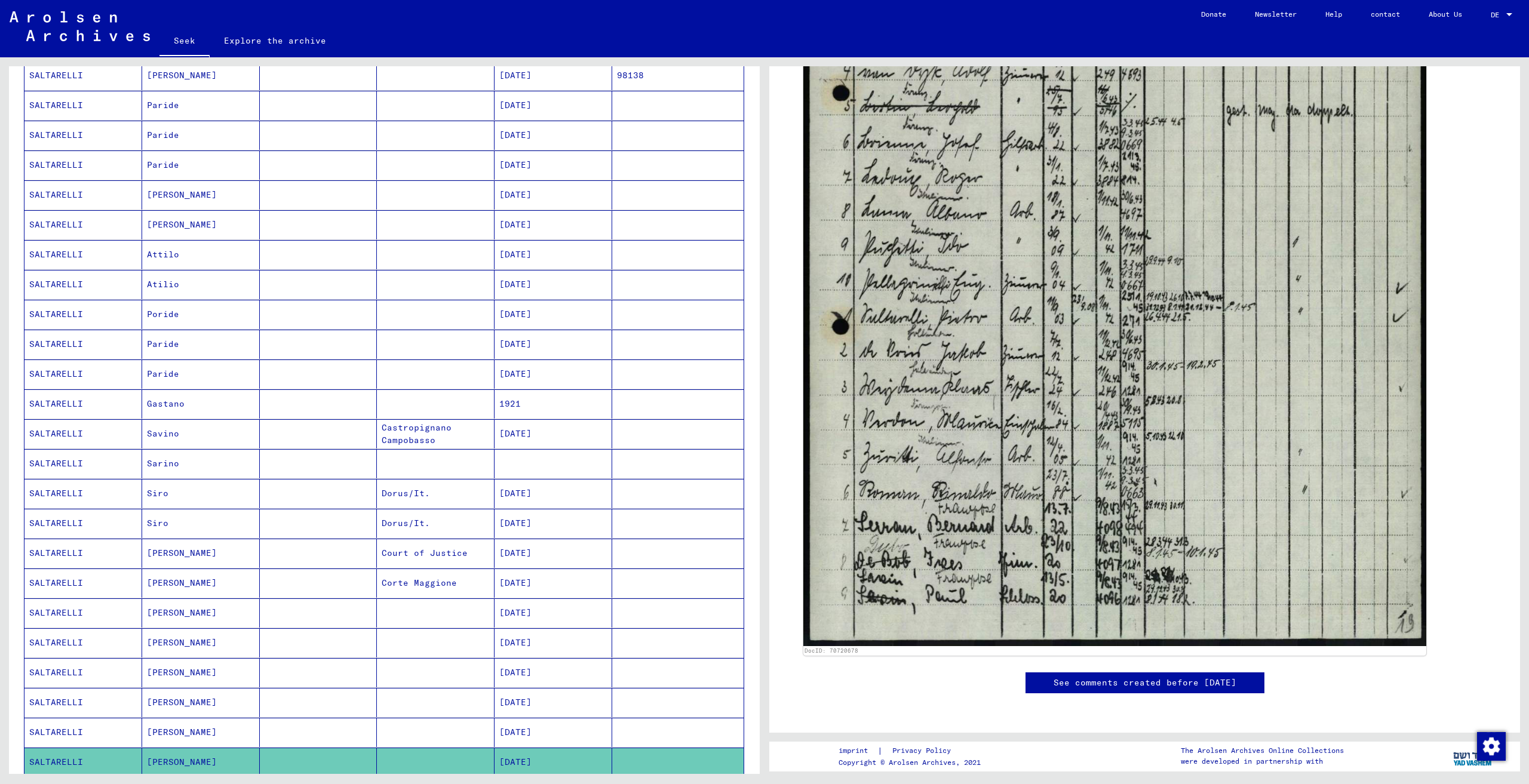
click at [331, 554] on mat-cell at bounding box center [318, 553] width 118 height 29
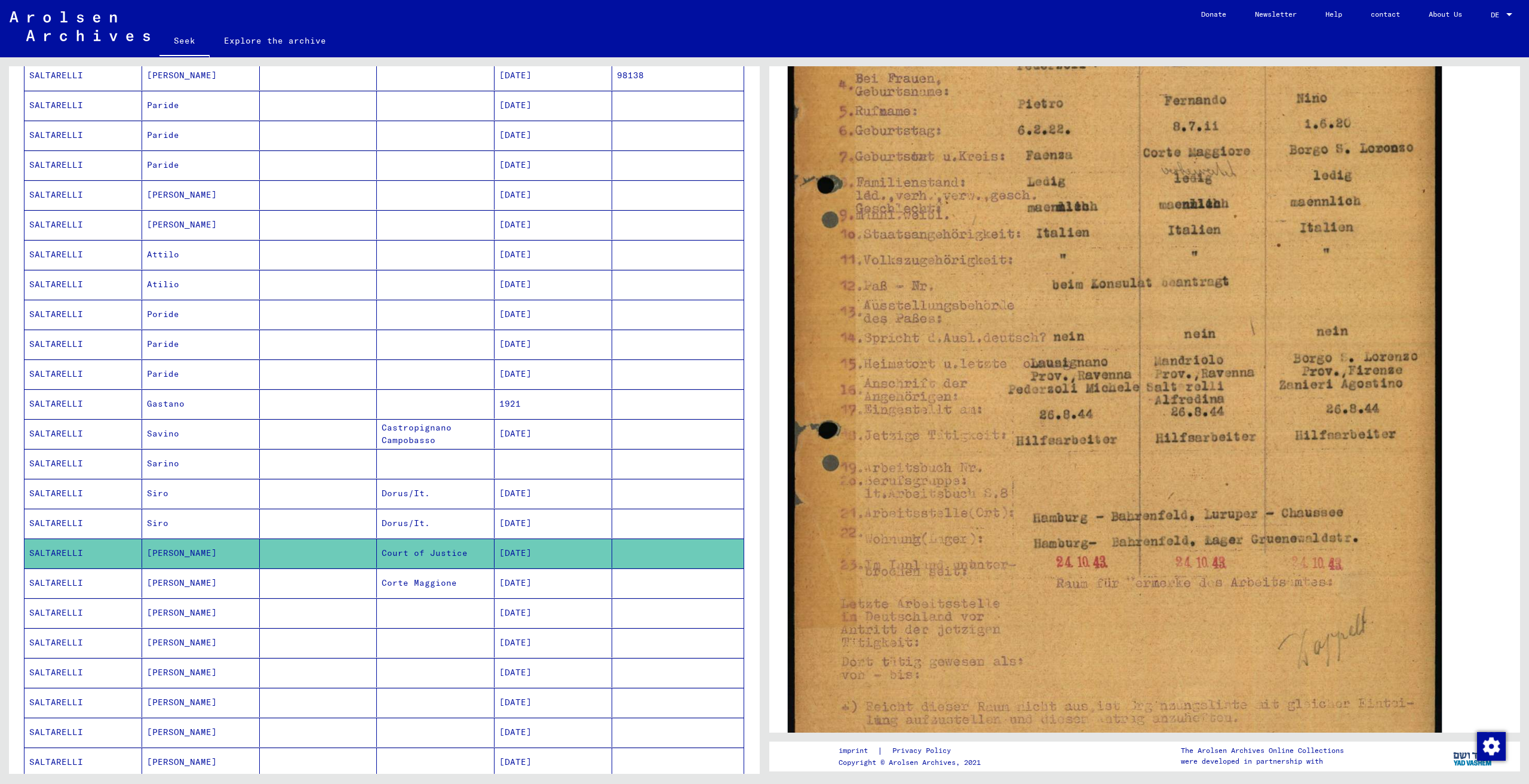
scroll to position [418, 0]
